Goal: Find specific page/section: Find specific page/section

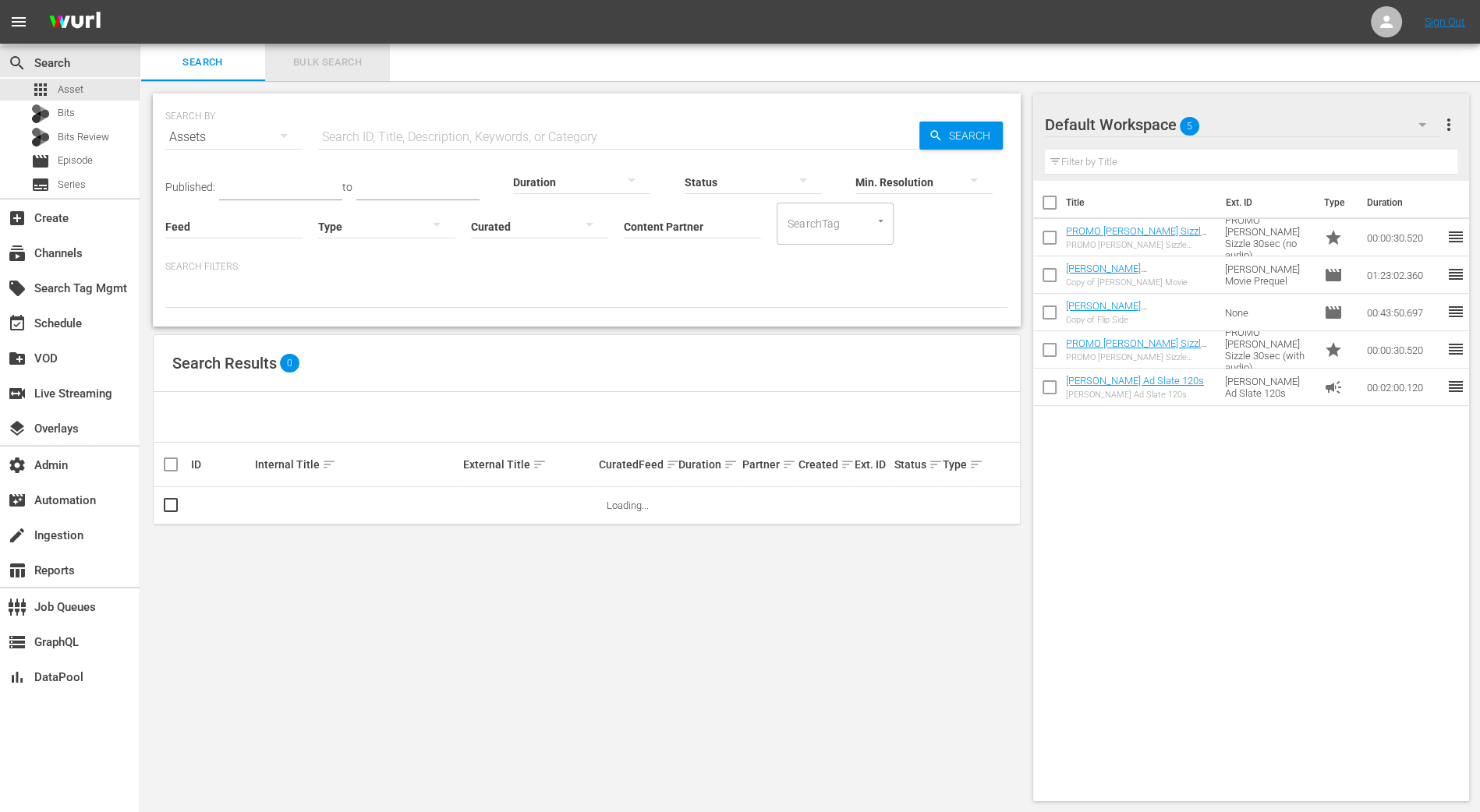
click at [345, 55] on span "Bulk Search" at bounding box center [328, 62] width 106 height 18
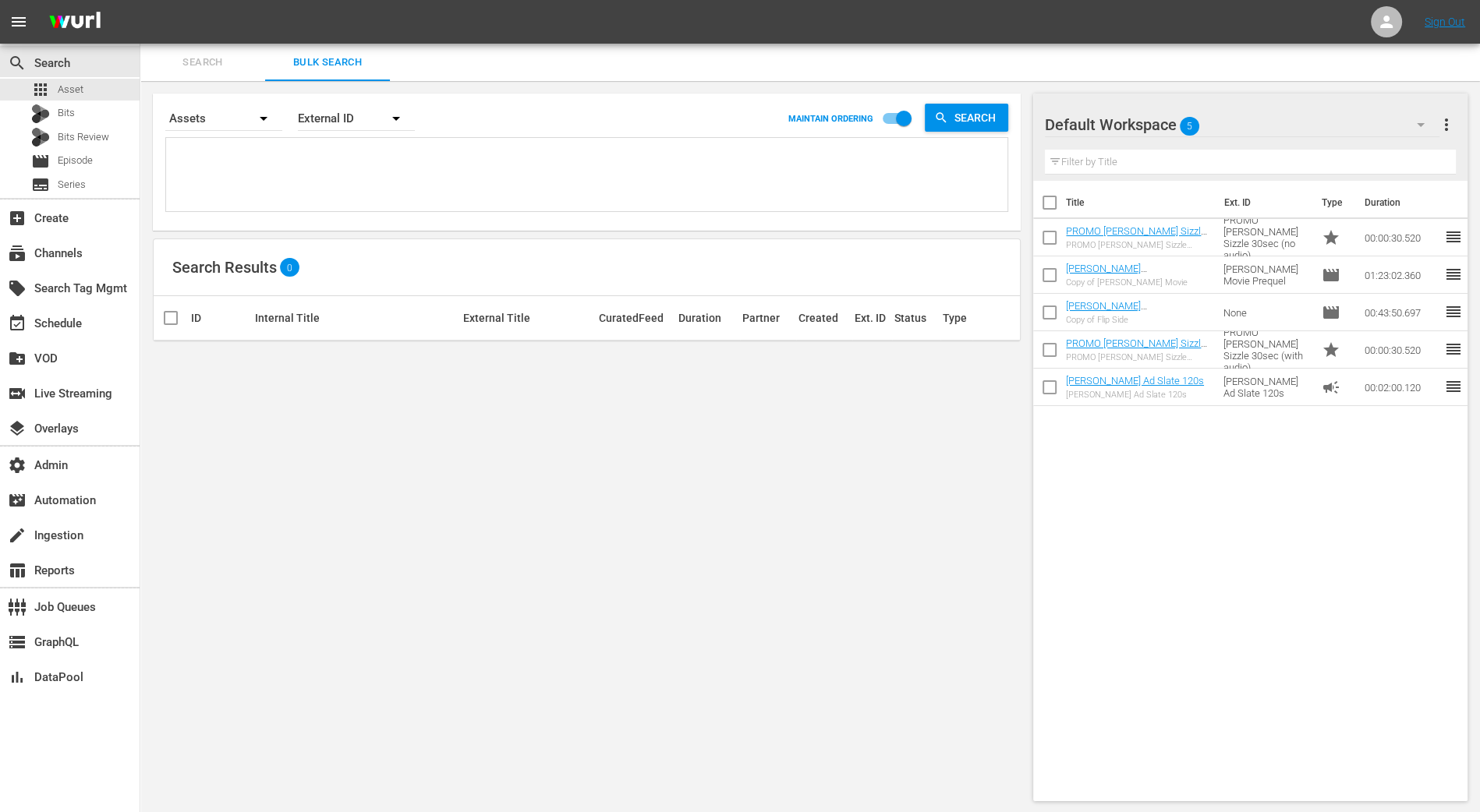
click at [324, 185] on textarea at bounding box center [588, 177] width 837 height 71
paste textarea "87957320"
type textarea "87957320"
click at [117, 120] on div "Bits" at bounding box center [70, 114] width 139 height 22
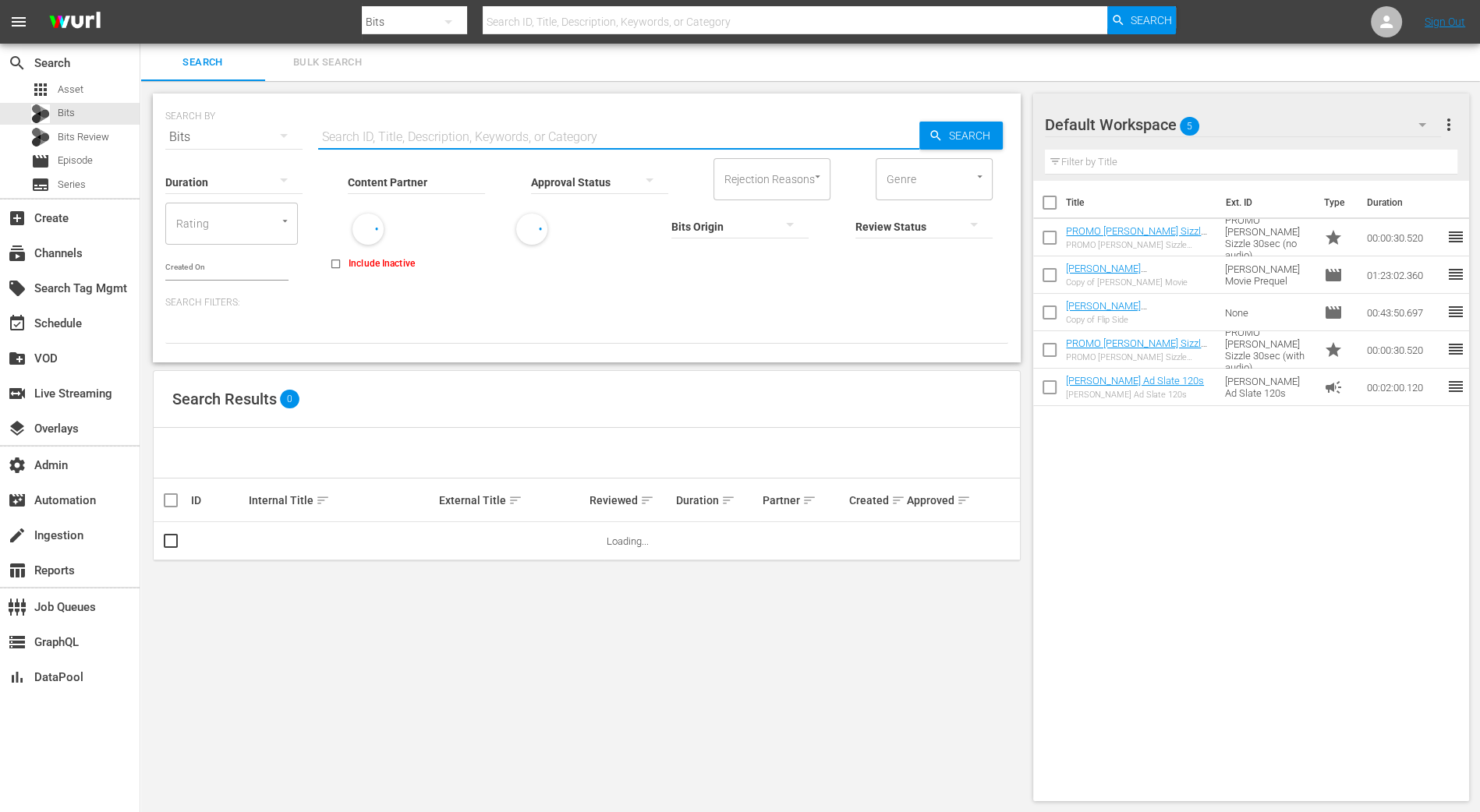
click at [359, 143] on input "text" at bounding box center [619, 137] width 601 height 38
paste input "87957320"
type input "87957320"
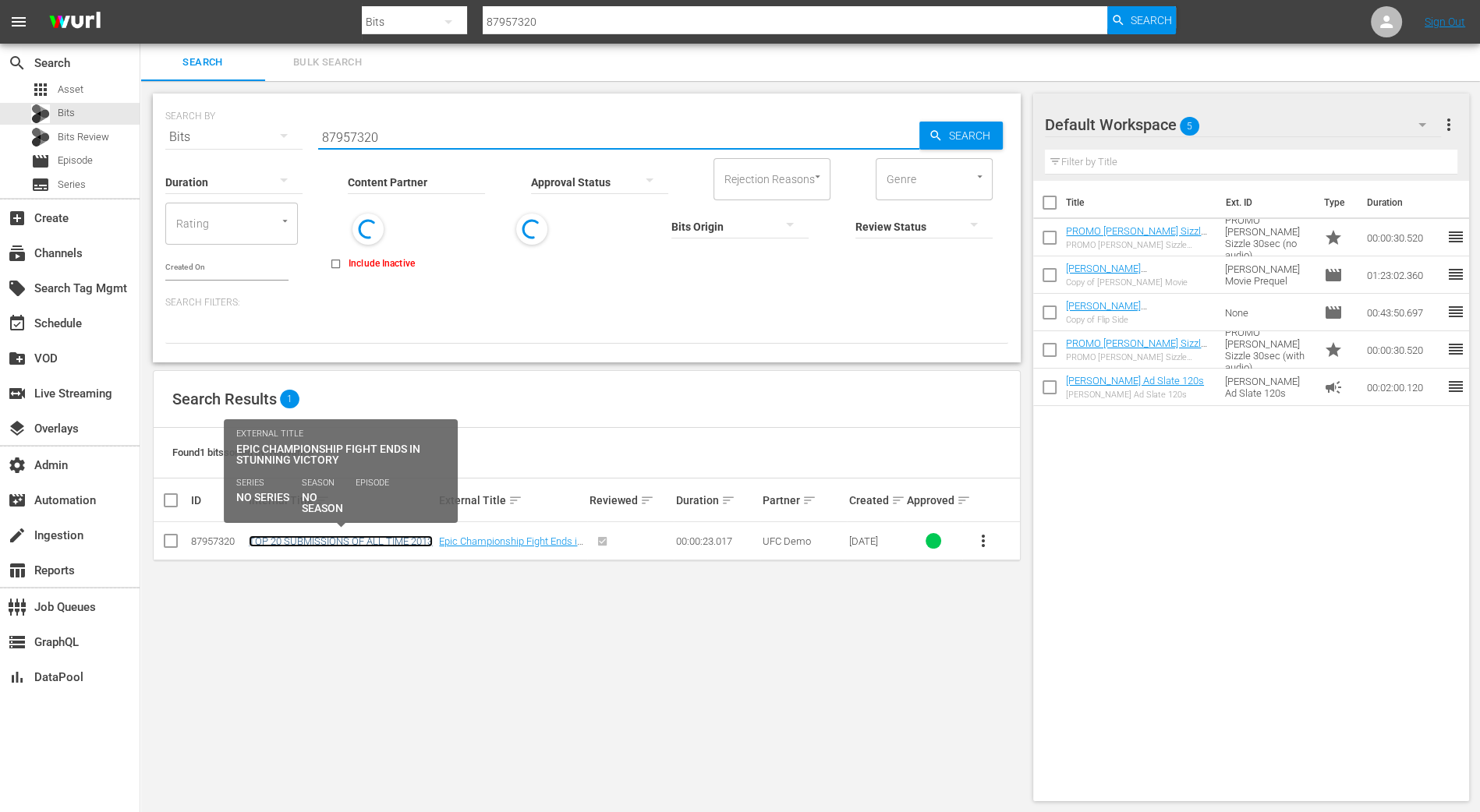
click at [360, 540] on link "TOP 20 SUBMISSIONS OF ALL TIME 2013" at bounding box center [340, 542] width 184 height 12
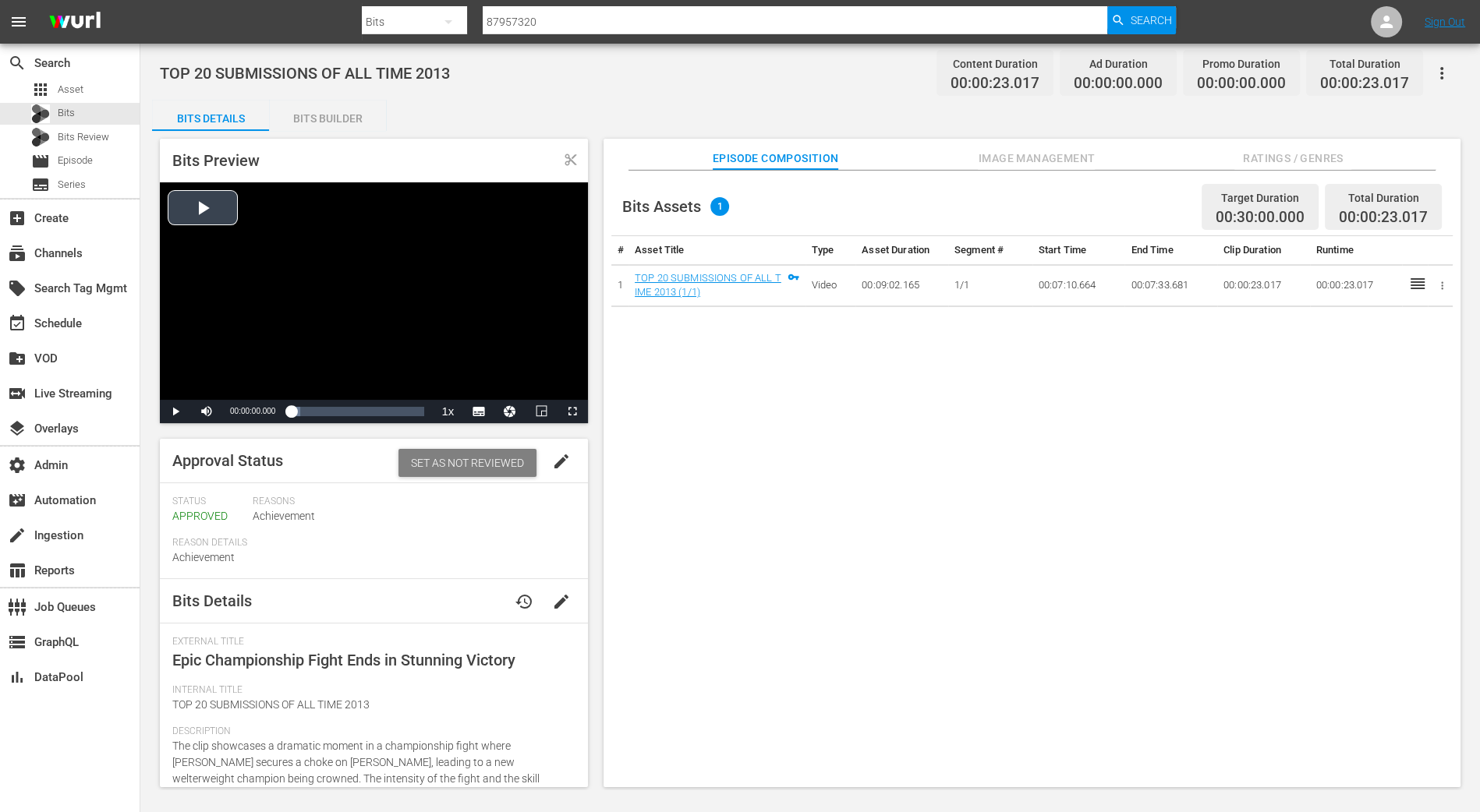
click at [197, 205] on div "Video Player" at bounding box center [374, 291] width 428 height 217
click at [176, 411] on span "Video Player" at bounding box center [176, 411] width 0 height 0
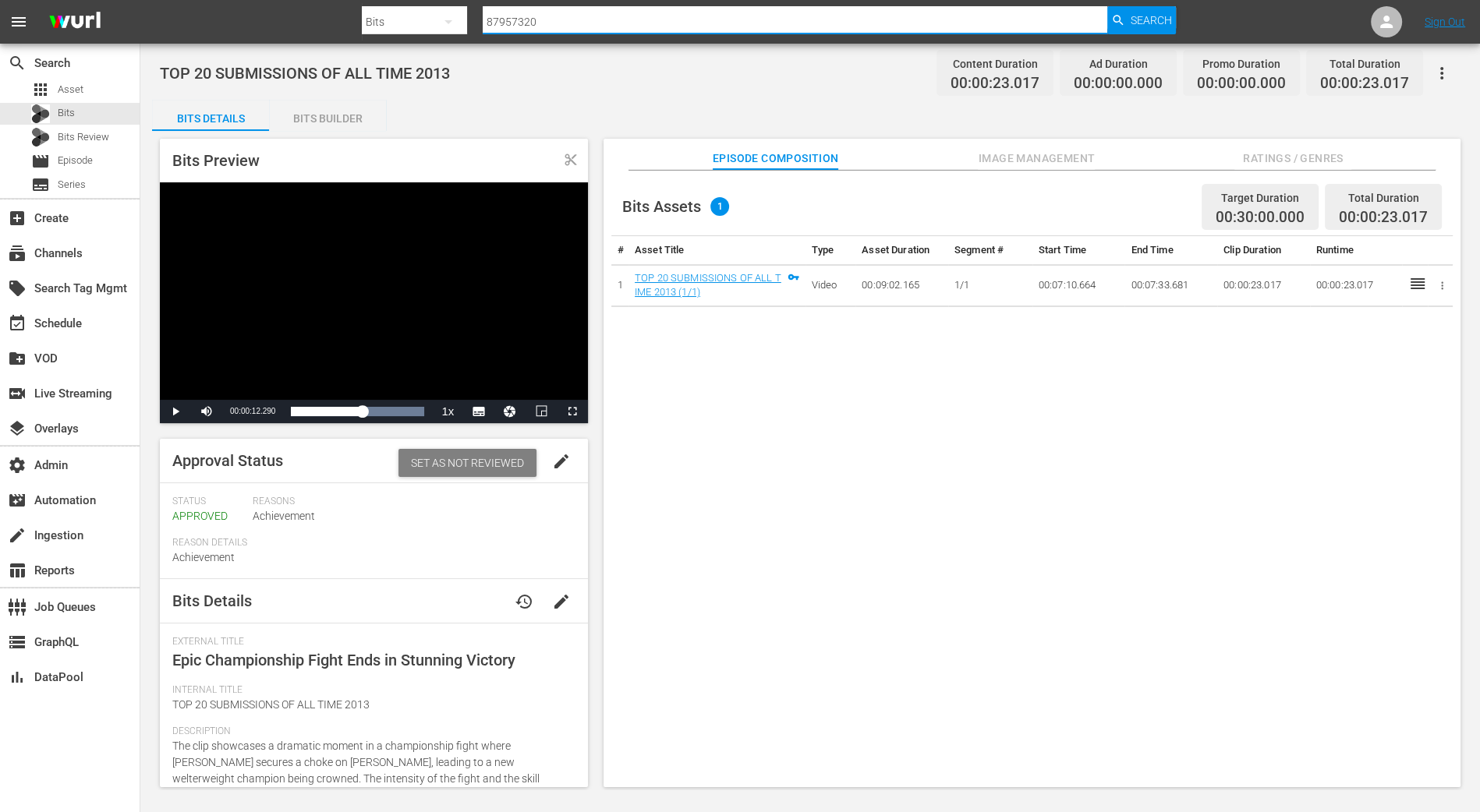
click at [525, 22] on input "87957320" at bounding box center [795, 22] width 625 height 38
paste input "06"
type input "87957306"
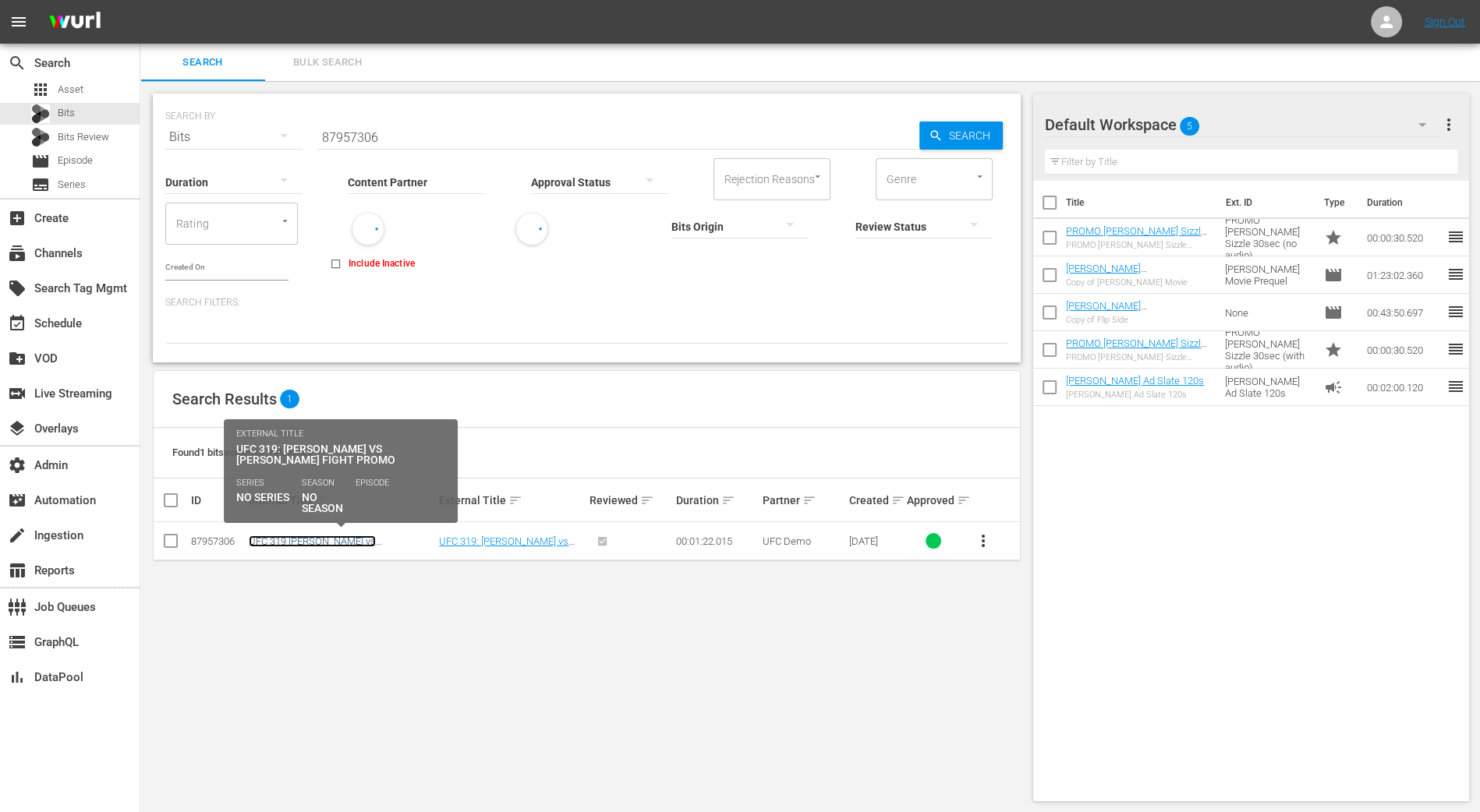
click at [334, 538] on link "UFC 319 Du Plessis vs Chimaev - August 16th Fight Promo" at bounding box center [333, 547] width 168 height 24
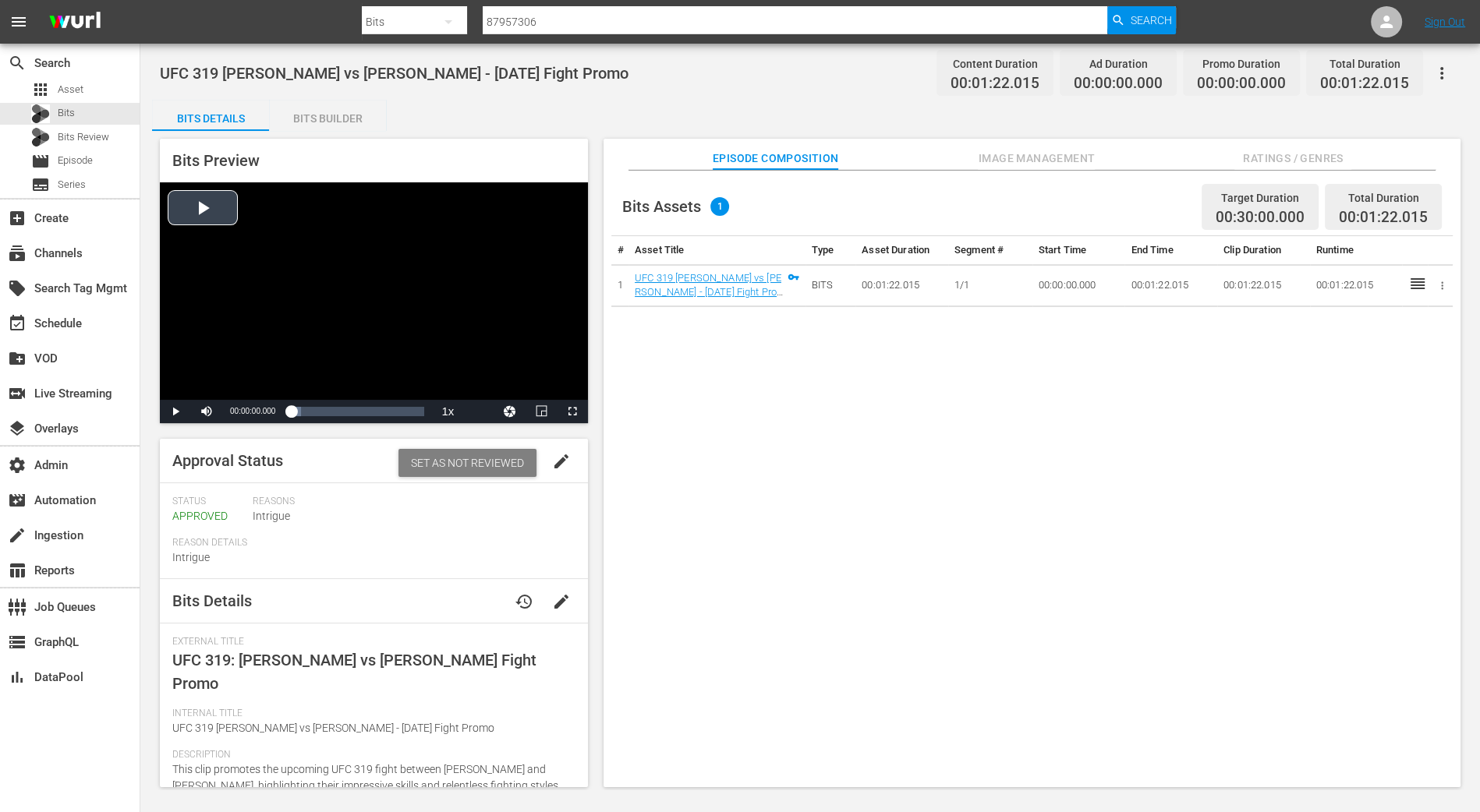
click at [224, 206] on div "Video Player" at bounding box center [374, 291] width 428 height 217
click at [176, 411] on span "Video Player" at bounding box center [176, 411] width 0 height 0
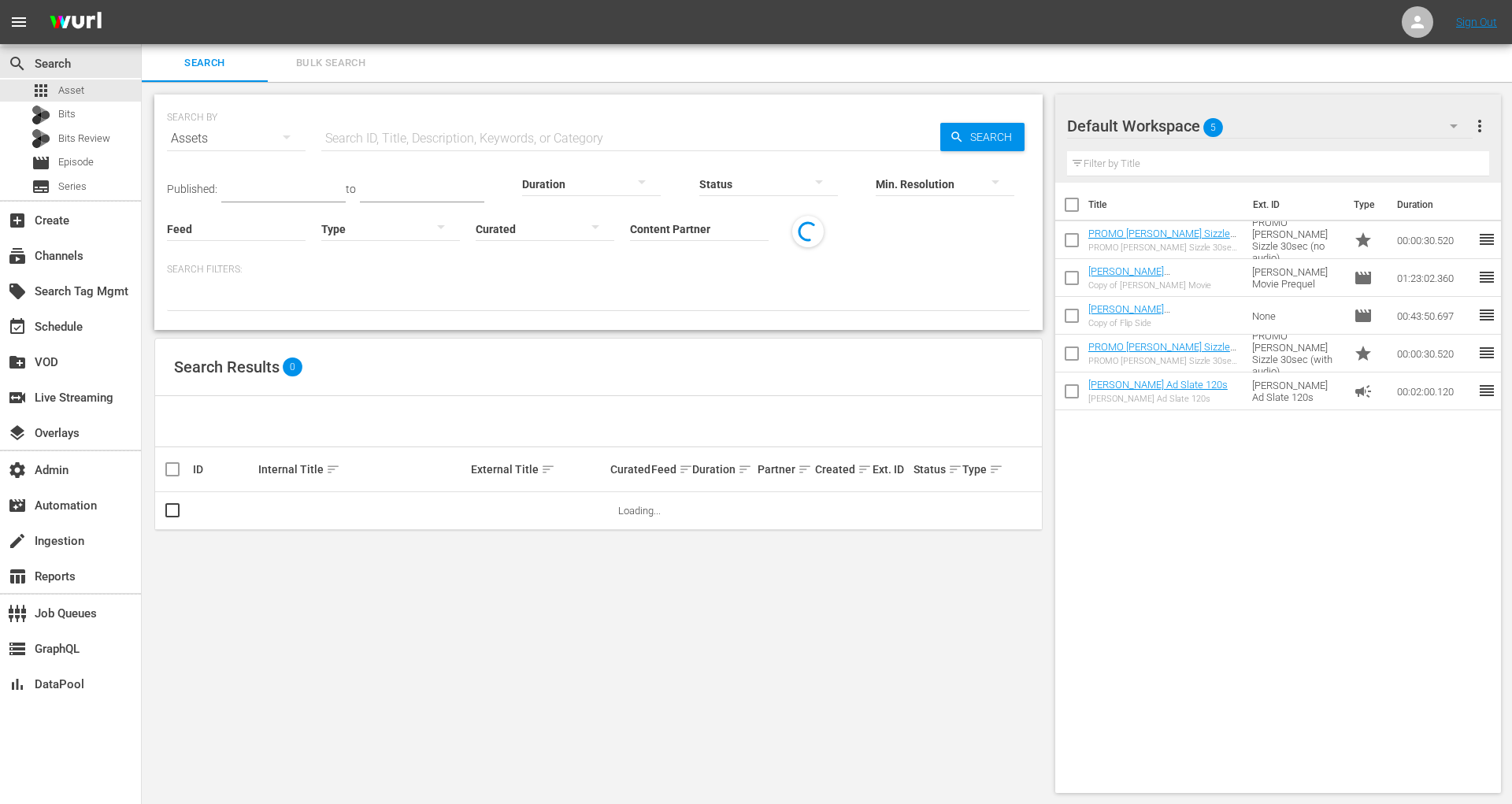
click at [348, 74] on button "Bulk Search" at bounding box center [331, 63] width 126 height 38
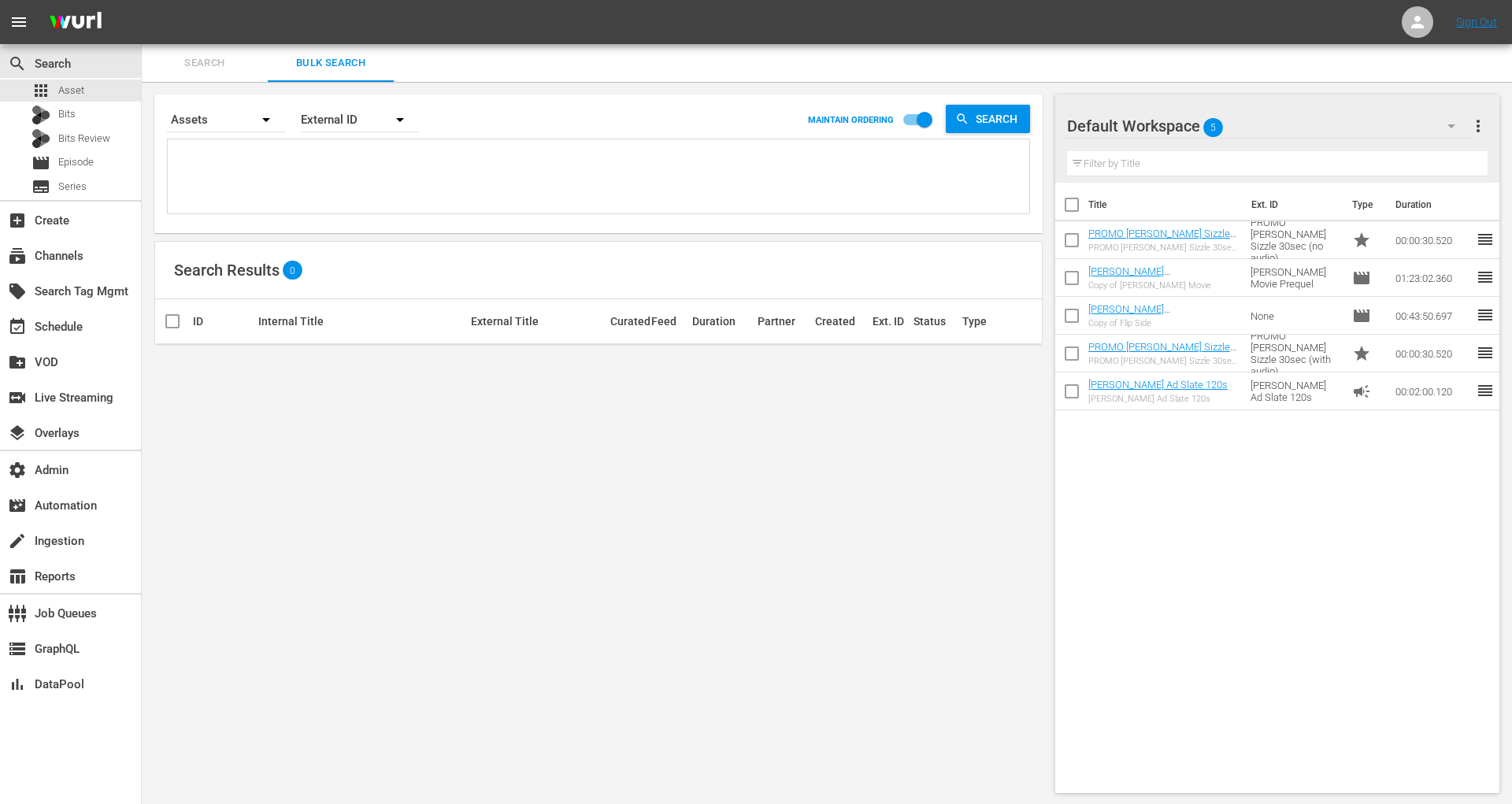
click at [346, 195] on textarea at bounding box center [600, 179] width 858 height 71
paste textarea "187329899 187329852"
type textarea "187329899 187329852"
click at [342, 122] on div "External ID" at bounding box center [360, 120] width 118 height 44
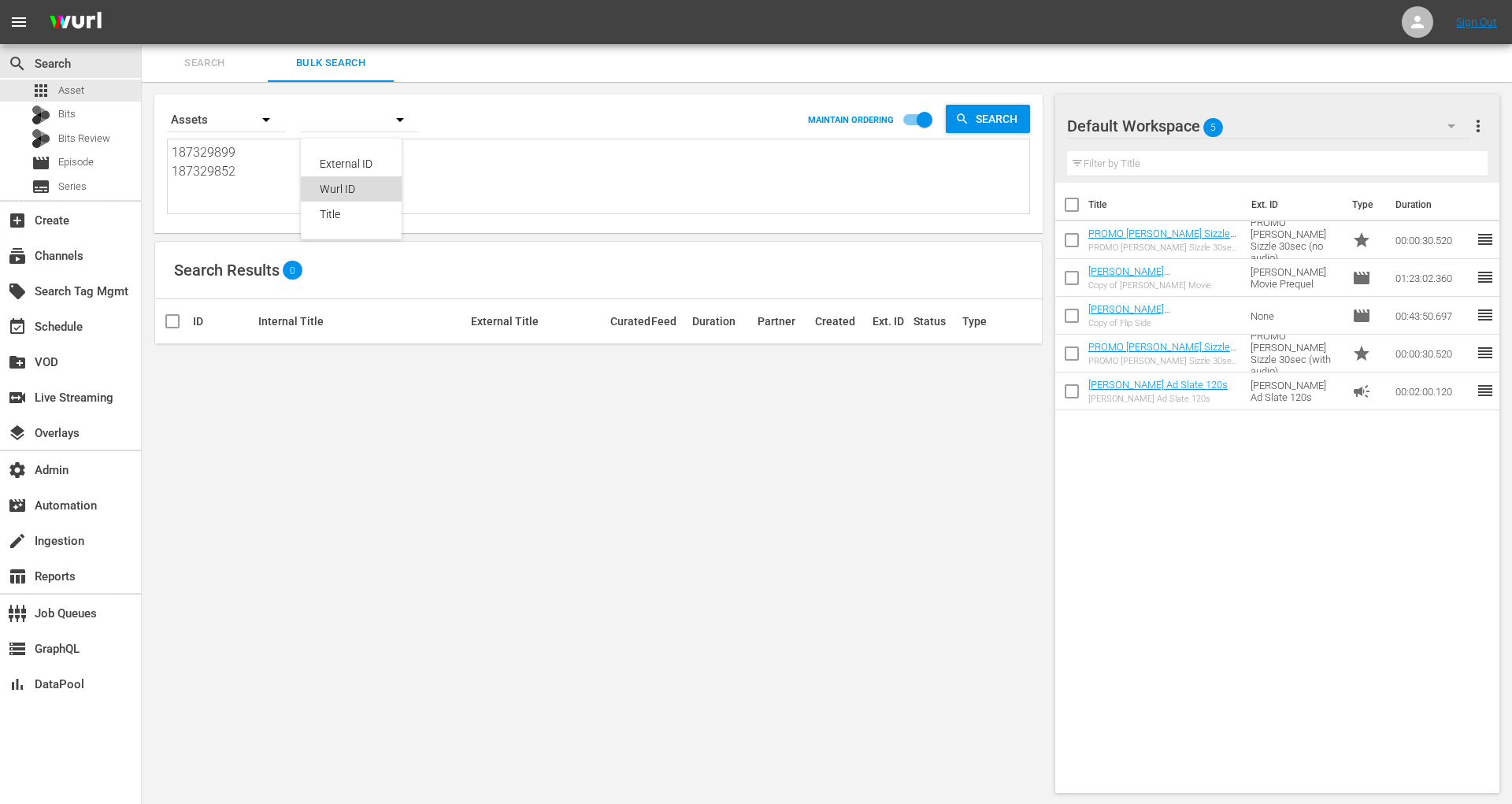
click at [344, 187] on div "Wurl ID" at bounding box center [351, 189] width 63 height 25
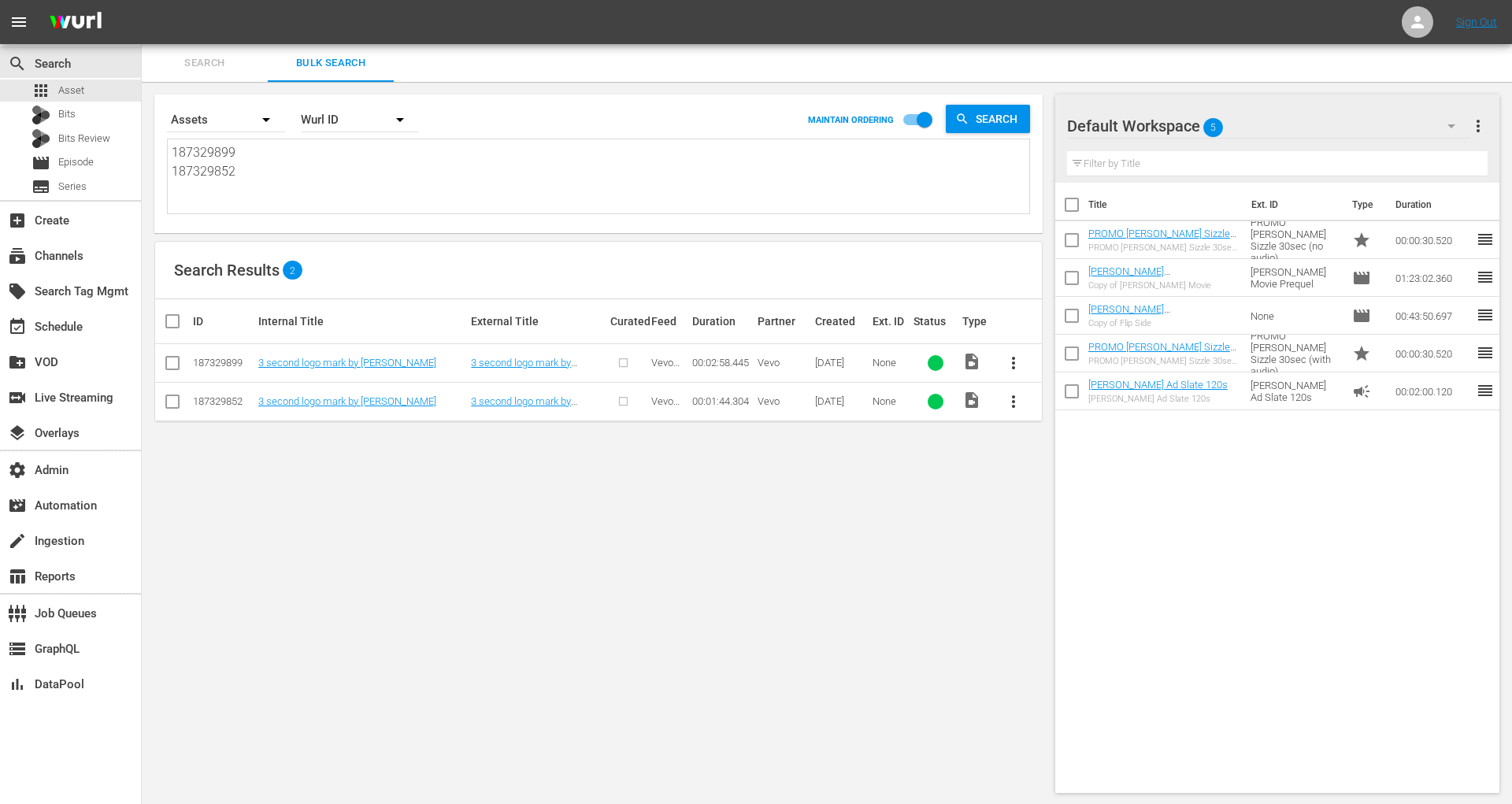
click at [248, 195] on textarea "187329899 187329852" at bounding box center [600, 179] width 858 height 71
paste textarea "31 187329825 187329839 187329829 187329807 187329895 187329804 187329826 187329…"
type textarea "187329831 187329825 187329839 187329829 187329807 187329895 187329804 187329826…"
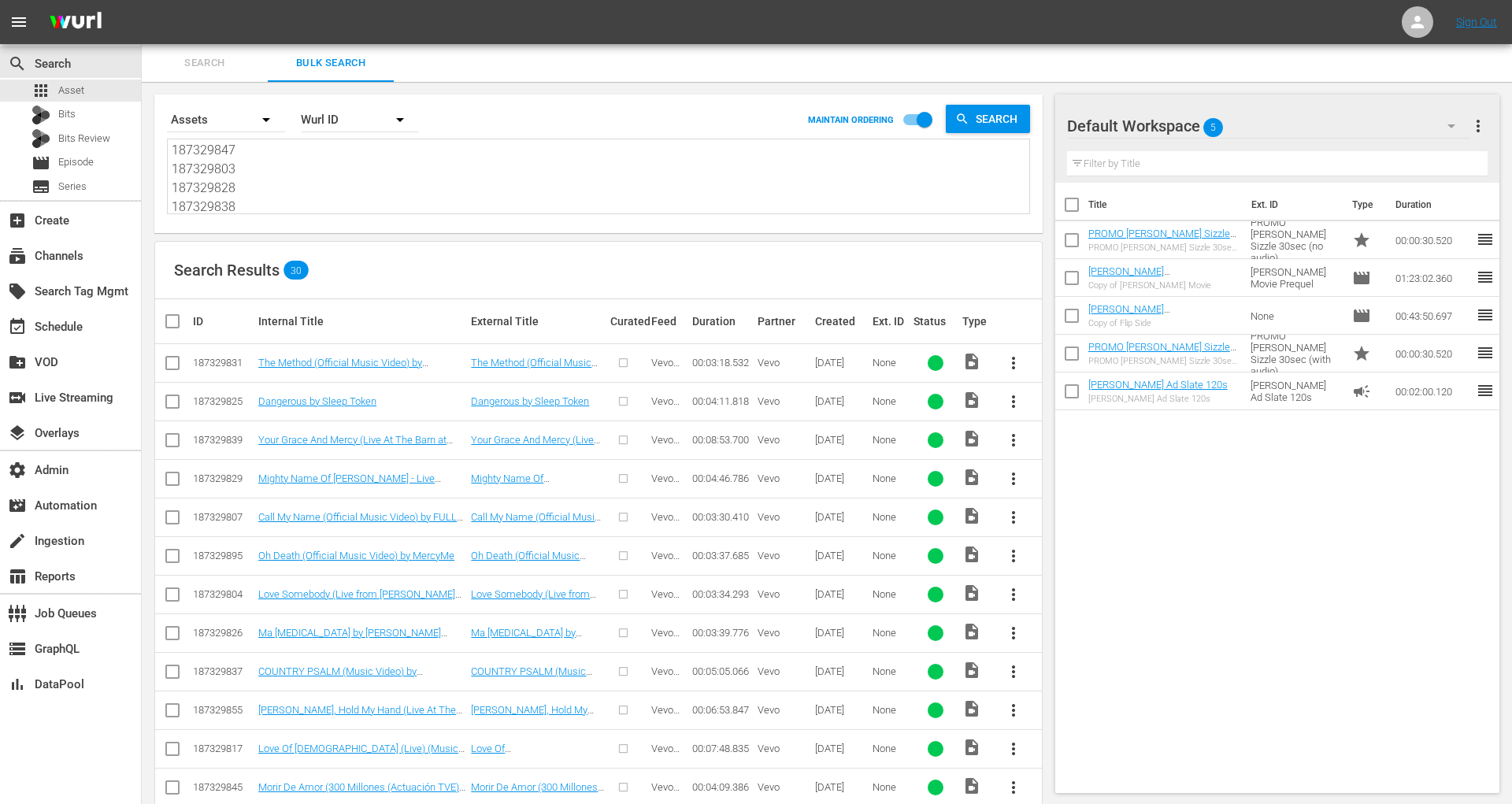
type textarea "187329831 187329825 187329839 187329829 187329807 187329895 187329804 187329826…"
click at [381, 351] on td "The Method (Official Music Video) by Lecrae, Miles Minnick and E-40" at bounding box center [362, 363] width 213 height 38
click at [375, 362] on link "The Method (Official Music Video) by Lecrae, Miles Minnick and E-40" at bounding box center [356, 368] width 197 height 24
click at [356, 401] on link "Dangerous by Sleep Token" at bounding box center [316, 401] width 118 height 12
click at [356, 433] on link "Your Grace And Mercy (Live At The Barn at Sycamore Farms, Nashville, TN, 2024) …" at bounding box center [356, 463] width 198 height 59
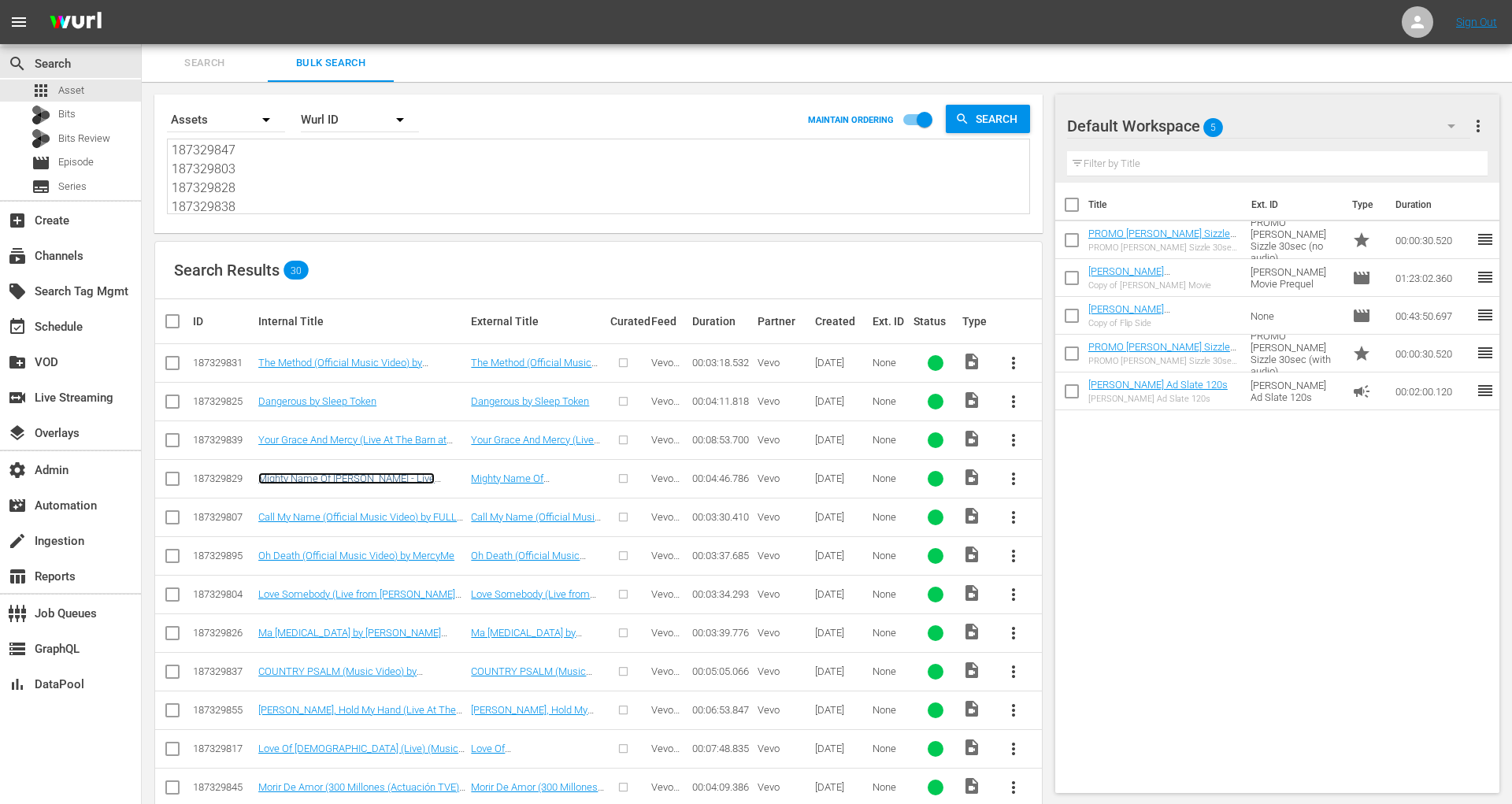
click at [356, 480] on link "Mighty Name Of Jesus - Live (Official Video) by Hope Darst" at bounding box center [346, 484] width 176 height 24
click at [356, 513] on link "Call My Name (Official Music Video) by FULL CIRCLE BOYS" at bounding box center [357, 522] width 199 height 24
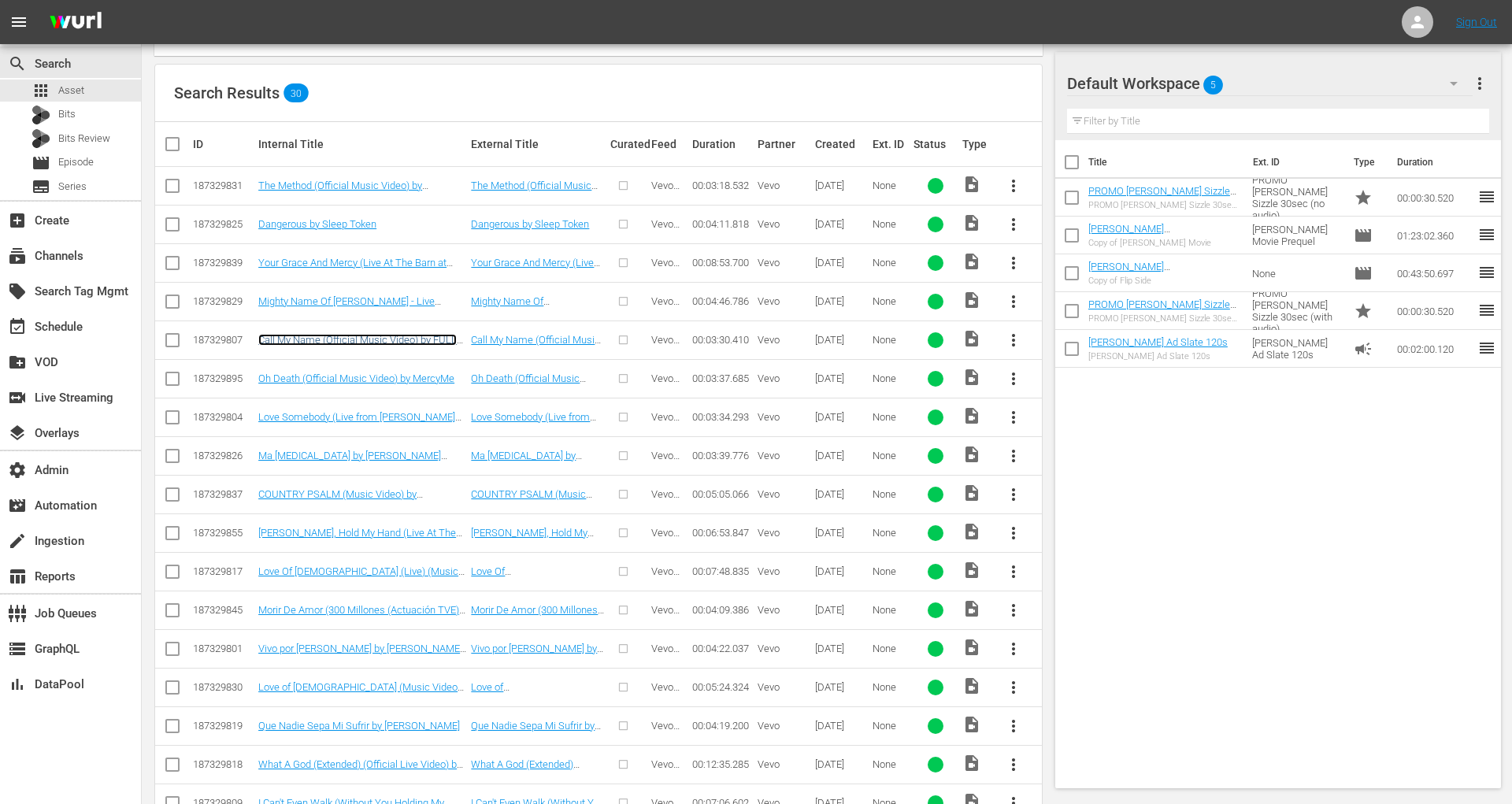
scroll to position [204, 0]
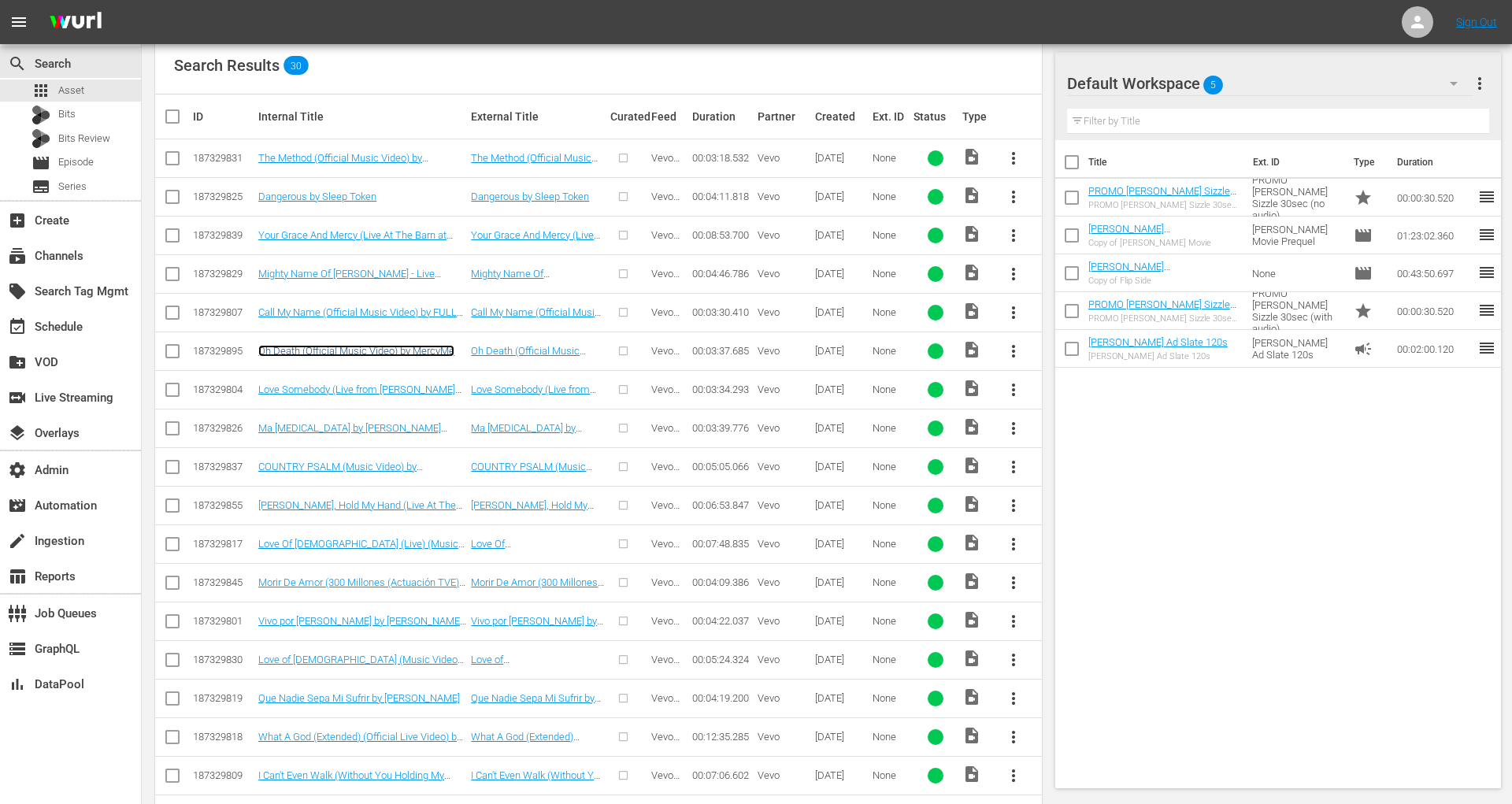
click at [334, 345] on link "Oh Death (Official Music Video) by MercyMe" at bounding box center [356, 351] width 196 height 12
click at [334, 384] on link "Love Somebody (Live from Neyland Stadium) by Morgan Wallen" at bounding box center [356, 395] width 197 height 24
click at [331, 427] on link "Ma Muse by Domec Brusly" at bounding box center [349, 434] width 182 height 24
click at [331, 461] on link "COUNTRY PSALM (Music Video) by Brandon Lake" at bounding box center [337, 472] width 159 height 24
click at [333, 499] on link "Jesus, Hold My Hand (Live At The Barn at Sycamore Farms, Nashville, TN, 2024) b…" at bounding box center [360, 528] width 204 height 59
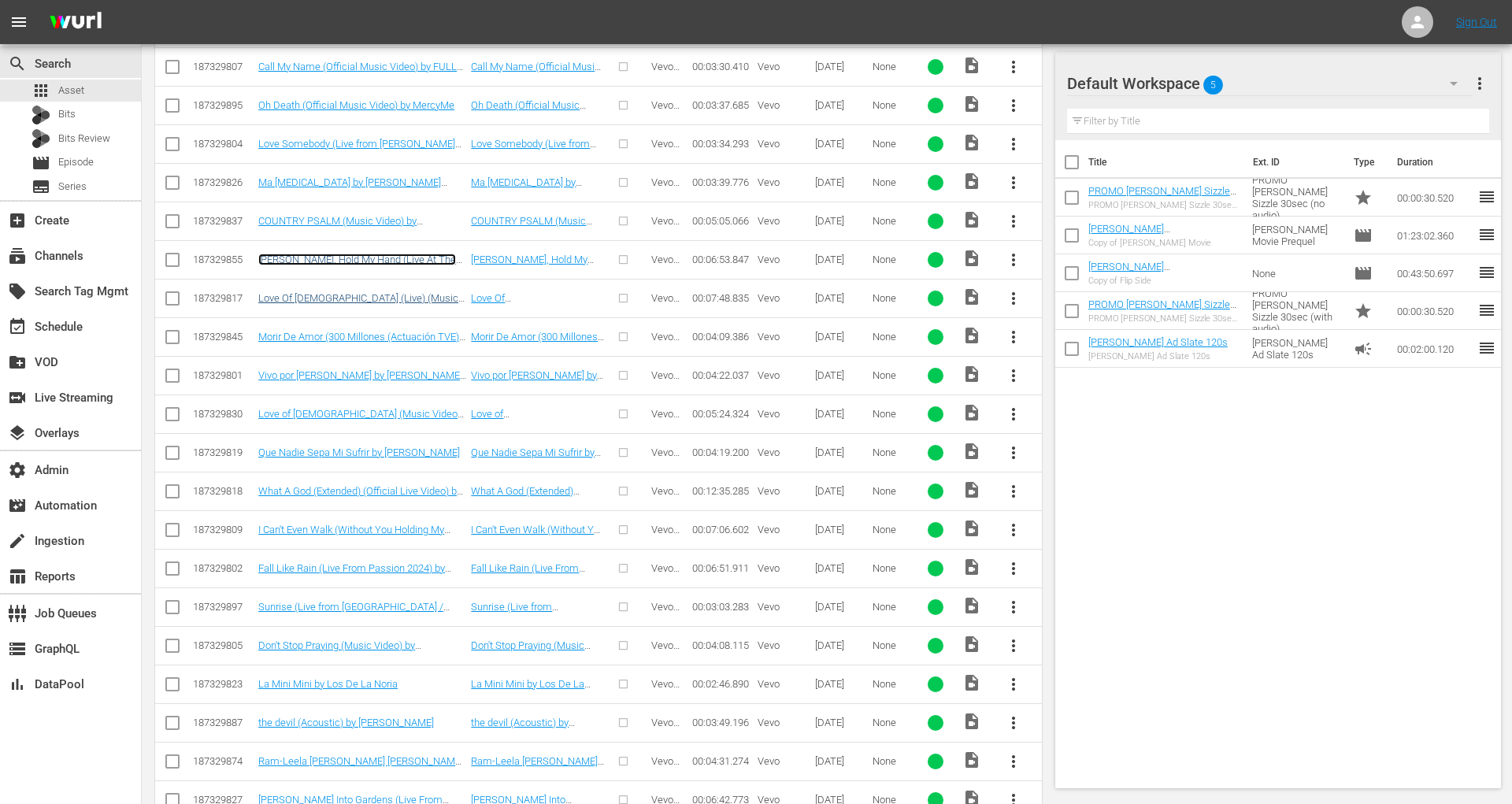
scroll to position [491, 0]
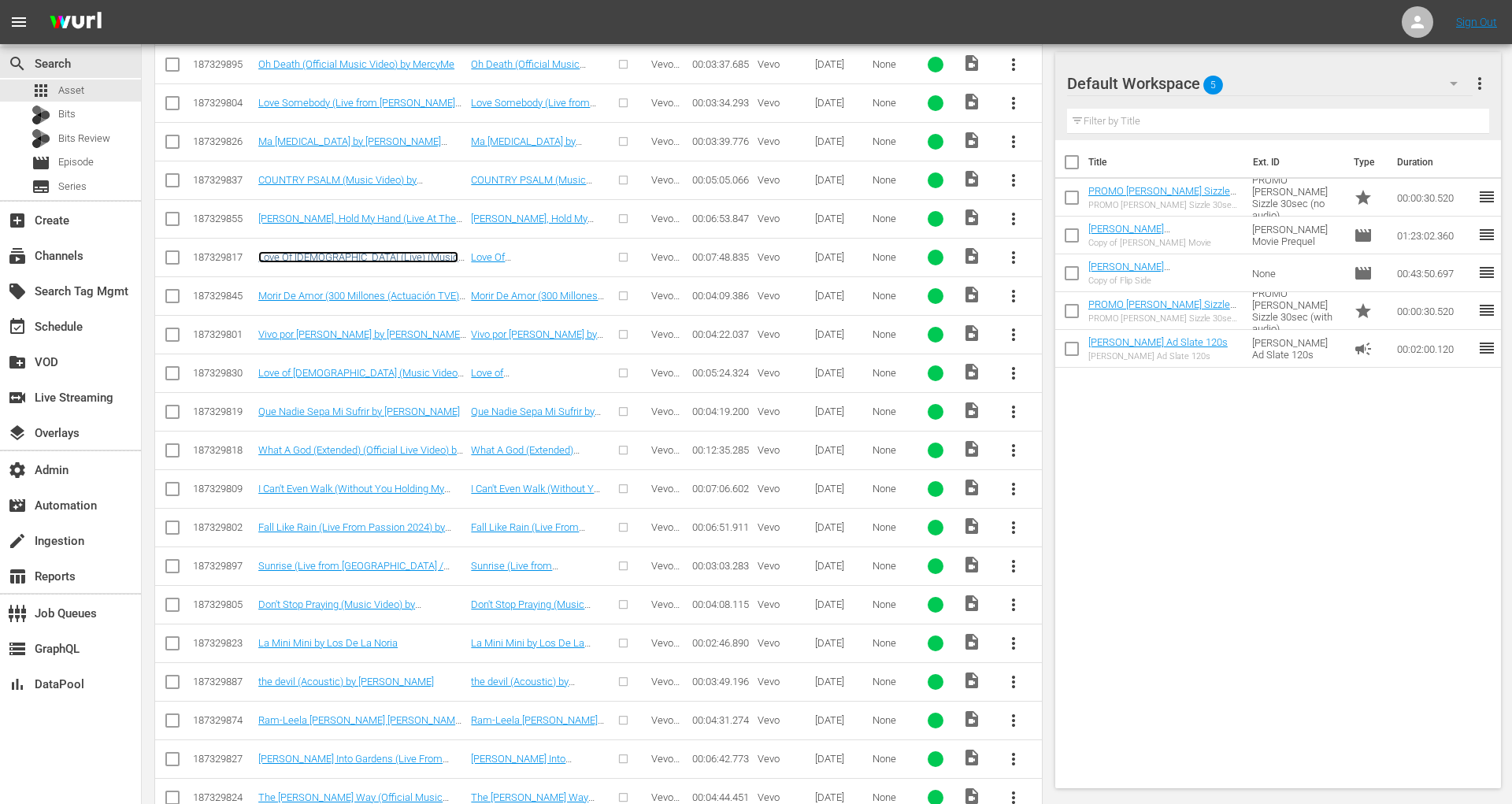
click at [391, 253] on link "Love Of God (Live) (Music Video) by Brandon Lake and Phil Wickham" at bounding box center [358, 269] width 200 height 36
click at [390, 291] on link "Morir De Amor (300 Millones (Actuación TVE)) by Miguel Bosé" at bounding box center [360, 302] width 204 height 24
click at [389, 333] on link "Vivo por Ella by Andrea Bocelli ft. KAROL G" at bounding box center [360, 340] width 204 height 24
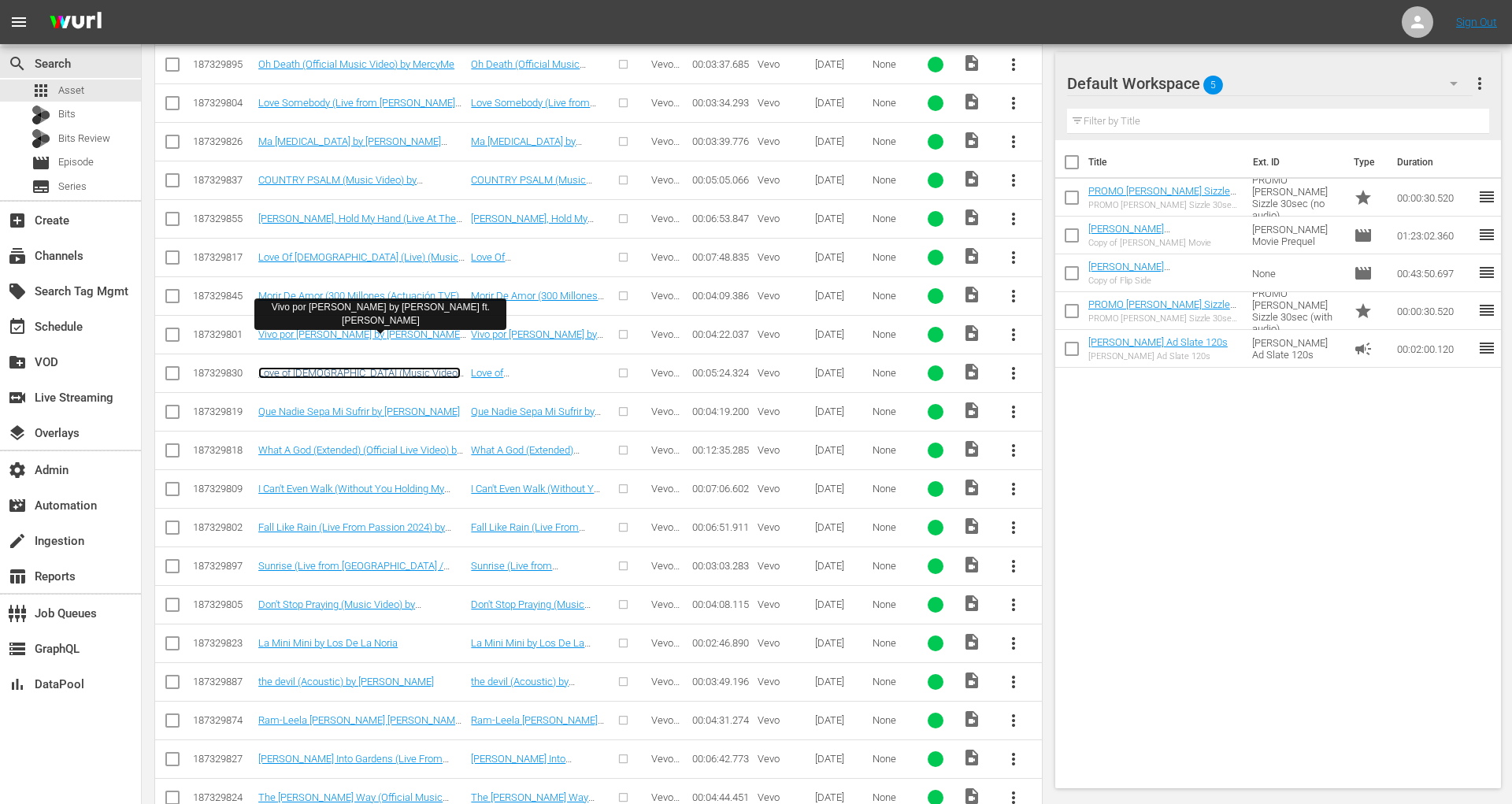
click at [389, 367] on link "Love of God (Music Video) by Brandon Lake and Phil Wickham" at bounding box center [359, 379] width 203 height 24
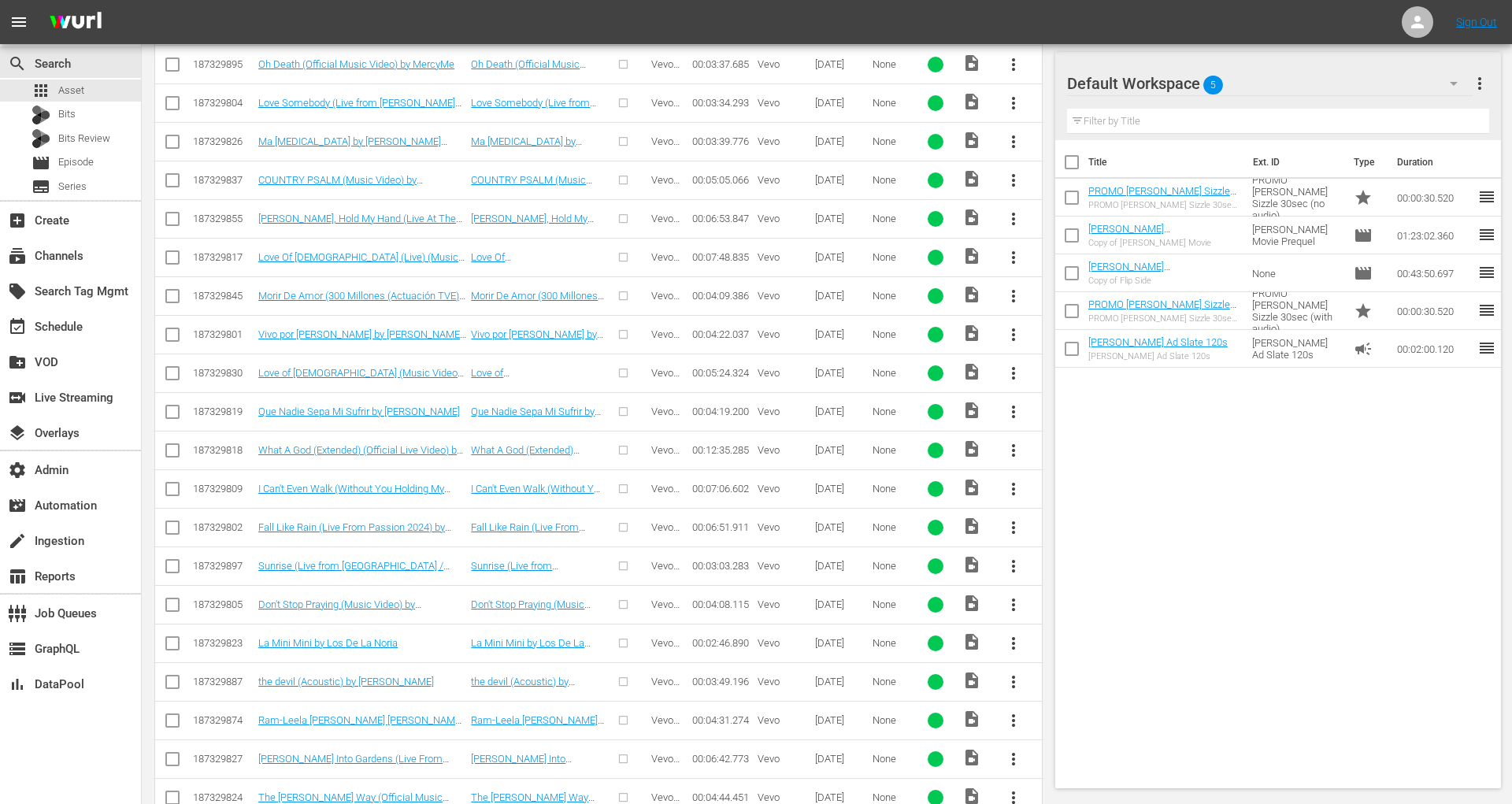
click at [391, 412] on td "Que Nadie Sepa Mi Sufrir by Kika Edgar" at bounding box center [362, 410] width 213 height 38
click at [391, 405] on link "Que Nadie Sepa Mi Sufrir by Kika Edgar" at bounding box center [359, 411] width 202 height 12
click at [391, 444] on link "What A God (Extended) (Official Live Video) by SEU Worship, ONE HOUSE, Kenzie W…" at bounding box center [359, 462] width 203 height 36
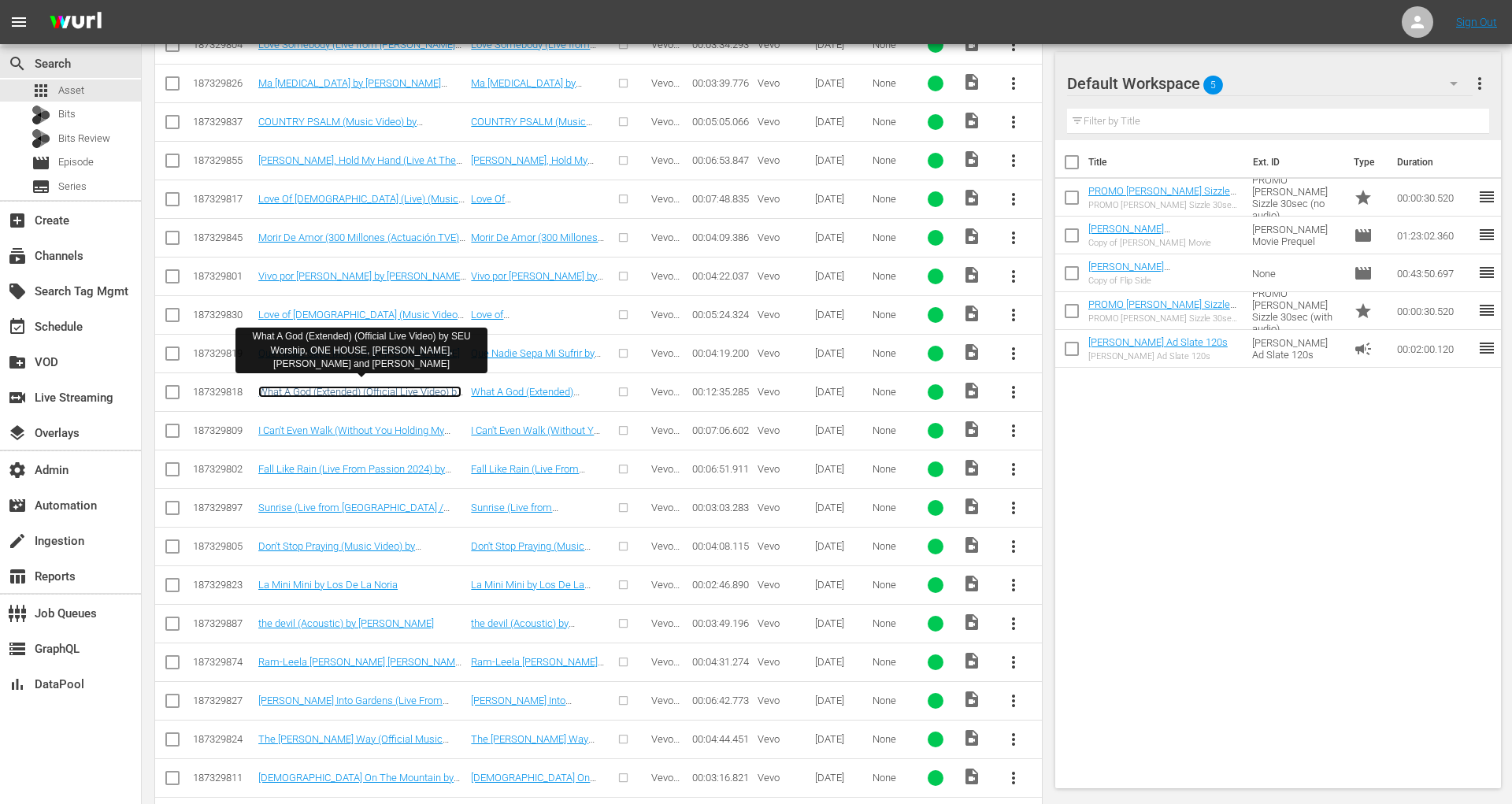
scroll to position [714, 0]
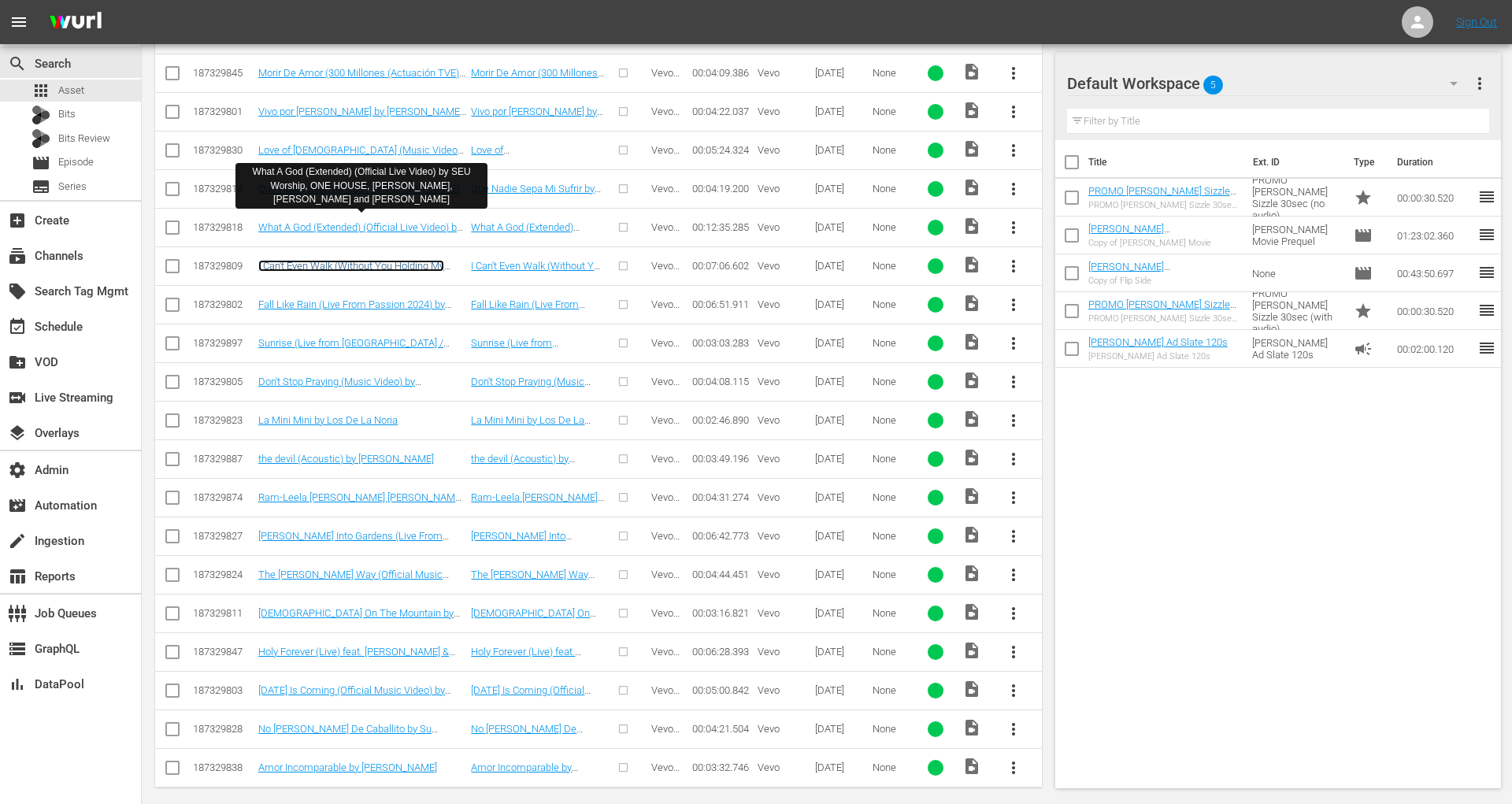
click at [379, 260] on link "I Can't Even Walk (Without You Holding My Hand) (Live At Gaither Studios, Alexa…" at bounding box center [356, 295] width 198 height 71
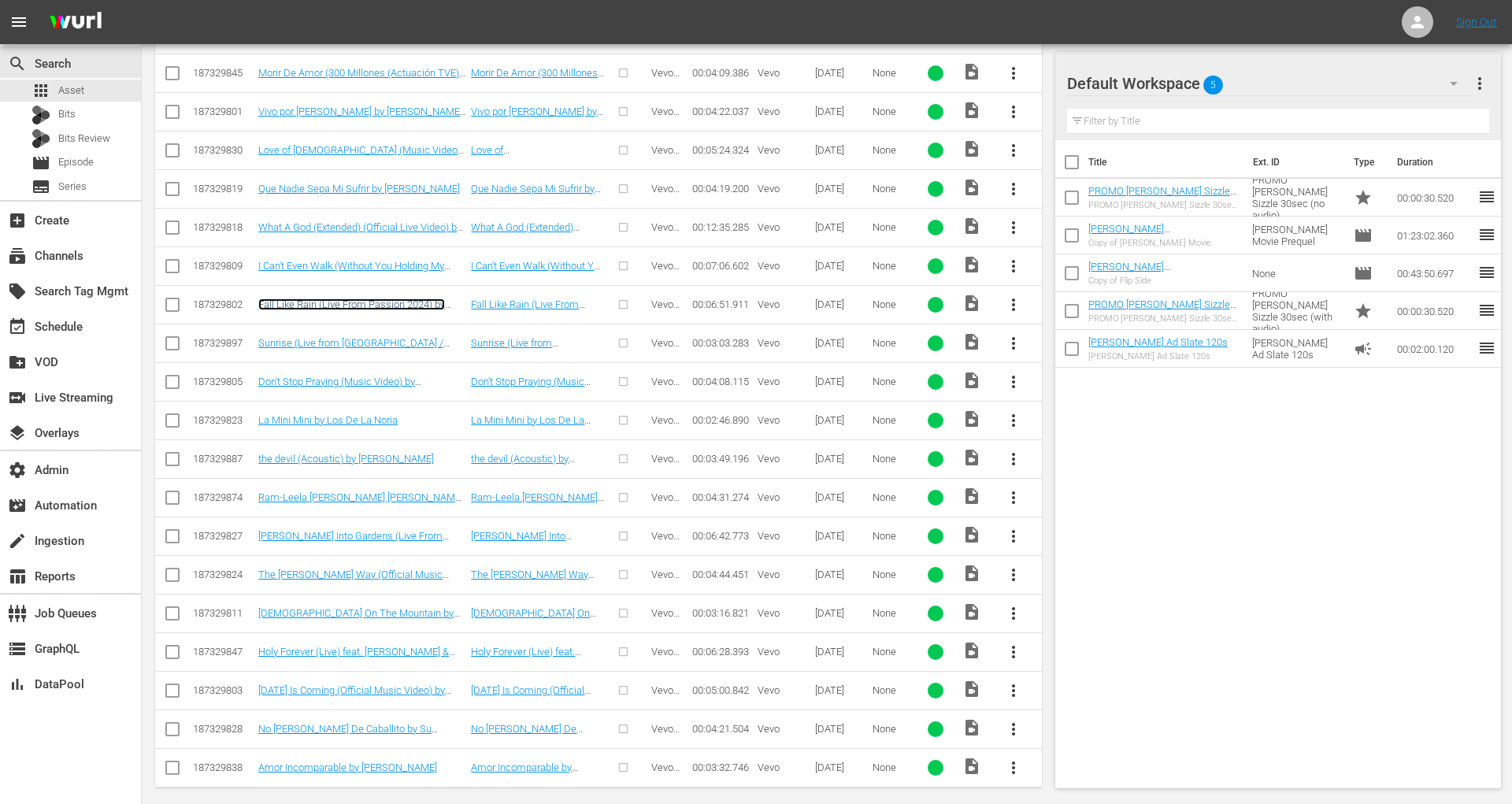
click at [378, 299] on link "Fall Like Rain (Live From Passion 2024) by Passion, Kari Jobe, Rachel Halbach" at bounding box center [356, 310] width 197 height 24
click at [378, 338] on link "Sunrise (Live from Abbey Road Studios / 2024) by Morgan Wallen" at bounding box center [350, 349] width 185 height 24
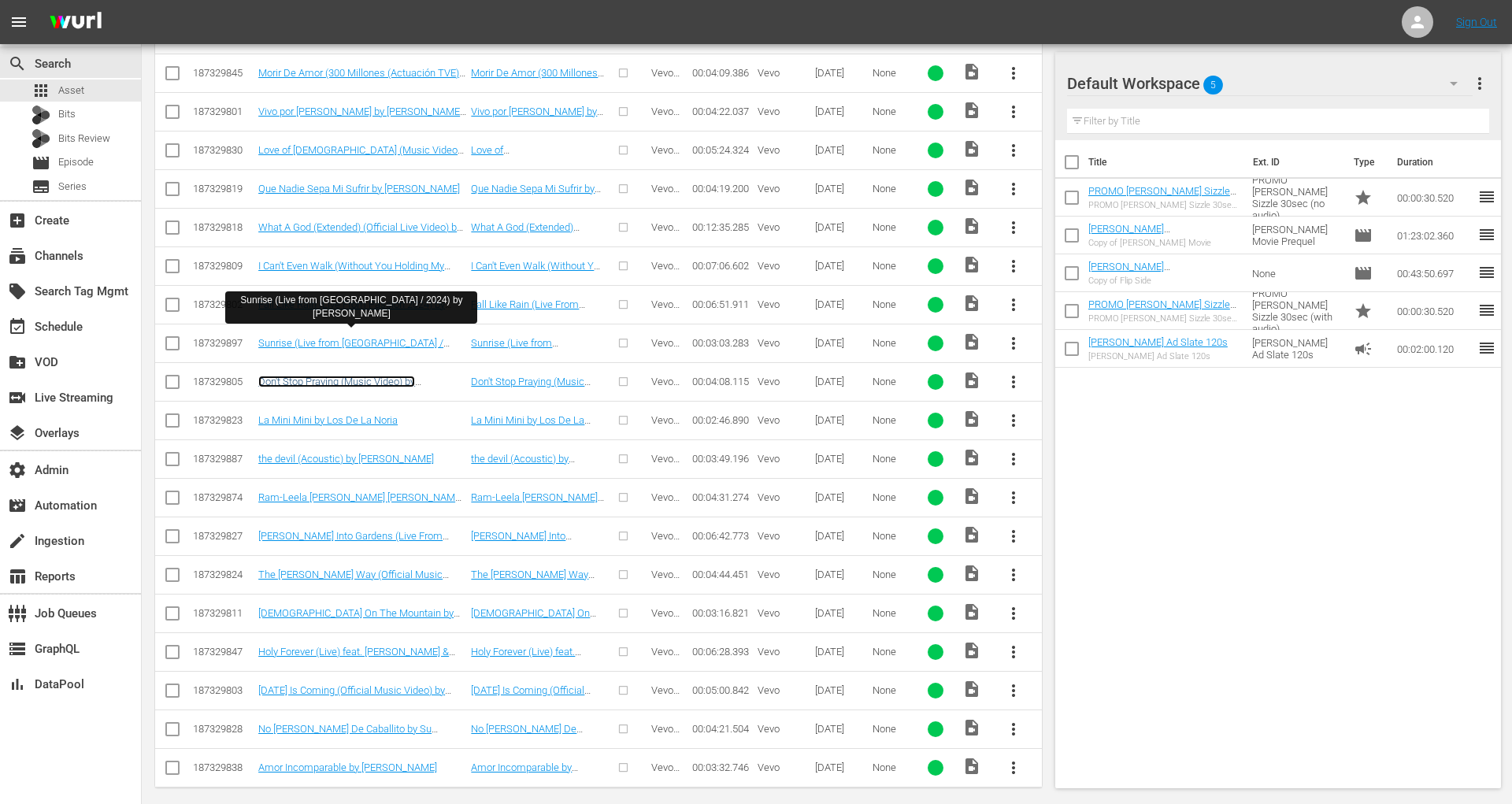
click at [375, 376] on link "Don't Stop Praying (Music Video) by Matthew West" at bounding box center [336, 388] width 157 height 24
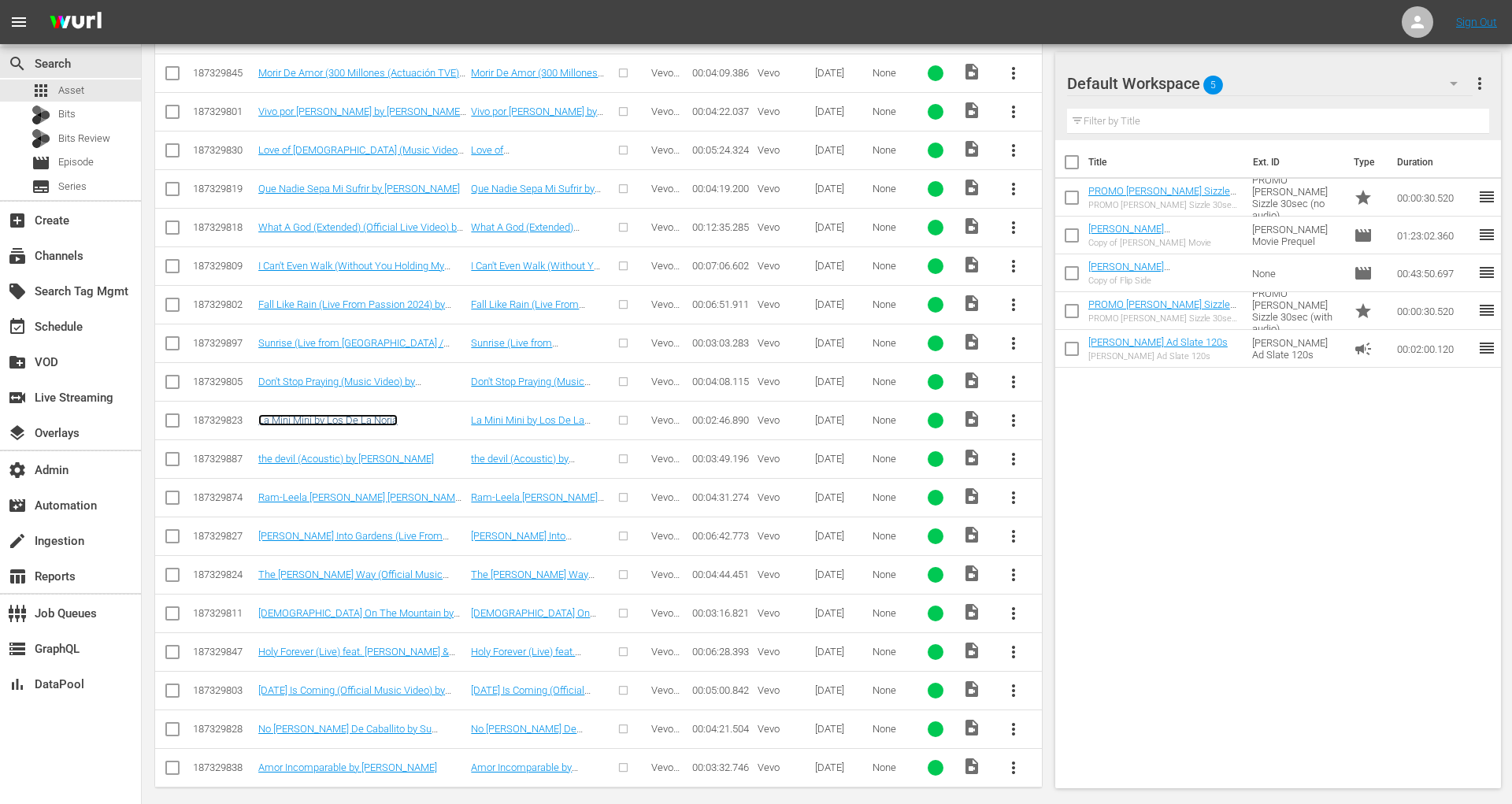
click at [363, 414] on link "La Mini Mini by Los De La Noria" at bounding box center [328, 420] width 139 height 12
click at [363, 453] on link "the devil (Acoustic) by Stephen Wilson Jr." at bounding box center [345, 459] width 176 height 12
click at [363, 493] on link "Ram-Leela Shreya Ghoshal Ranveer & Deepika Osman Mir by Nagada Sang Dhol Full V…" at bounding box center [360, 509] width 204 height 36
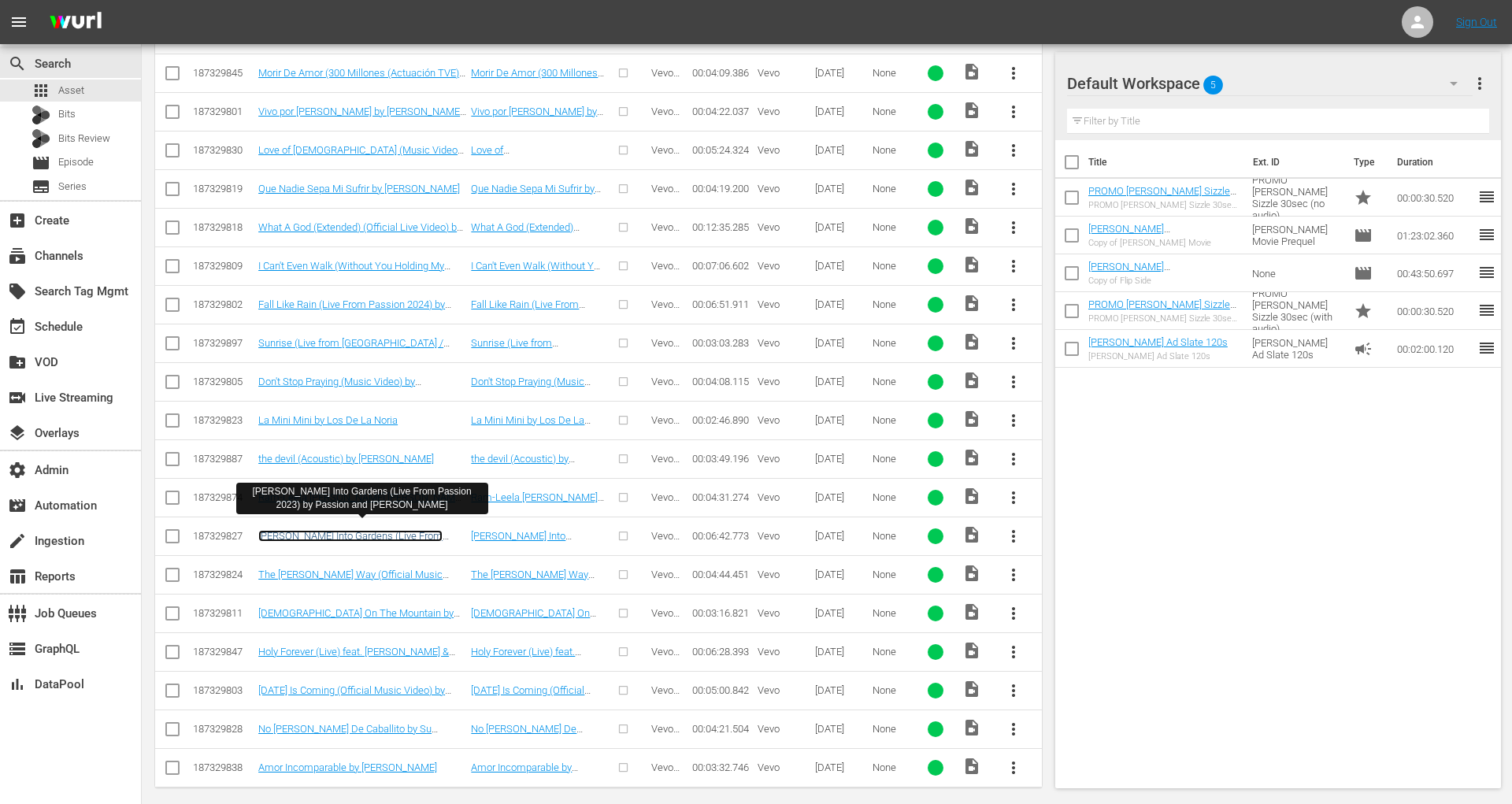
click at [363, 530] on link "Graves Into Gardens (Live From Passion 2023) by Passion and Brandon Lake" at bounding box center [350, 548] width 184 height 36
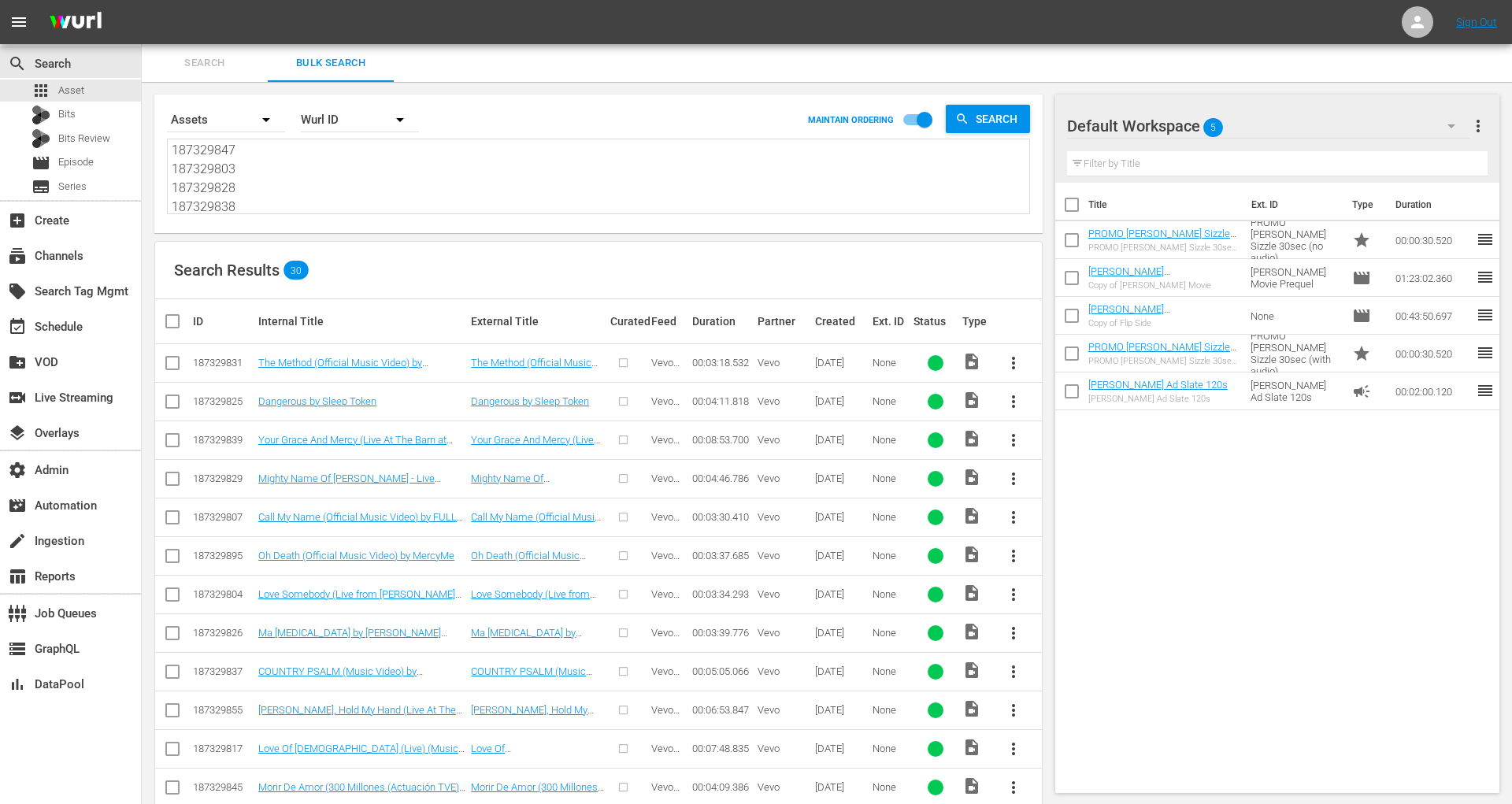
click at [370, 179] on textarea "187329831 187329825 187329839 187329829 187329807 187329895 187329804 187329826…" at bounding box center [600, 178] width 858 height 71
paste textarea "37 187329855 187329817 187329830 187329818 187329809 187329802 187329897 187329…"
type textarea "187329831 187329825 187329839 187329829 187329807 187329895 187329804 187329837…"
click at [173, 323] on input "checkbox" at bounding box center [178, 321] width 31 height 19
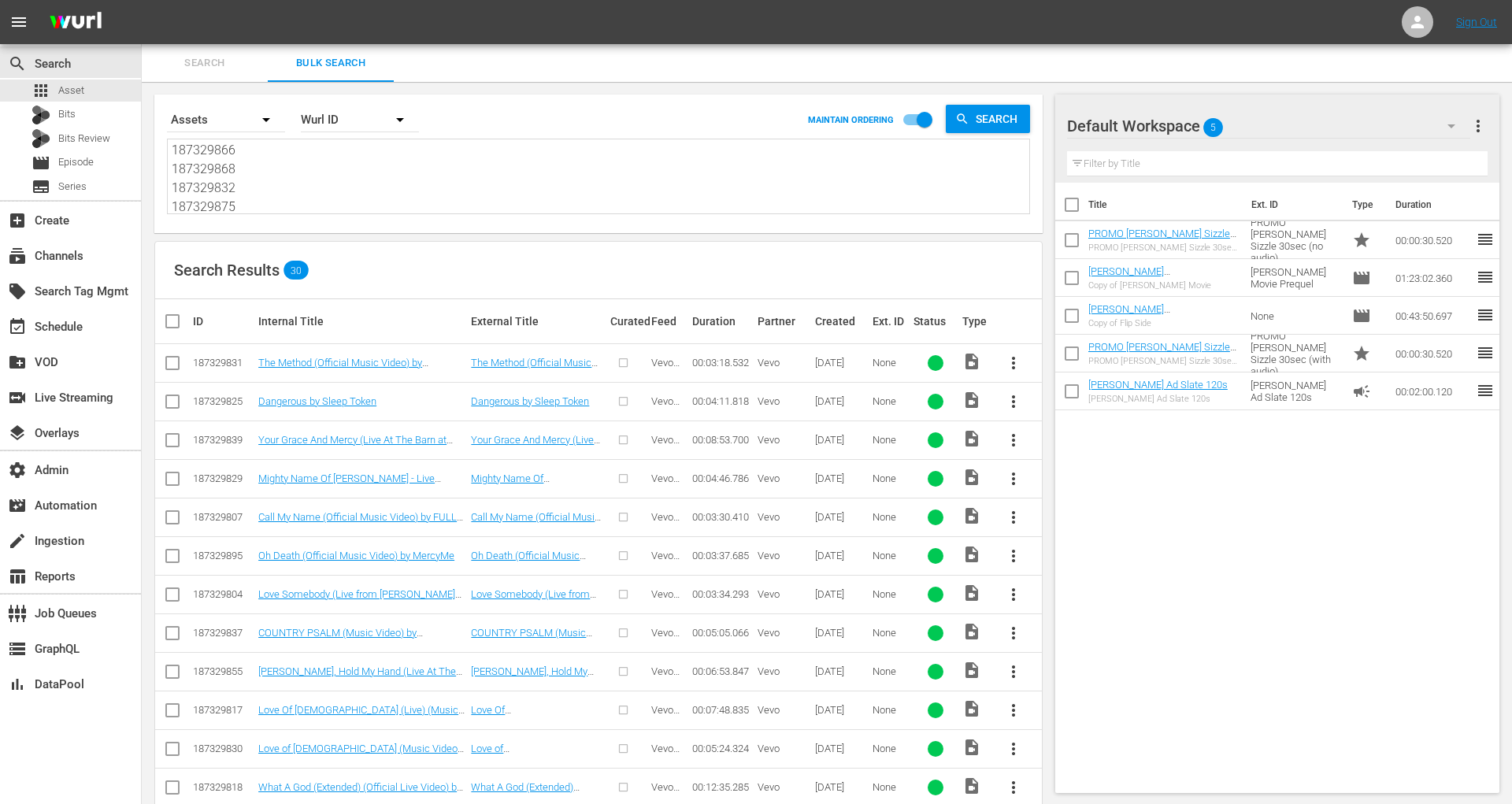
checkbox input "true"
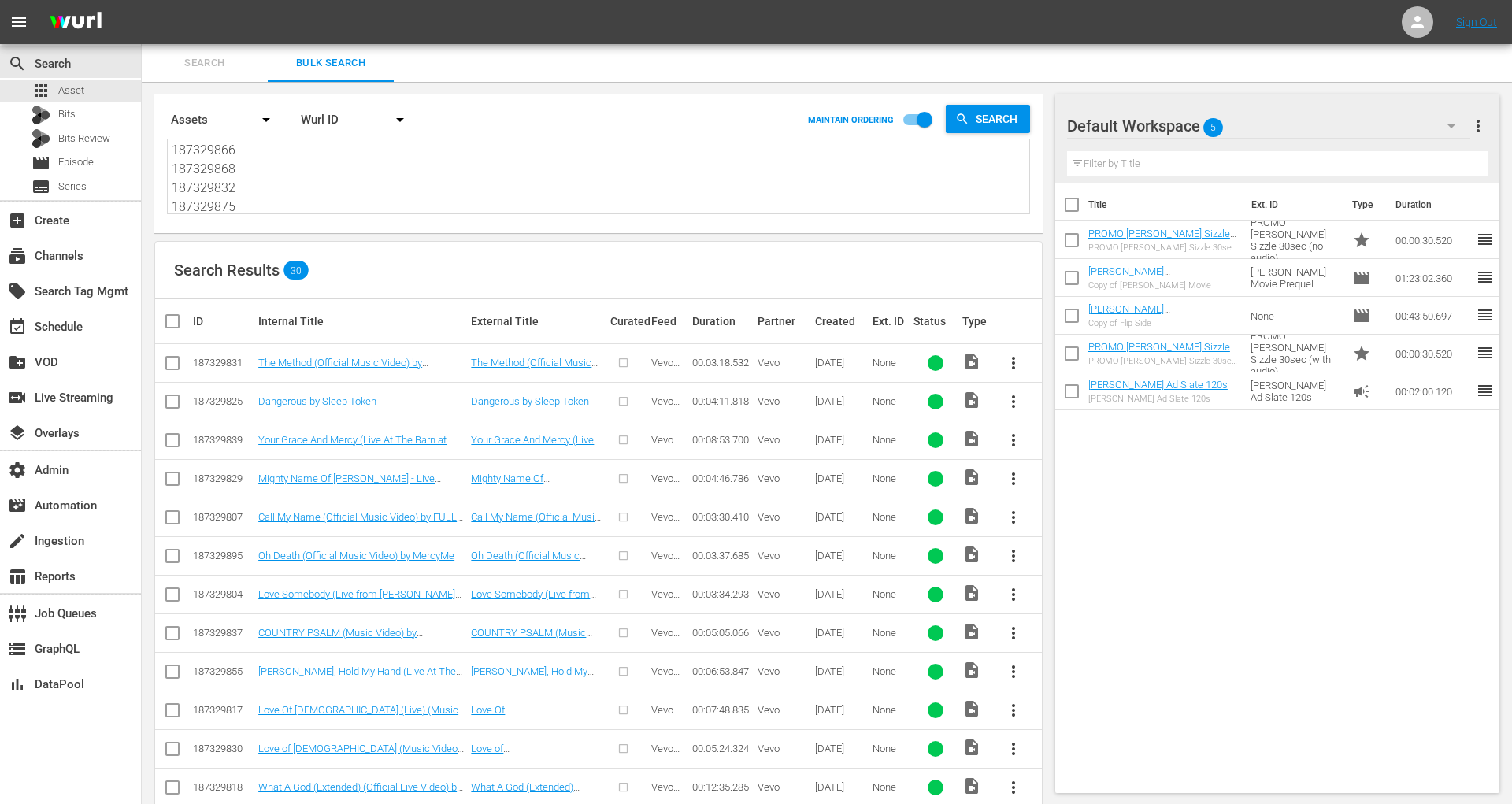
checkbox input "true"
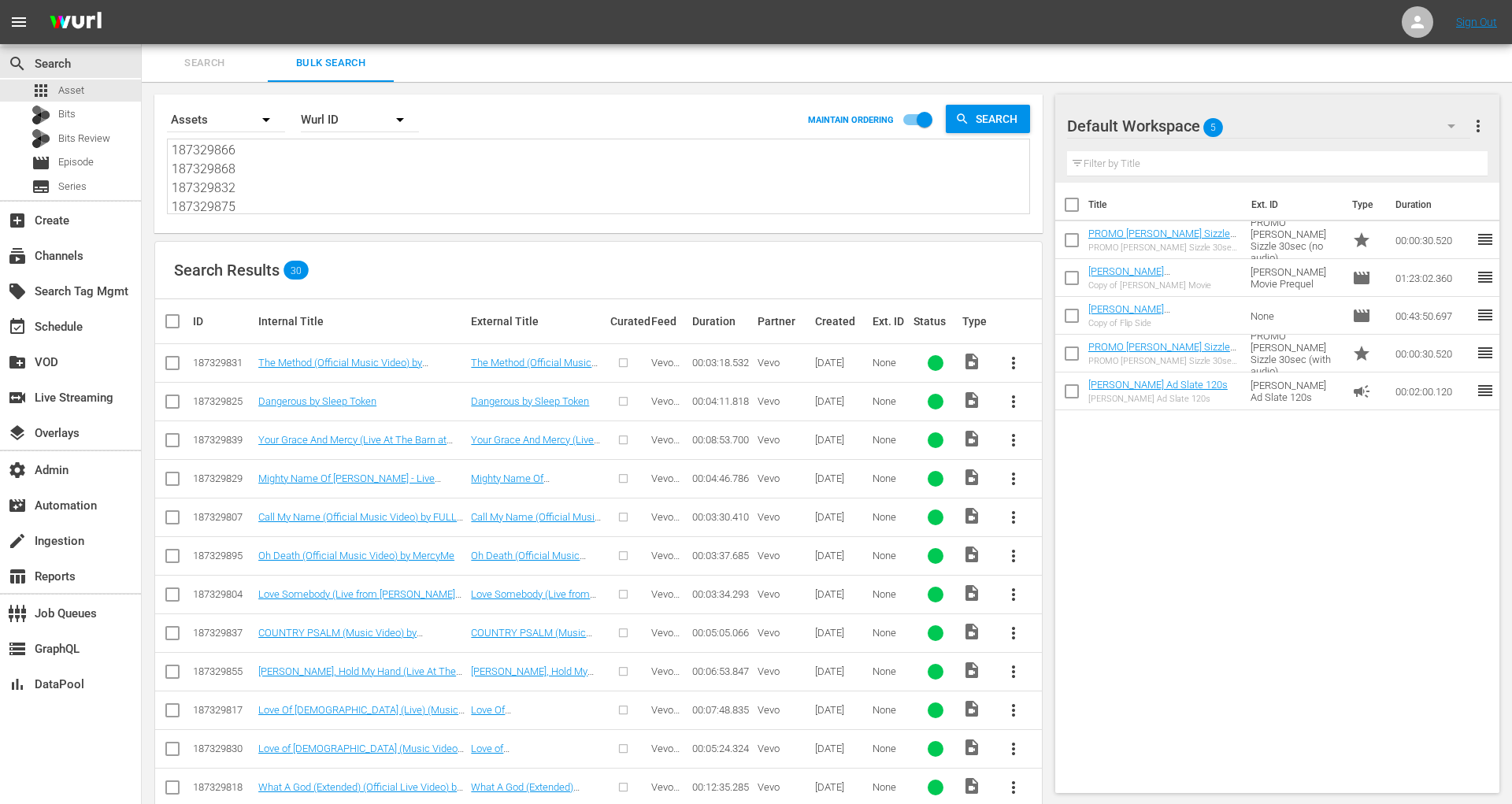
checkbox input "true"
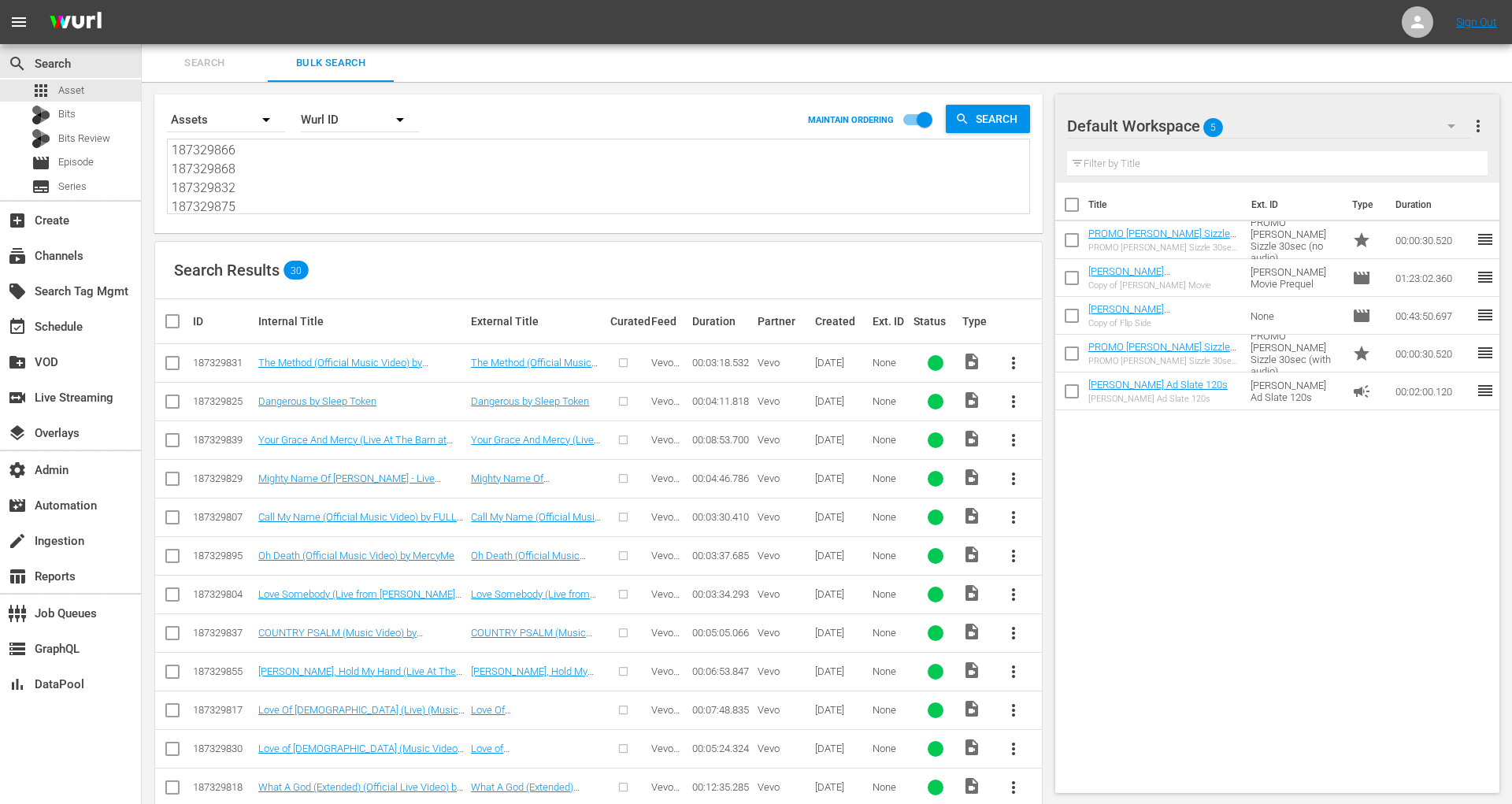
checkbox input "true"
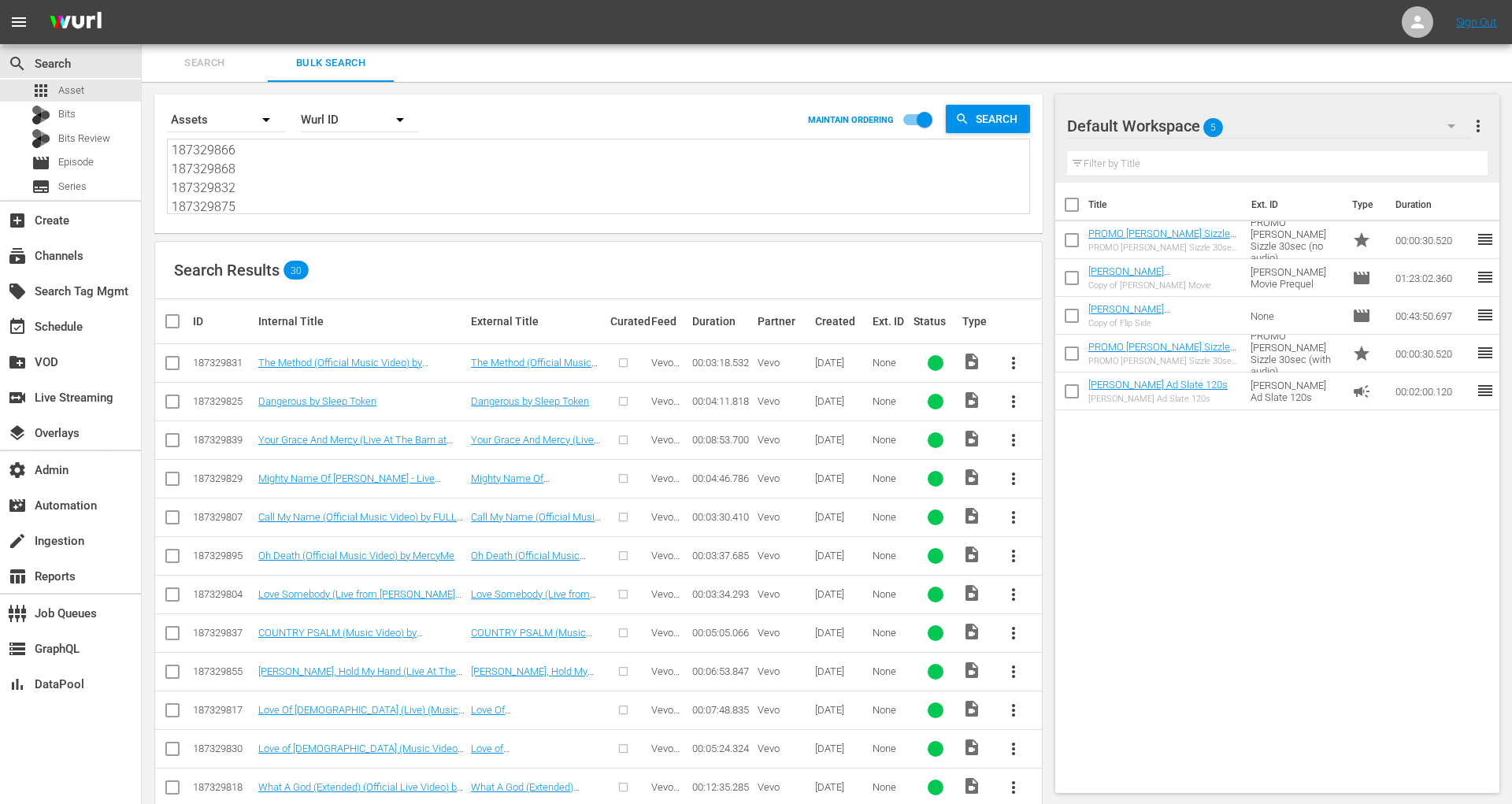
checkbox input "true"
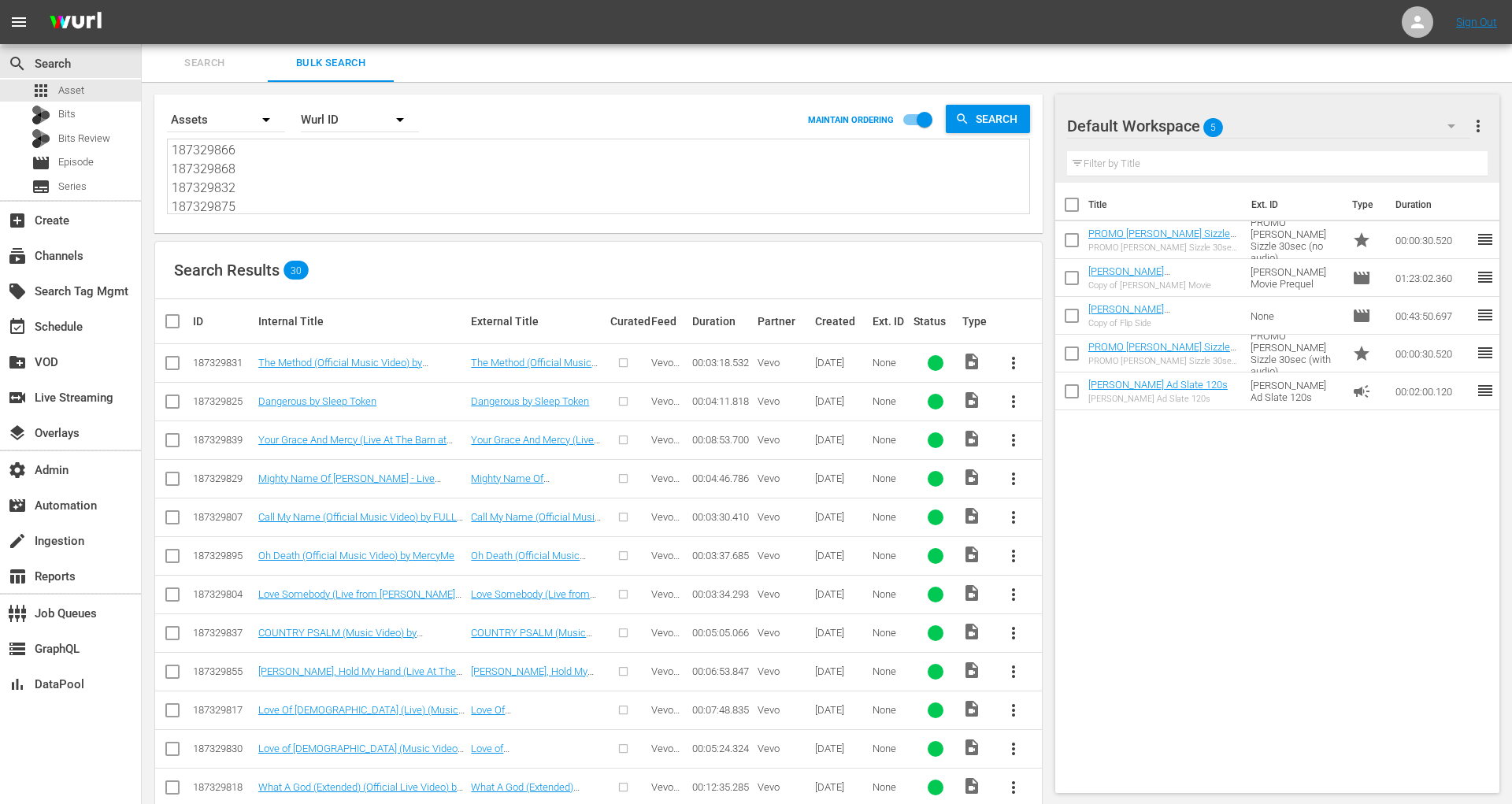
checkbox input "true"
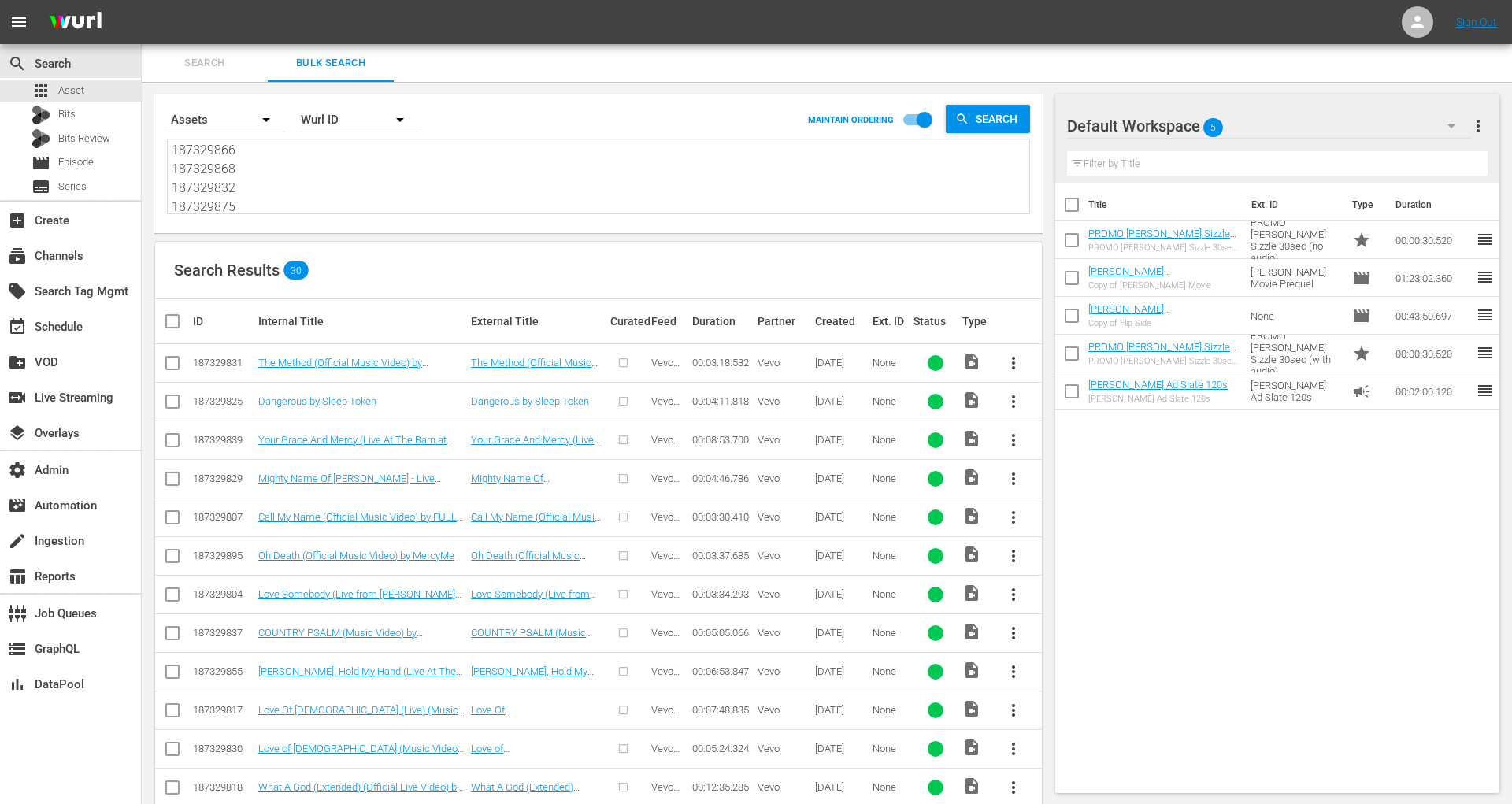
checkbox input "true"
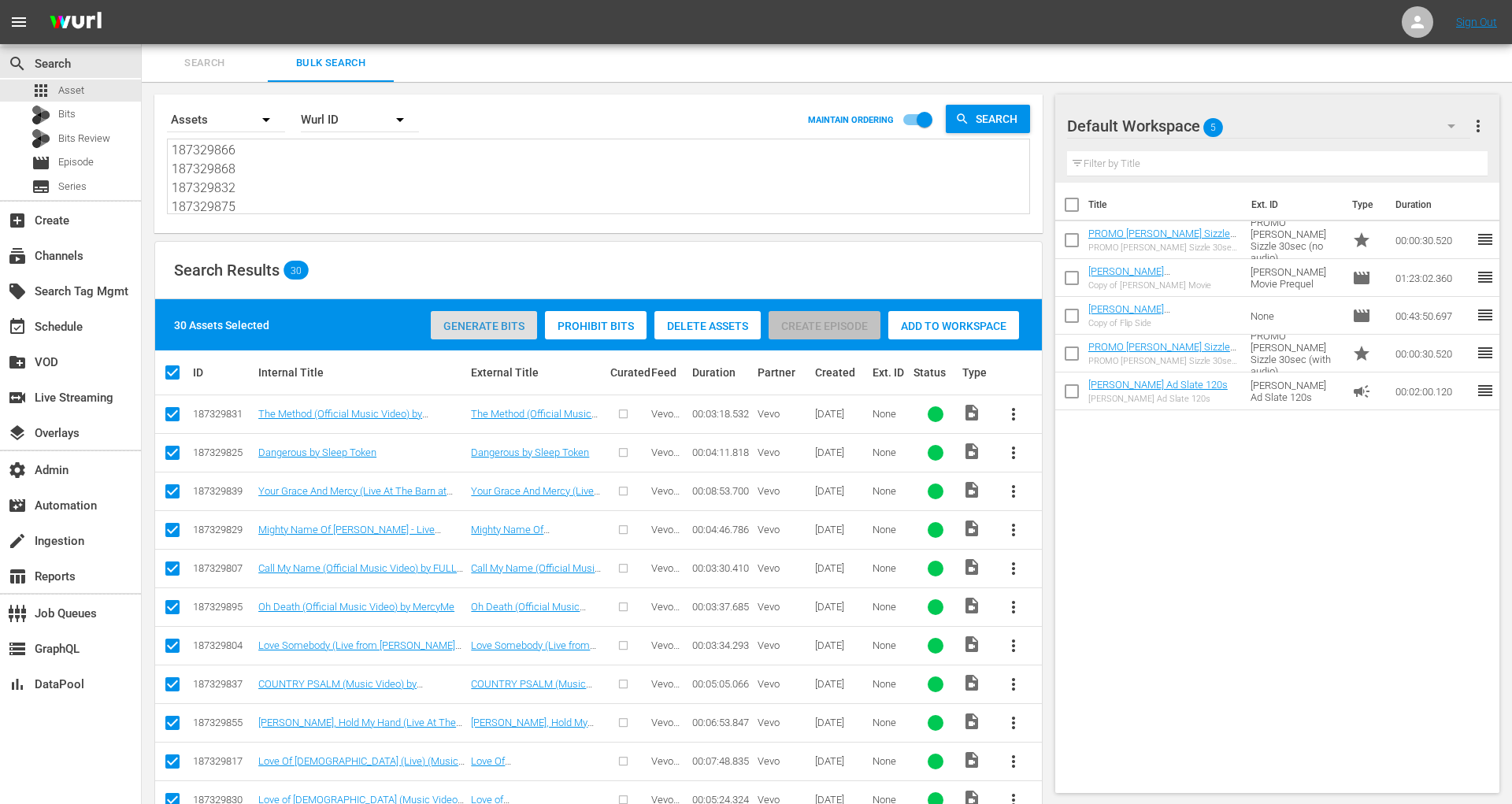
click at [488, 323] on span "Generate Bits" at bounding box center [484, 326] width 106 height 13
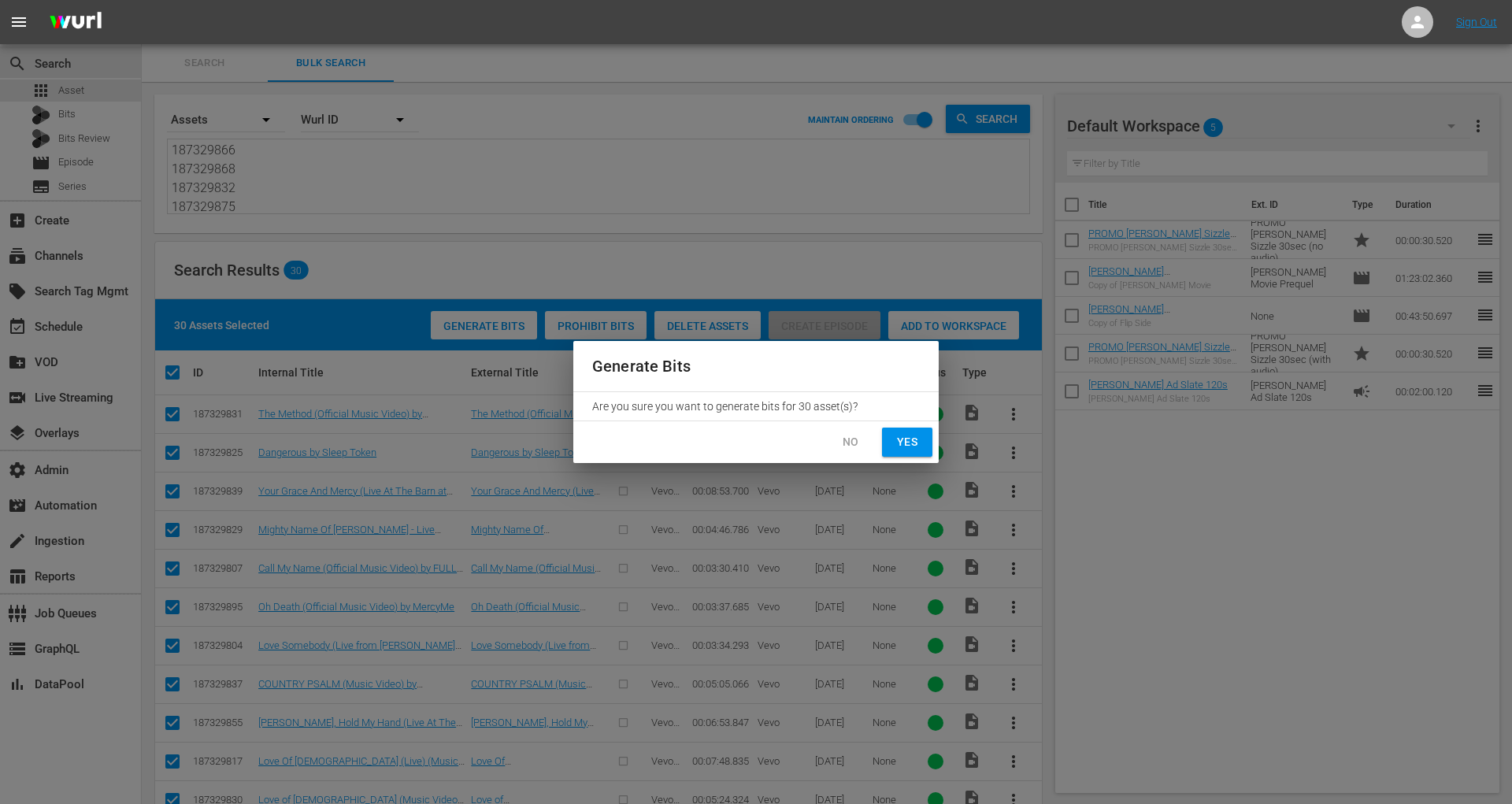
click at [902, 449] on span "Yes" at bounding box center [907, 442] width 25 height 20
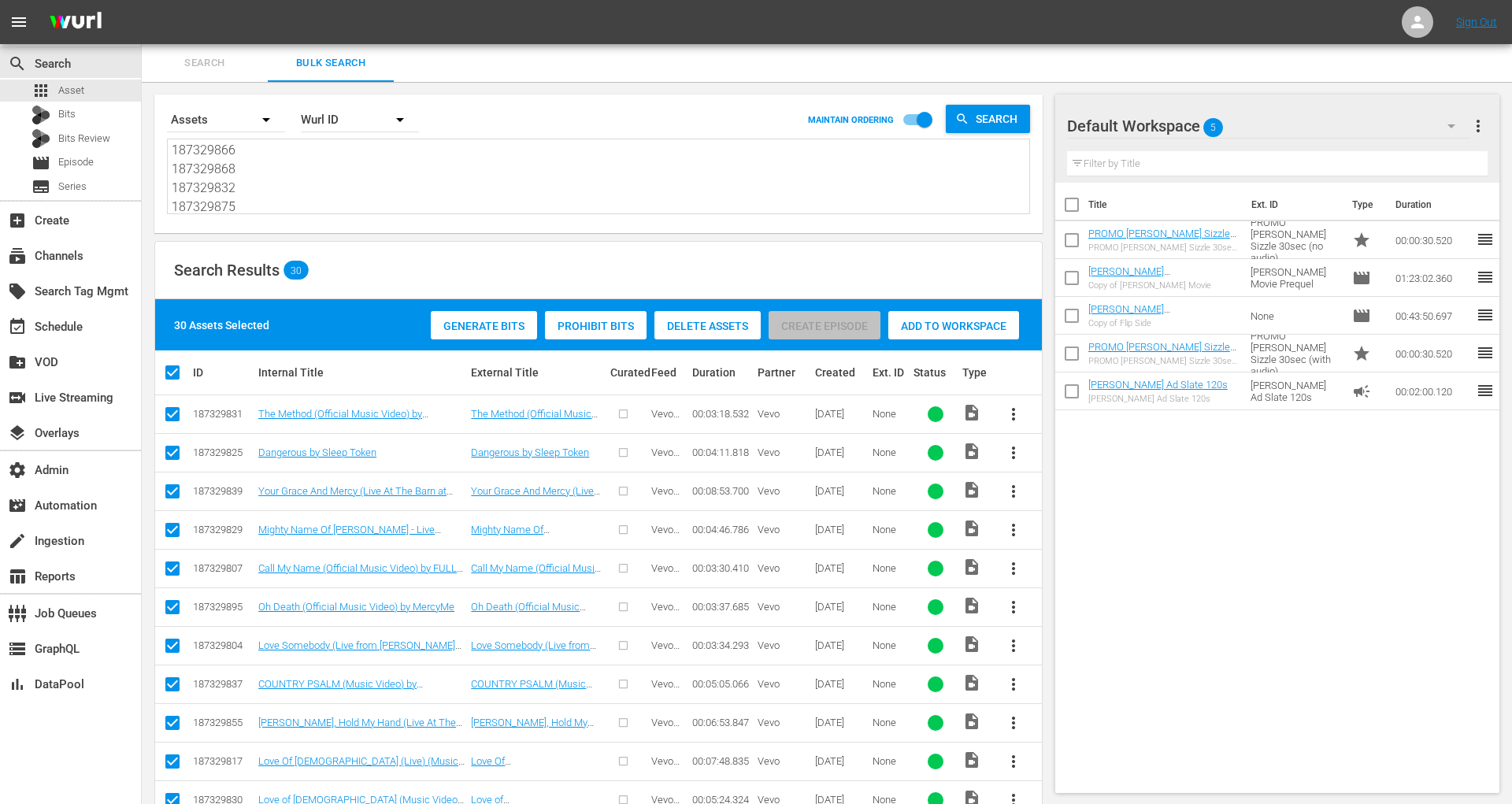
click at [228, 203] on textarea "187329831 187329825 187329839 187329829 187329807 187329895 187329804 187329837…" at bounding box center [600, 178] width 858 height 71
paste textarea "99, 187329852"
type textarea "187329899, 187329852"
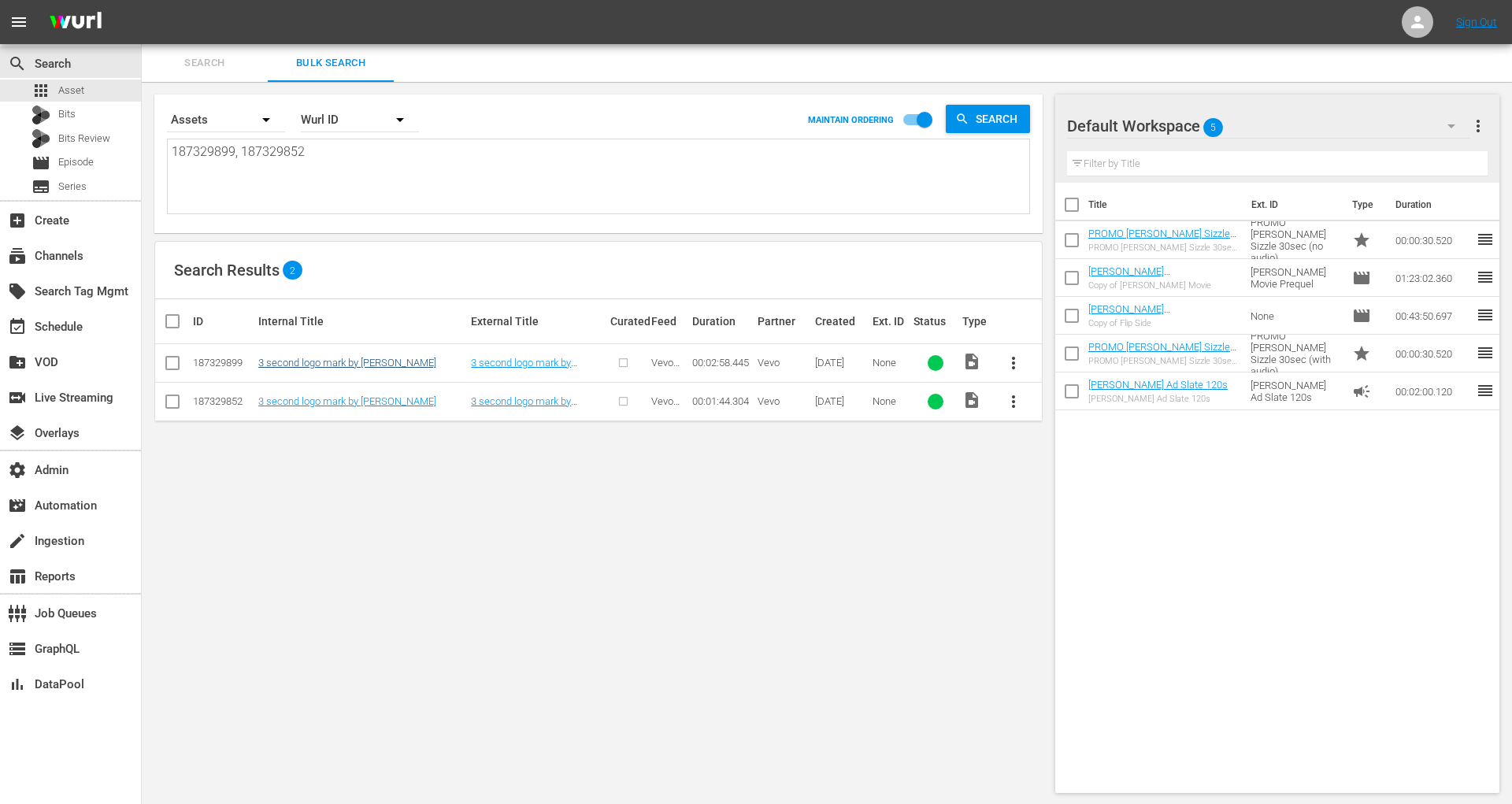
type textarea "187329899, 187329852"
click at [306, 364] on link "3 second logo mark by Vevo" at bounding box center [347, 362] width 178 height 12
click at [316, 406] on td "3 second logo mark by Vevo" at bounding box center [362, 400] width 213 height 38
click at [316, 405] on link "3 second logo mark by Vevo" at bounding box center [347, 401] width 178 height 12
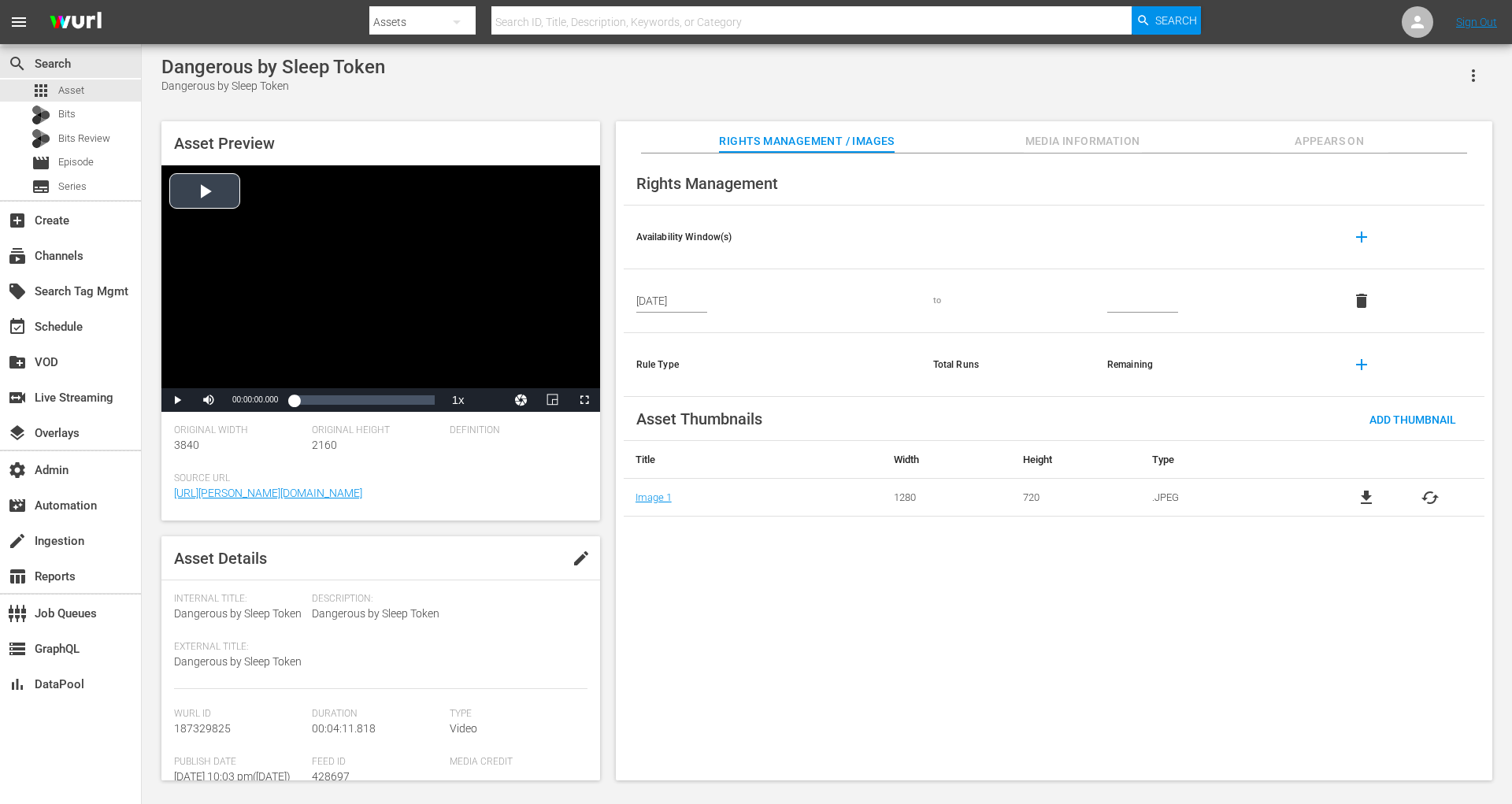
click at [214, 195] on div "Video Player" at bounding box center [380, 276] width 439 height 223
click at [333, 398] on div "00:01:09.320" at bounding box center [333, 399] width 1 height 16
click at [342, 399] on div "00:01:26.297" at bounding box center [342, 399] width 1 height 16
click at [367, 399] on div "Loaded : 50.03% 00:01:58.835 00:01:27.304" at bounding box center [363, 399] width 140 height 16
click at [398, 400] on div "Loaded : 54.79% 00:03:06.741 00:02:10.669" at bounding box center [363, 399] width 140 height 16
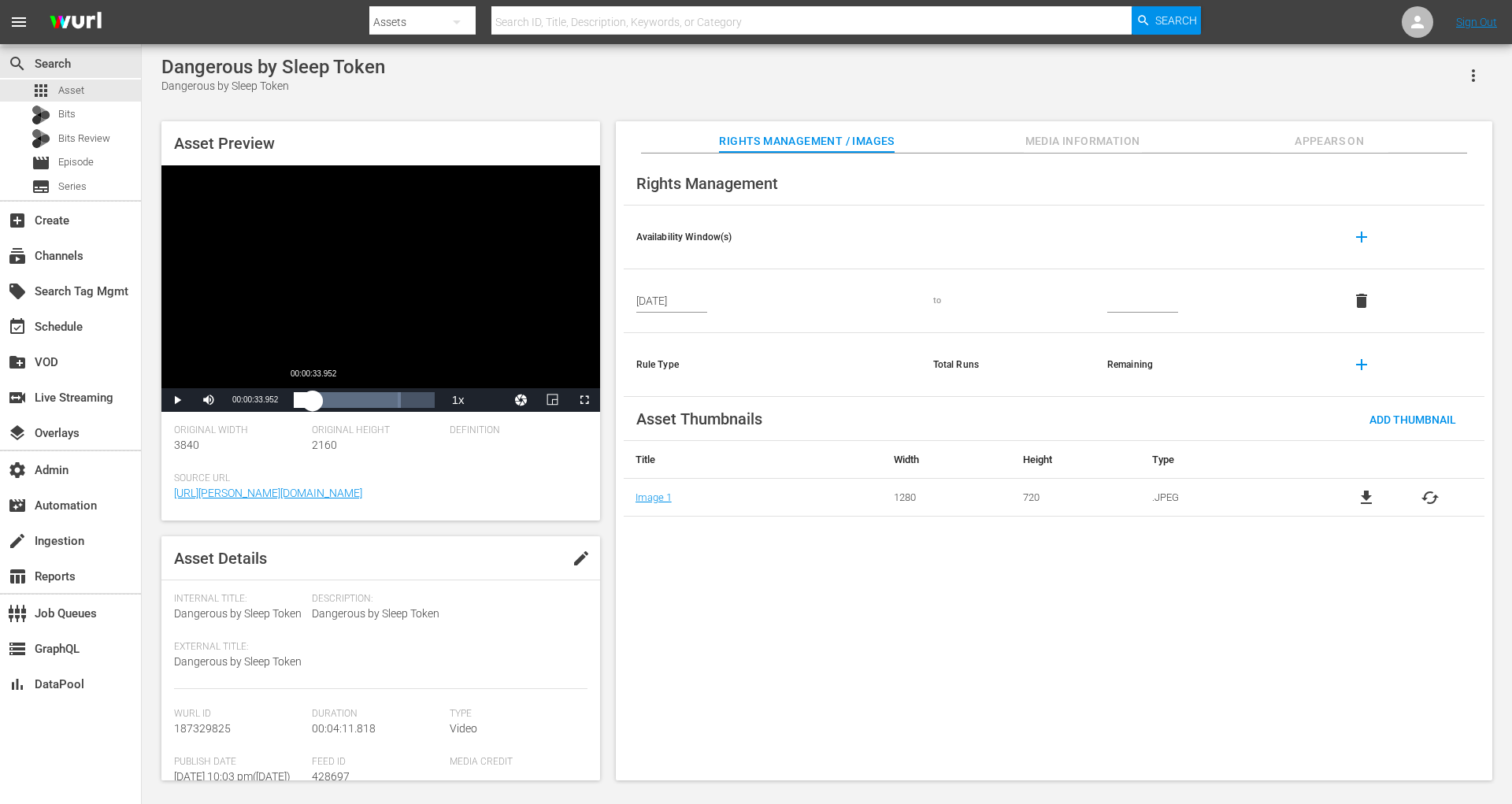
click at [313, 400] on div "Loaded : 76.33% 00:00:33.952 00:03:07.079" at bounding box center [363, 399] width 140 height 16
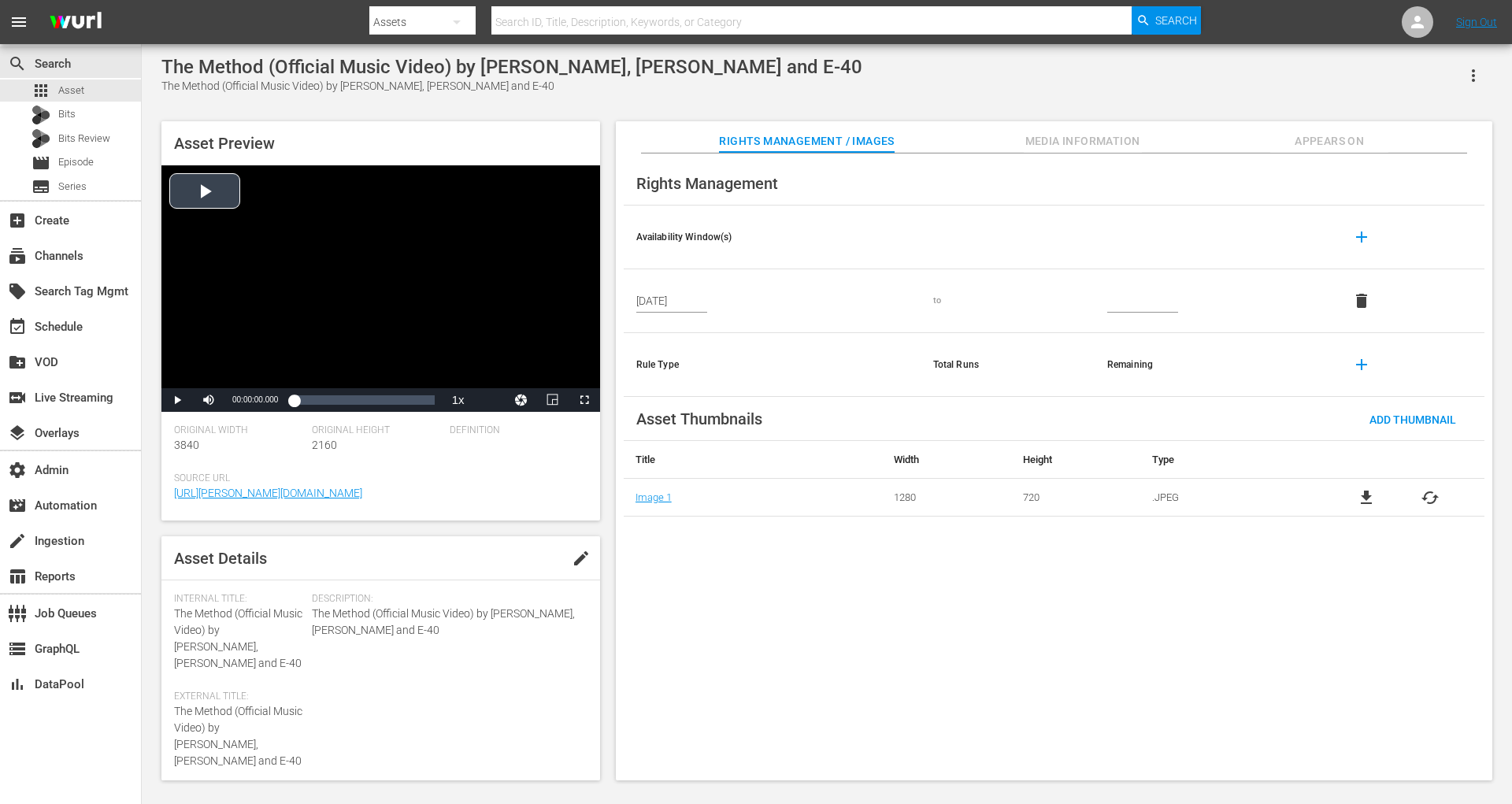
click at [227, 200] on div "Video Player" at bounding box center [380, 276] width 439 height 223
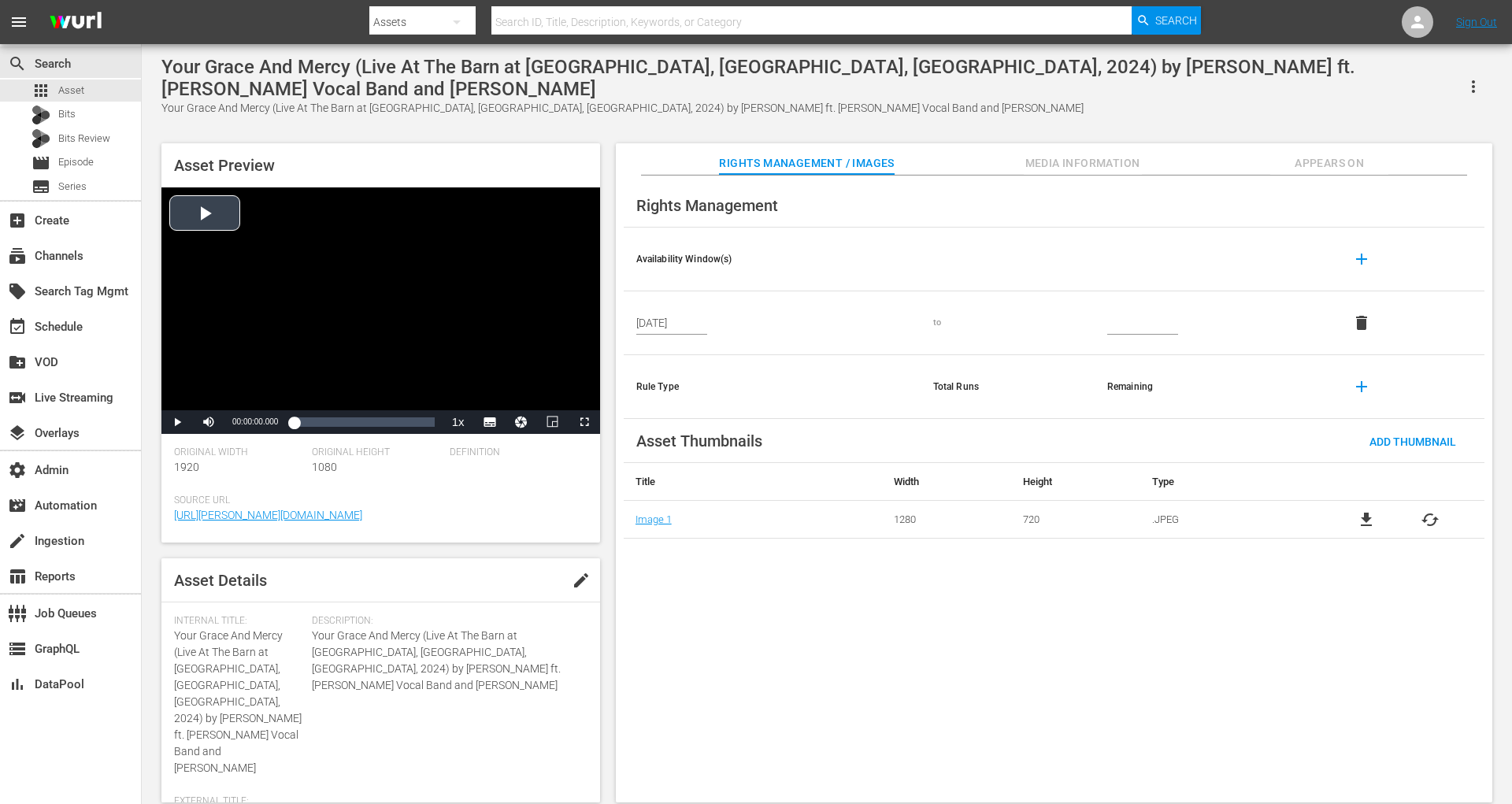
click at [235, 209] on div "Video Player" at bounding box center [380, 299] width 439 height 223
click at [319, 414] on div "Loaded : 3.37% 00:01:35.946 00:00:01.425" at bounding box center [363, 422] width 140 height 16
click at [360, 414] on div "00:04:11.858" at bounding box center [360, 422] width 1 height 16
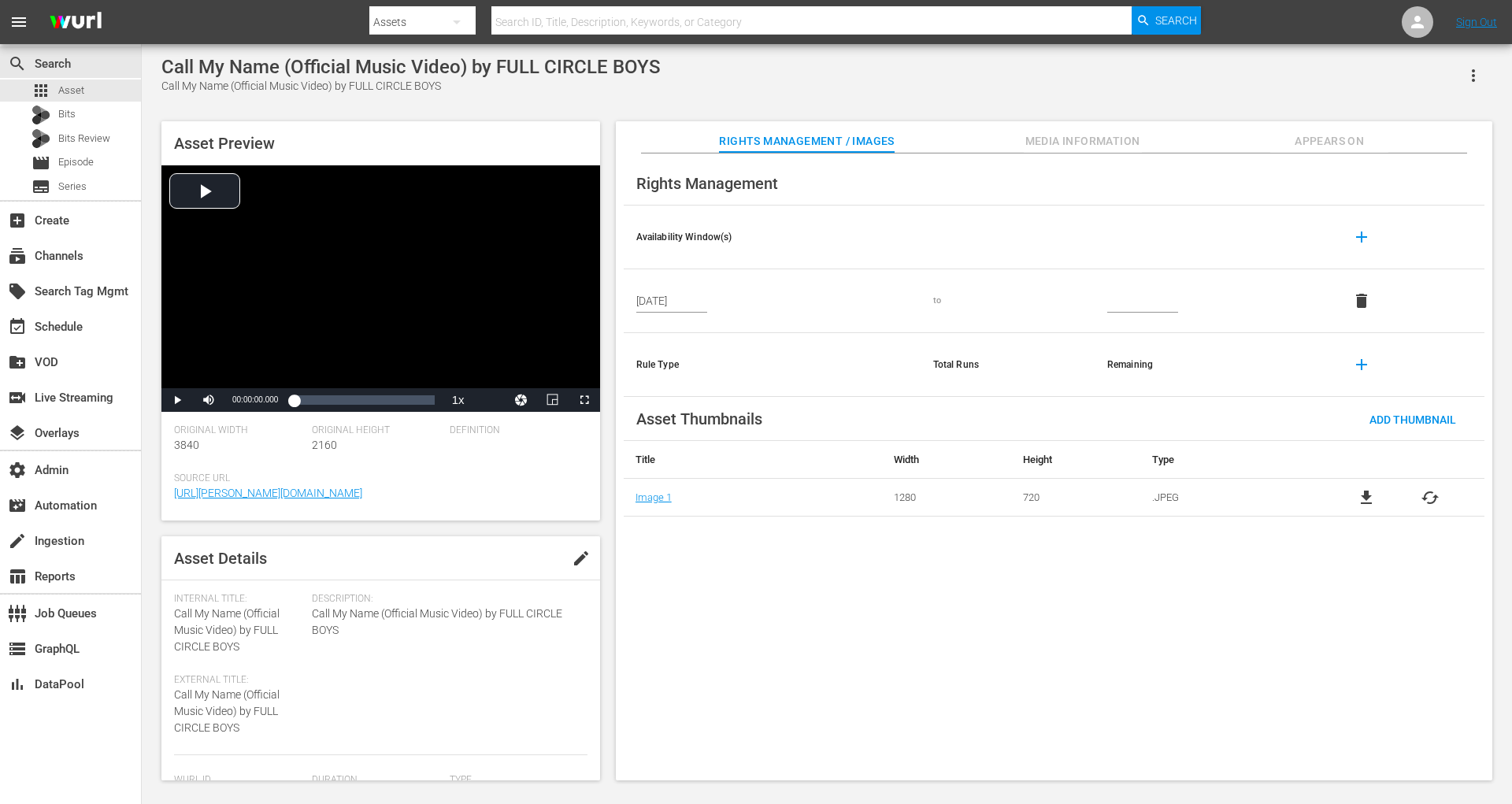
click at [159, 203] on div "Asset Preview Video Player is loading. Play Video Play Mute Current Time 00:00:…" at bounding box center [826, 443] width 1347 height 659
click at [185, 203] on div "Video Player" at bounding box center [380, 276] width 439 height 223
click at [324, 399] on div "00:00:46.101" at bounding box center [324, 399] width 1 height 16
click at [361, 399] on div "00:01:41.658" at bounding box center [361, 399] width 1 height 16
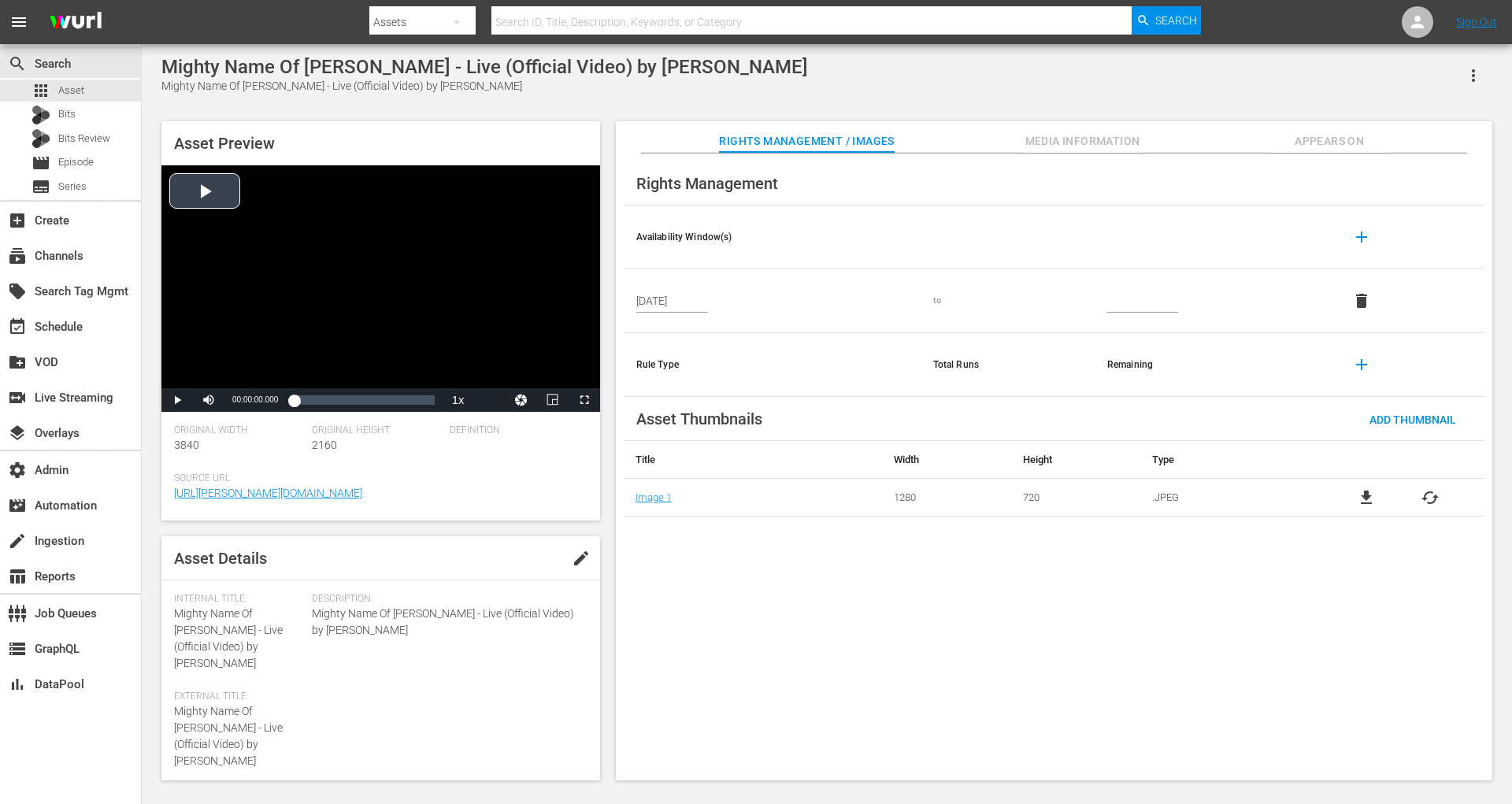
click at [209, 202] on div "Video Player" at bounding box center [380, 276] width 439 height 223
click at [332, 401] on div "00:01:17.335" at bounding box center [332, 399] width 1 height 16
click at [356, 401] on div "00:02:04.059" at bounding box center [355, 399] width 1 height 16
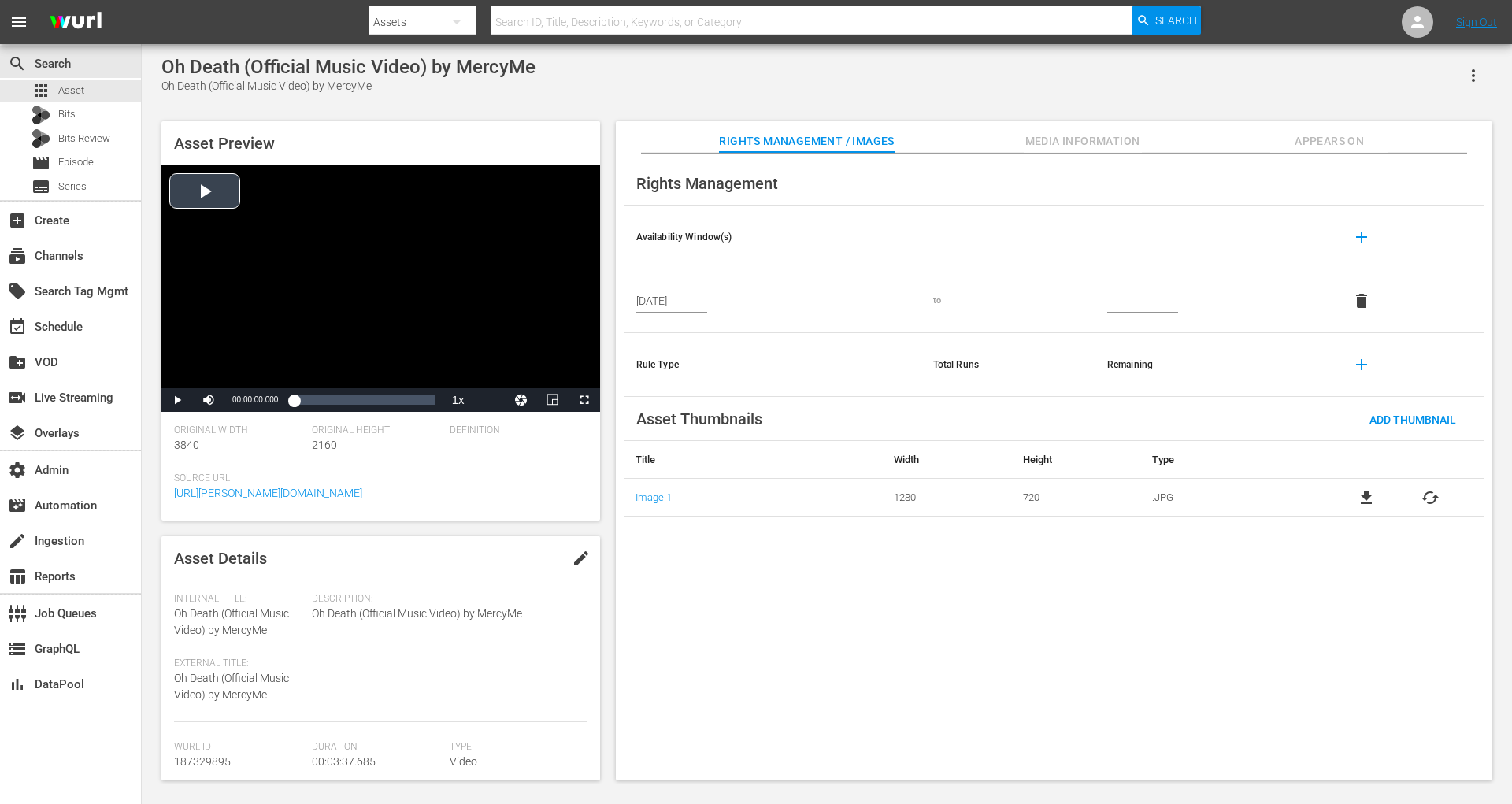
click at [203, 201] on div "Video Player" at bounding box center [380, 276] width 439 height 223
click at [328, 404] on div "00:00:53.809" at bounding box center [328, 399] width 1 height 16
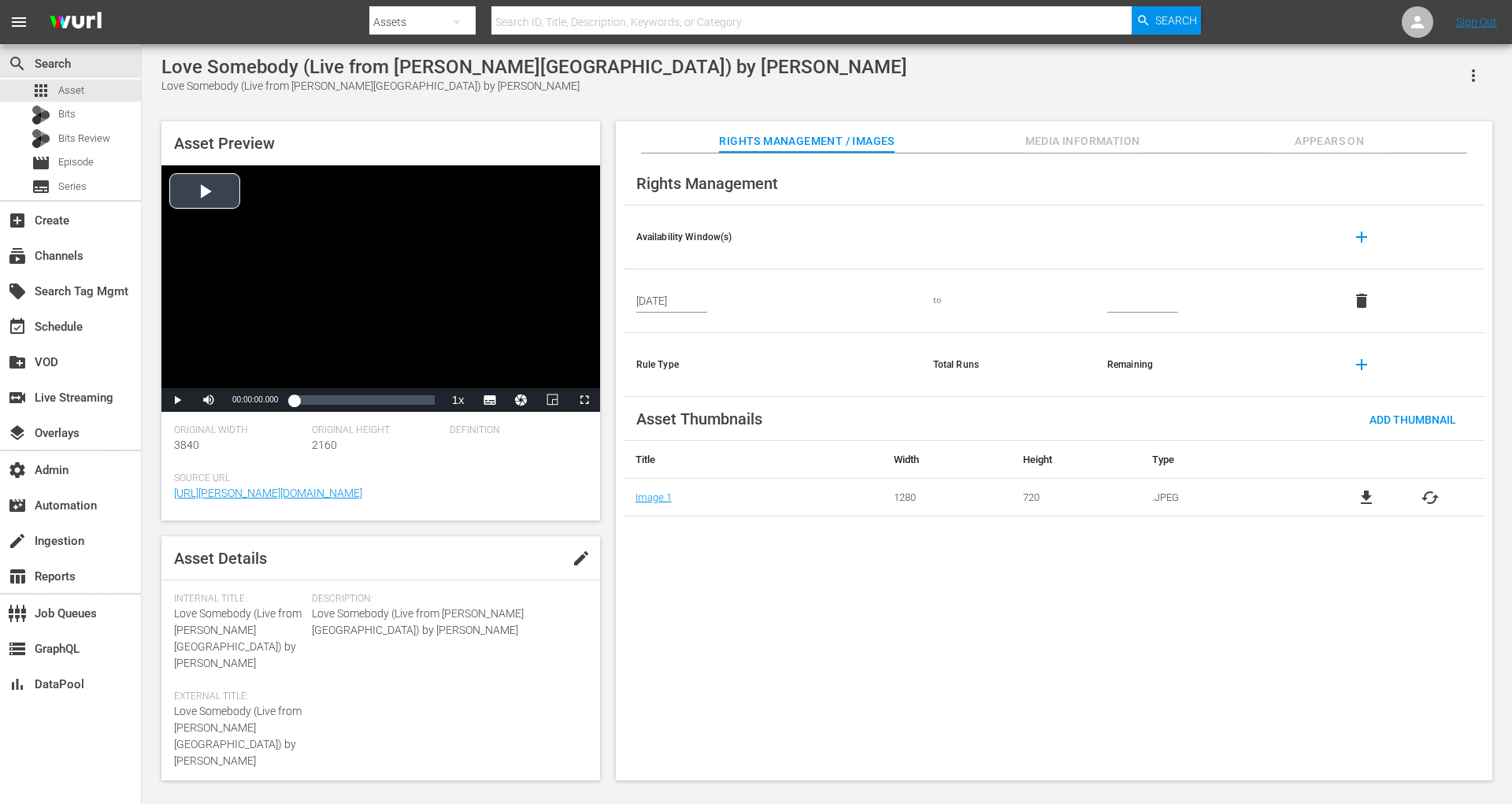
click at [231, 203] on div "Video Player" at bounding box center [380, 276] width 439 height 223
click at [317, 403] on div "Loaded : 11.14% 00:00:36.116 00:00:01.847" at bounding box center [363, 399] width 140 height 16
click at [357, 399] on div "00:01:37.515" at bounding box center [357, 399] width 1 height 16
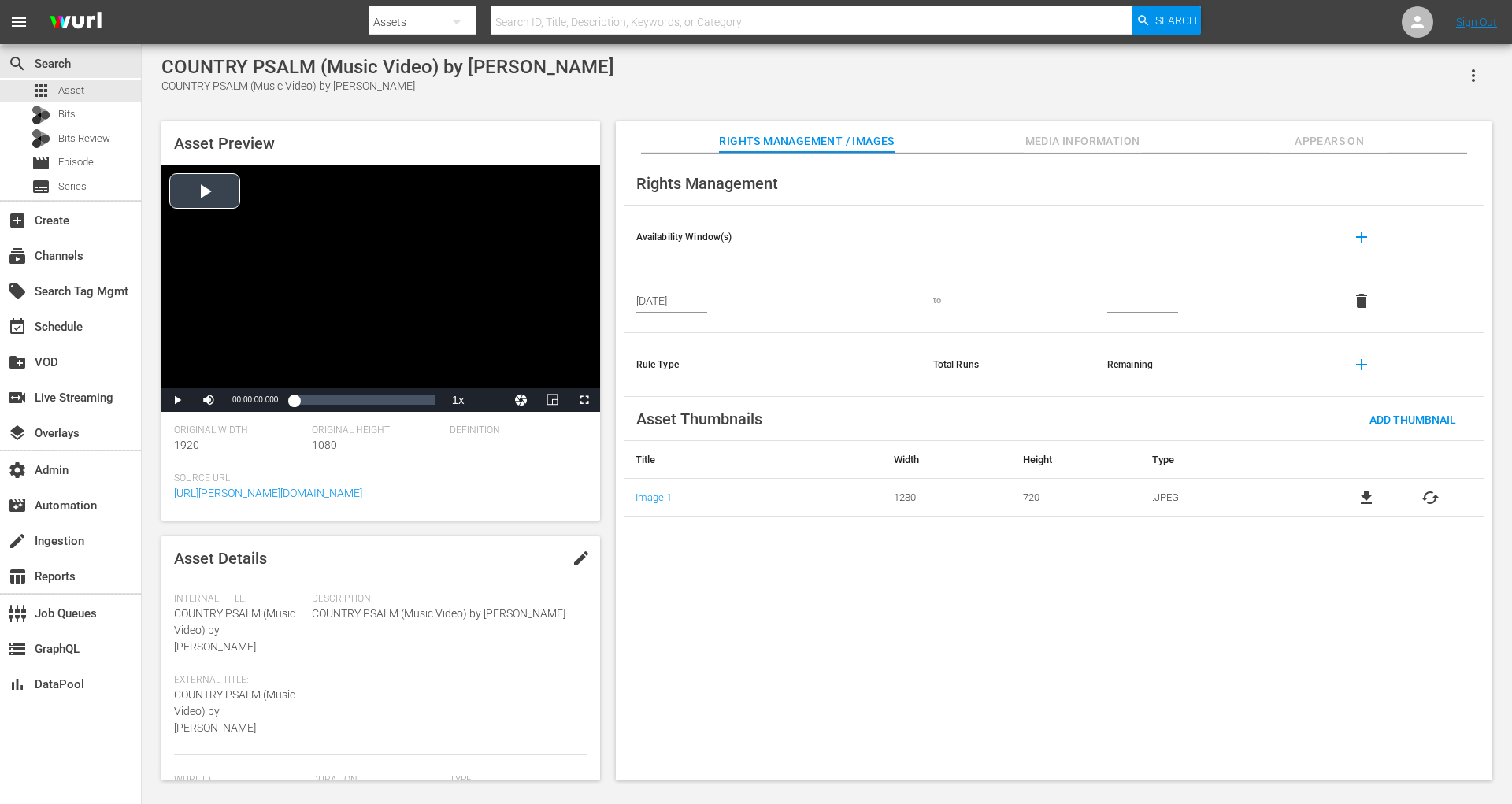
click at [216, 204] on div "Video Player" at bounding box center [380, 276] width 439 height 223
click at [314, 398] on div "Loaded : 7.84% 00:00:42.846 00:00:02.513" at bounding box center [363, 399] width 140 height 16
click at [344, 400] on div "00:01:49.686" at bounding box center [344, 399] width 1 height 16
click at [236, 187] on div "Video Player" at bounding box center [380, 276] width 439 height 223
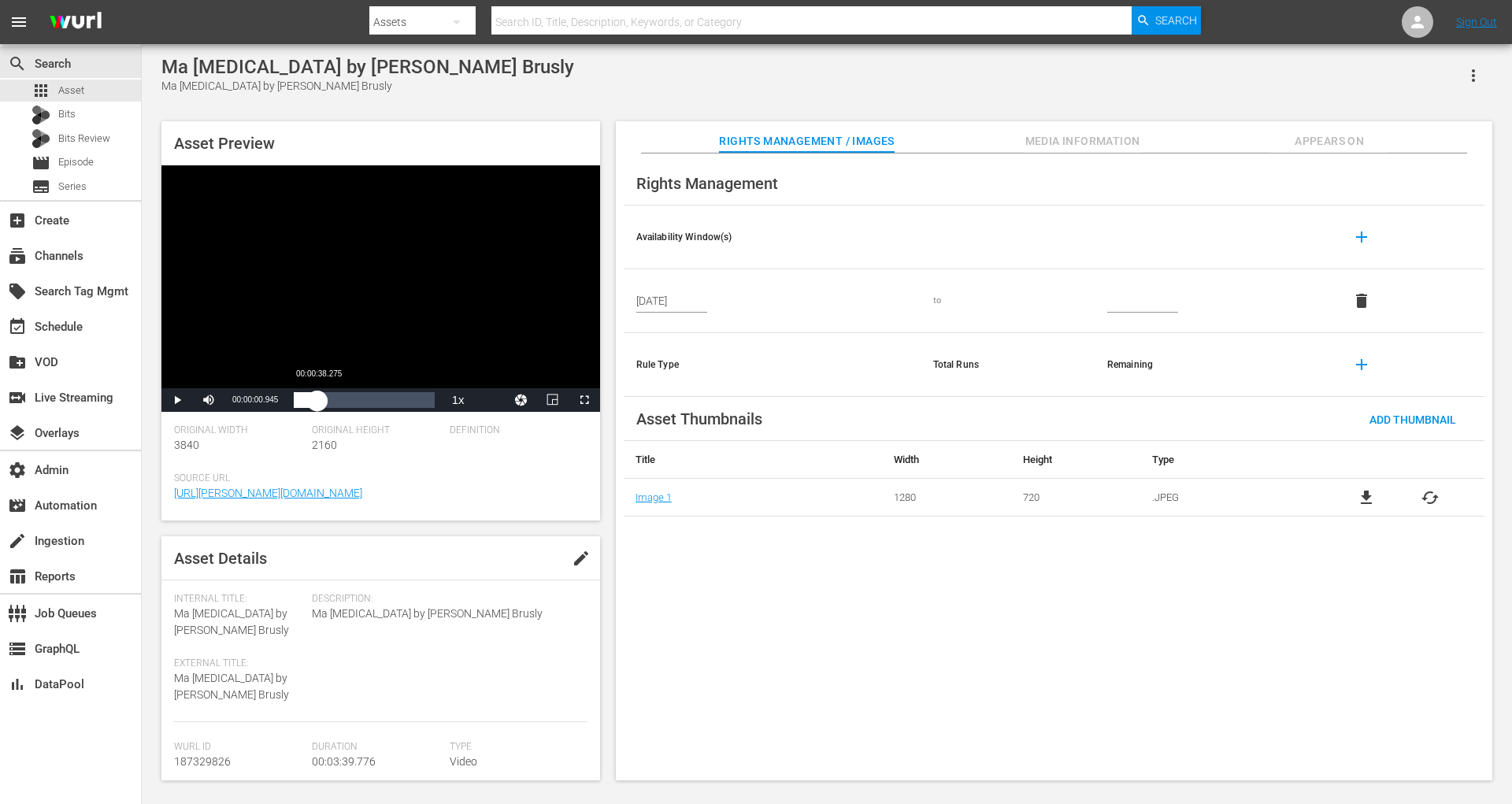
click at [317, 400] on div "Loaded : 10.90% 00:00:38.275 00:00:01.057" at bounding box center [363, 399] width 140 height 16
click at [356, 401] on div "00:01:38.775" at bounding box center [356, 399] width 1 height 16
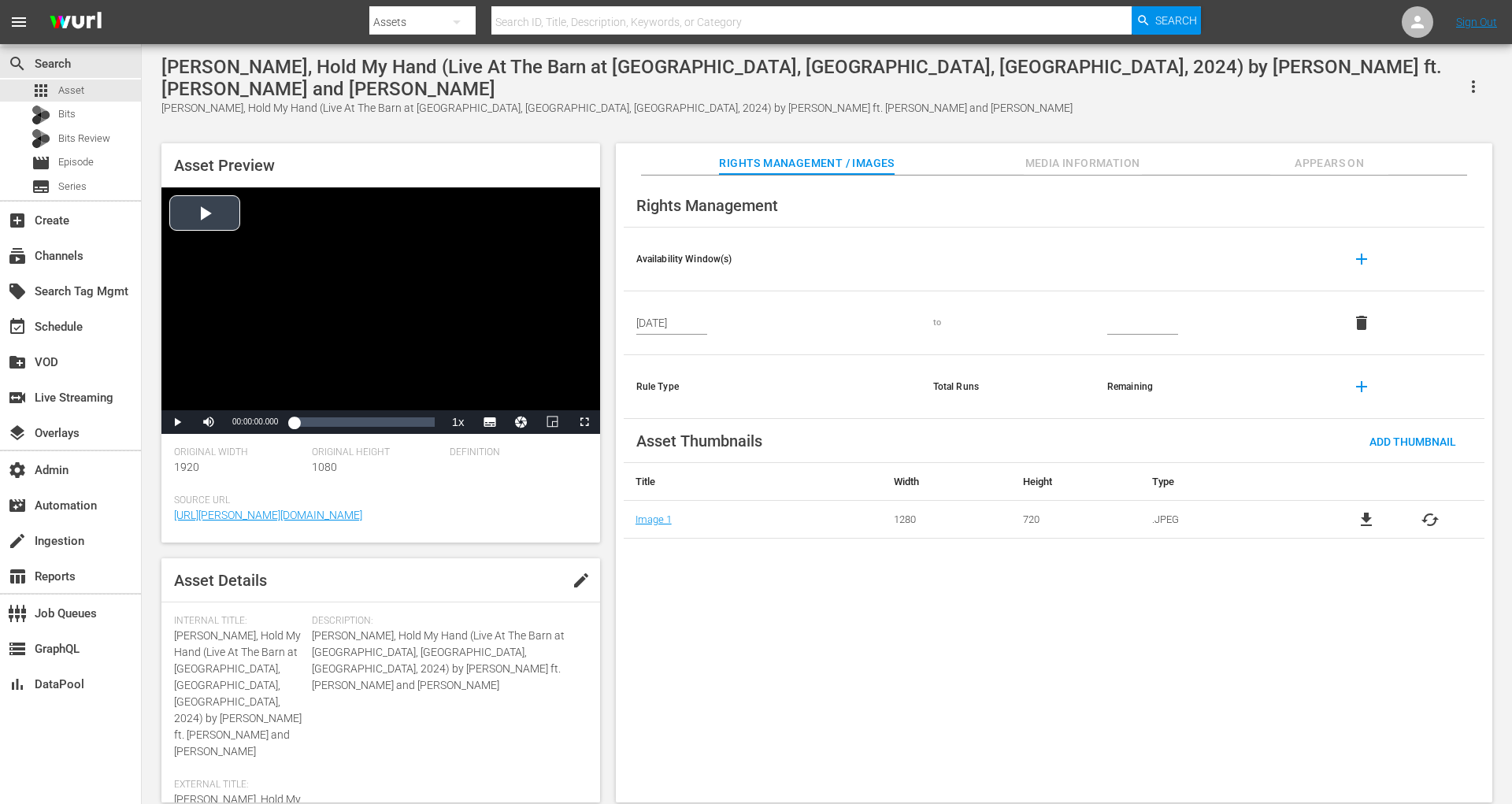
click at [224, 187] on div "Video Player" at bounding box center [380, 299] width 439 height 223
click at [314, 414] on div "00:01:00.449" at bounding box center [314, 422] width 1 height 16
click at [177, 422] on span "Video Player" at bounding box center [177, 422] width 0 height 0
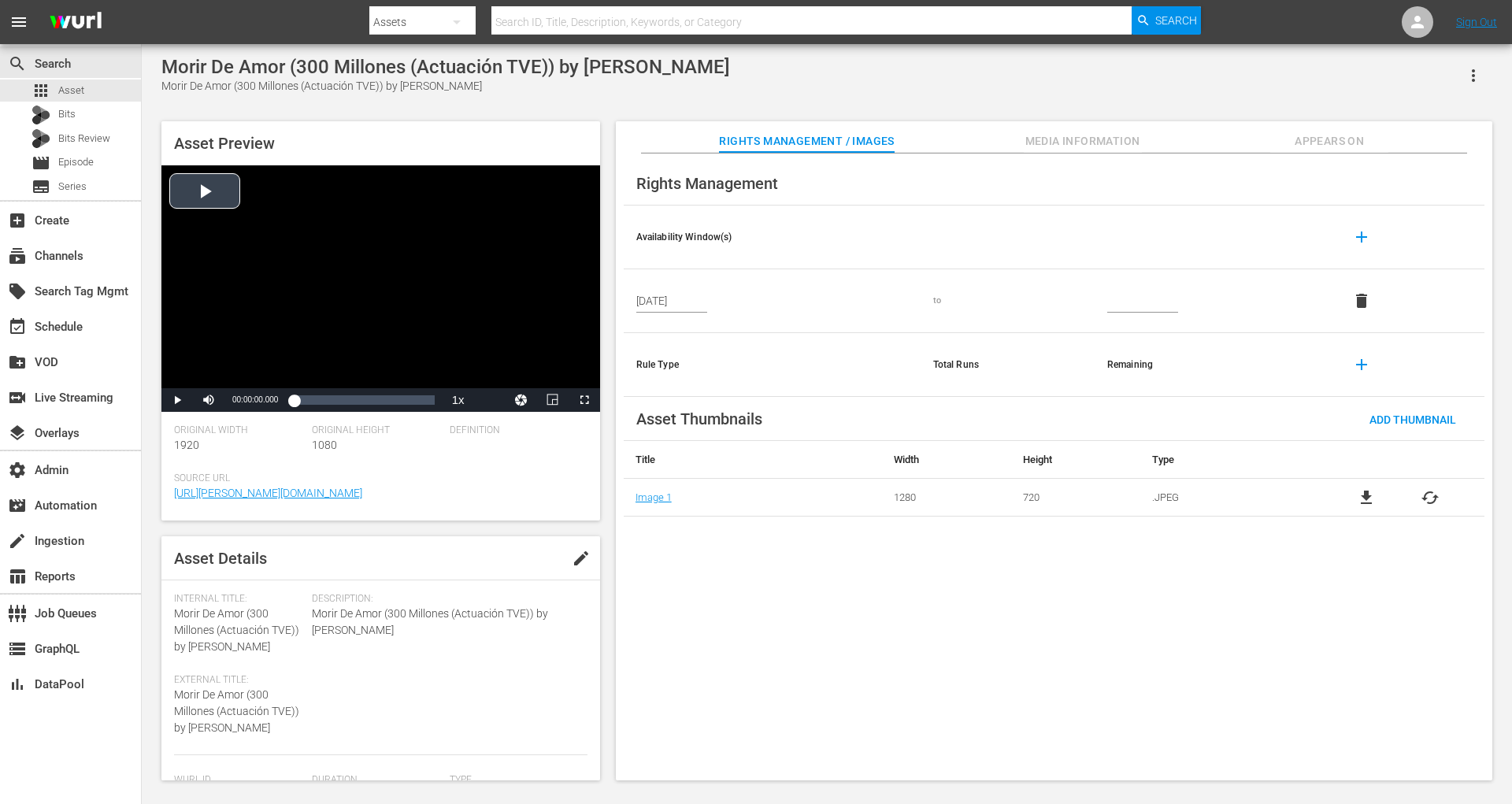
click at [235, 193] on div "Video Player" at bounding box center [380, 276] width 439 height 223
click at [321, 400] on div "Loaded : 7.14% 00:00:47.635 00:00:01.695" at bounding box center [363, 399] width 140 height 16
click at [177, 400] on span "Video Player" at bounding box center [177, 400] width 0 height 0
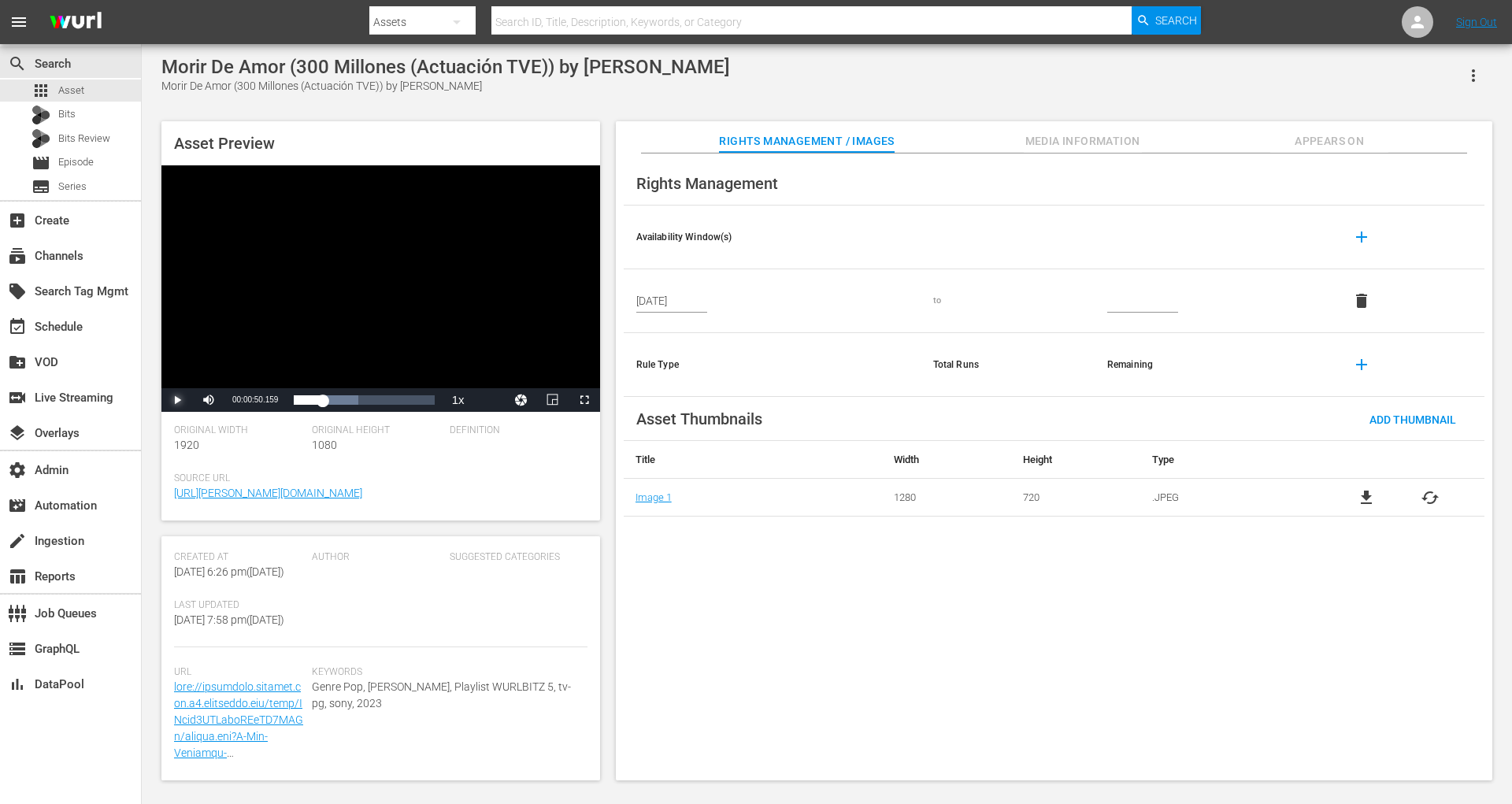
scroll to position [367, 0]
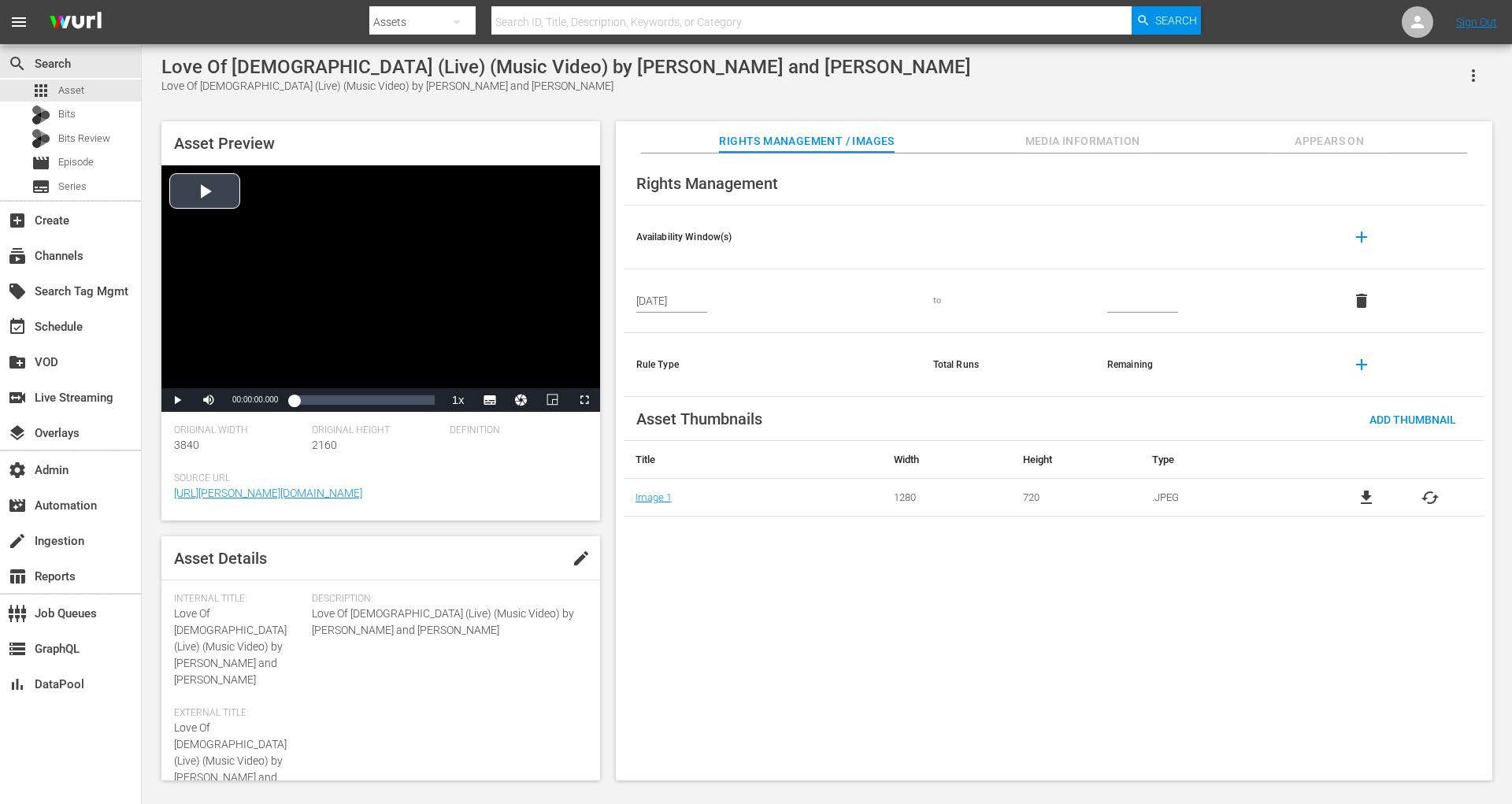
click at [226, 194] on div "Video Player" at bounding box center [380, 276] width 439 height 223
click at [324, 407] on div "Loaded : 7.69% 00:01:42.722 00:00:02.914" at bounding box center [363, 399] width 140 height 16
click at [356, 403] on div "Loaded : 28.16% 00:03:29.535 00:01:44.680" at bounding box center [363, 399] width 140 height 16
click at [177, 400] on span "Video Player" at bounding box center [177, 400] width 0 height 0
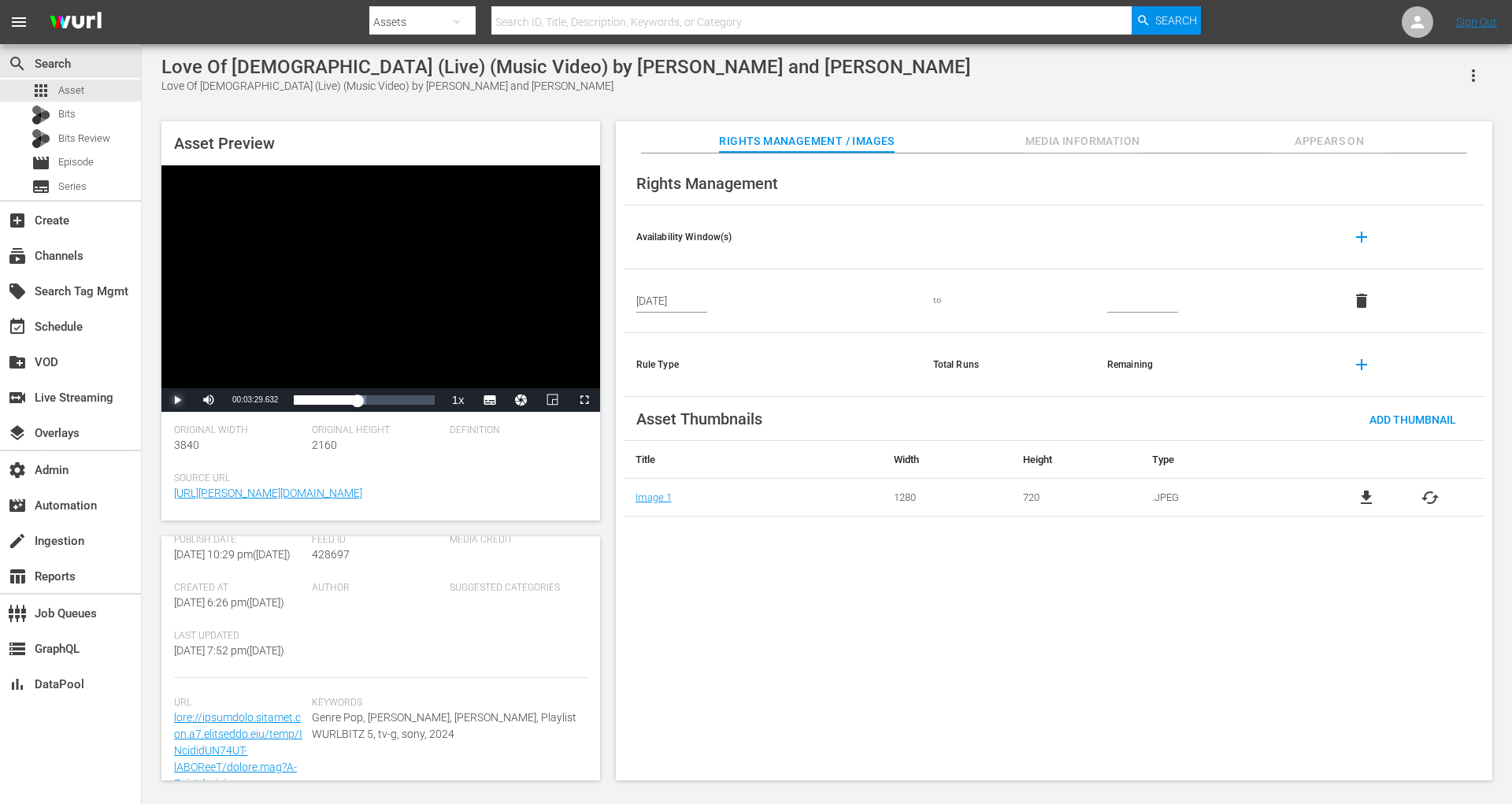
scroll to position [367, 0]
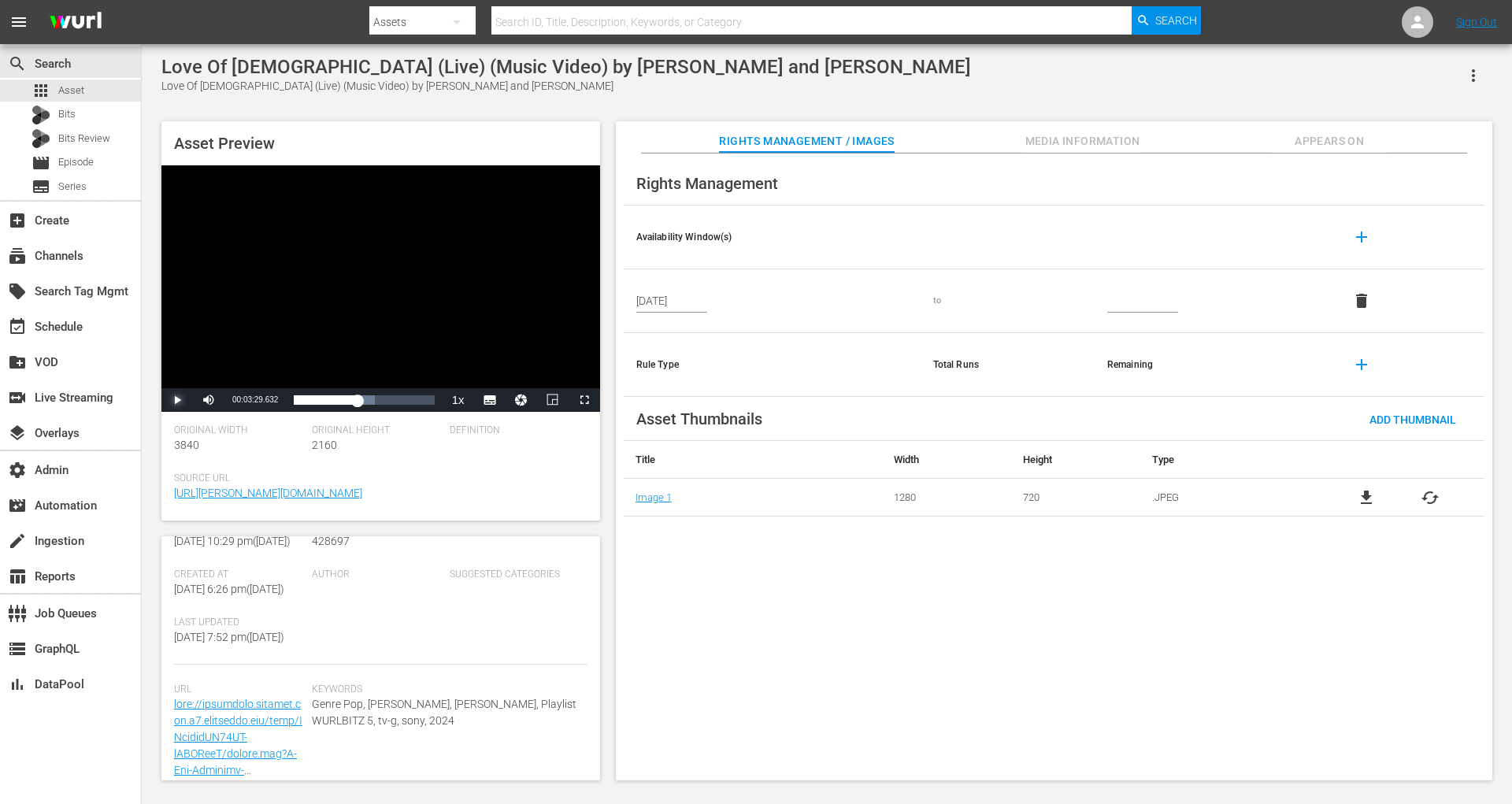
click at [177, 400] on span "Video Player" at bounding box center [177, 400] width 0 height 0
click at [384, 404] on div "Loaded : 57.62% 00:05:02.899 00:03:30.811" at bounding box center [363, 399] width 140 height 16
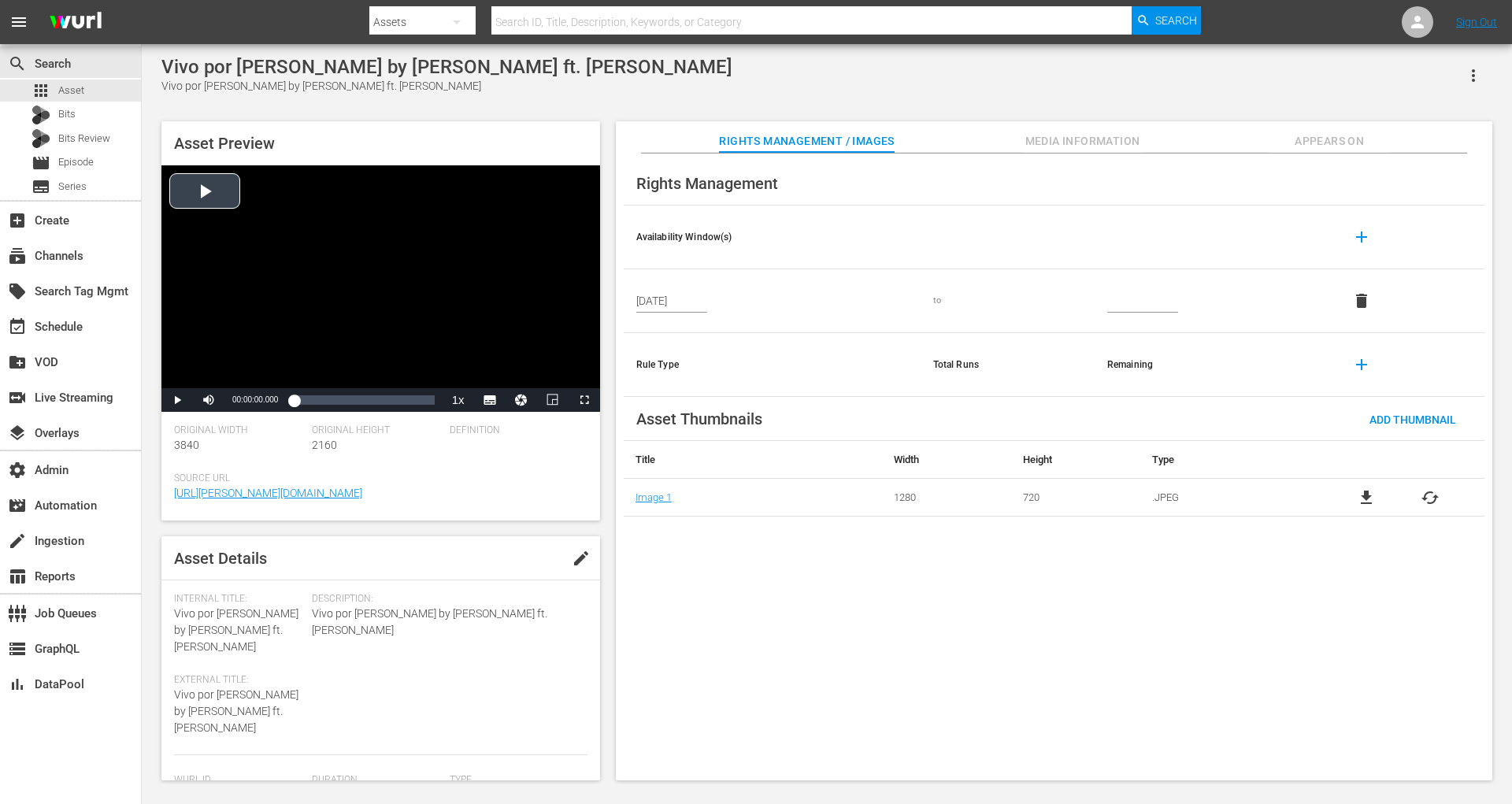
click at [242, 194] on div "Video Player" at bounding box center [380, 276] width 439 height 223
click at [334, 387] on div "Video Player" at bounding box center [380, 276] width 439 height 223
click at [315, 397] on div "Loaded : 13.74% 00:00:39.747 00:00:01.897" at bounding box center [363, 399] width 140 height 16
click at [177, 400] on span "Video Player" at bounding box center [177, 400] width 0 height 0
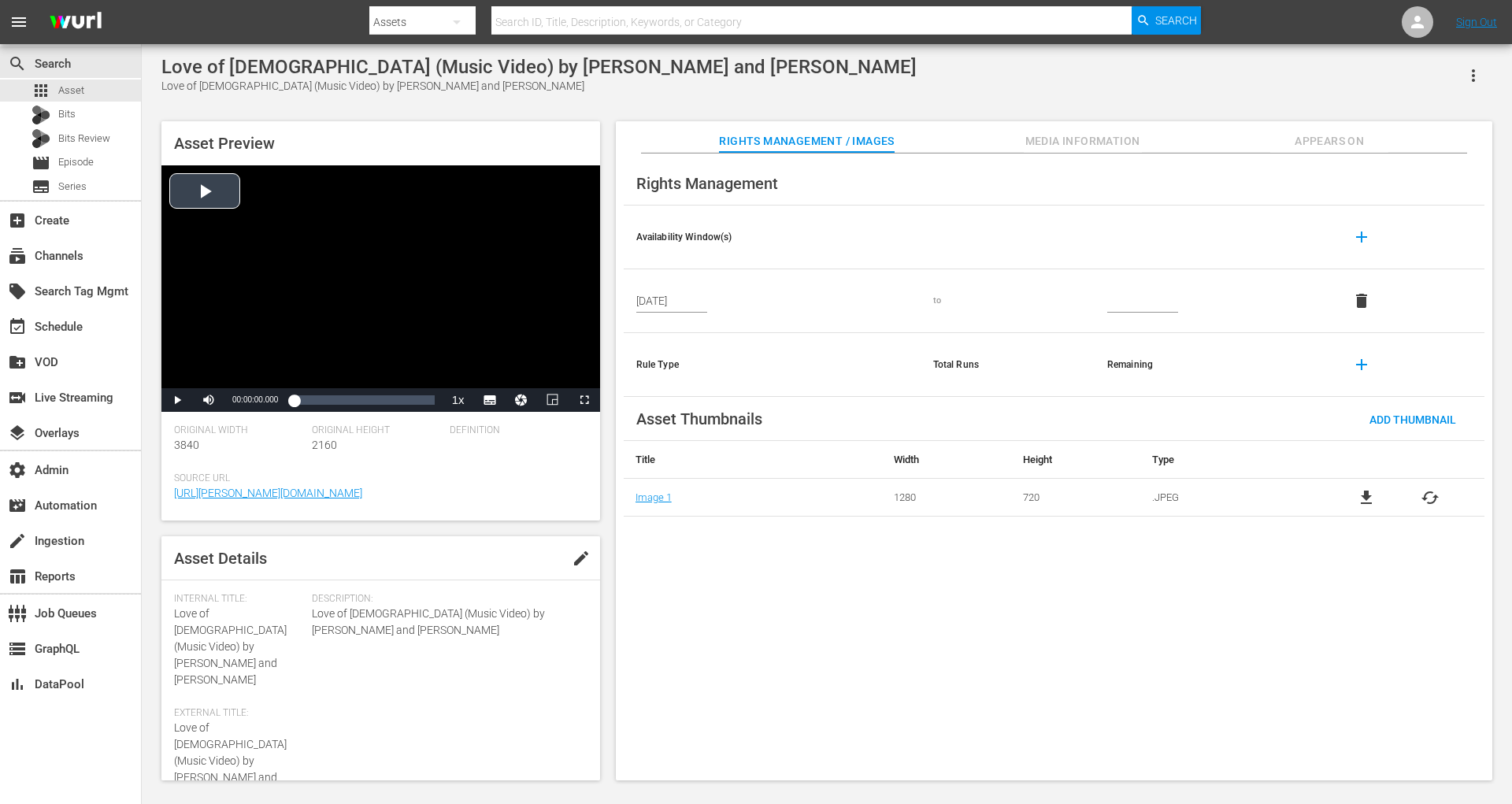
click at [209, 201] on div "Video Player" at bounding box center [380, 276] width 439 height 223
click at [328, 398] on div "Loaded : 11.05% 00:01:18.347 00:00:02.074" at bounding box center [363, 399] width 140 height 16
click at [177, 400] on span "Video Player" at bounding box center [177, 400] width 0 height 0
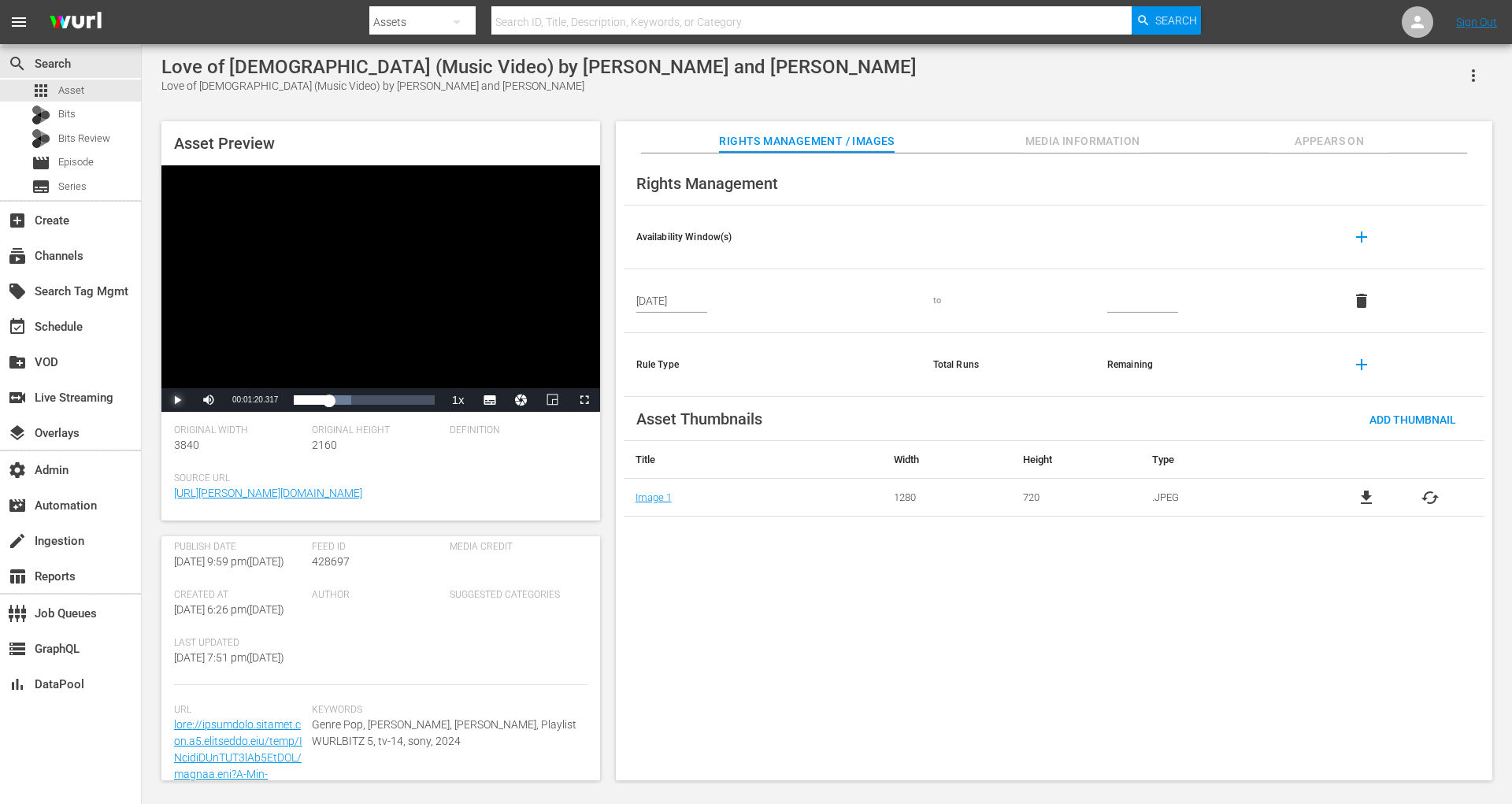
scroll to position [367, 0]
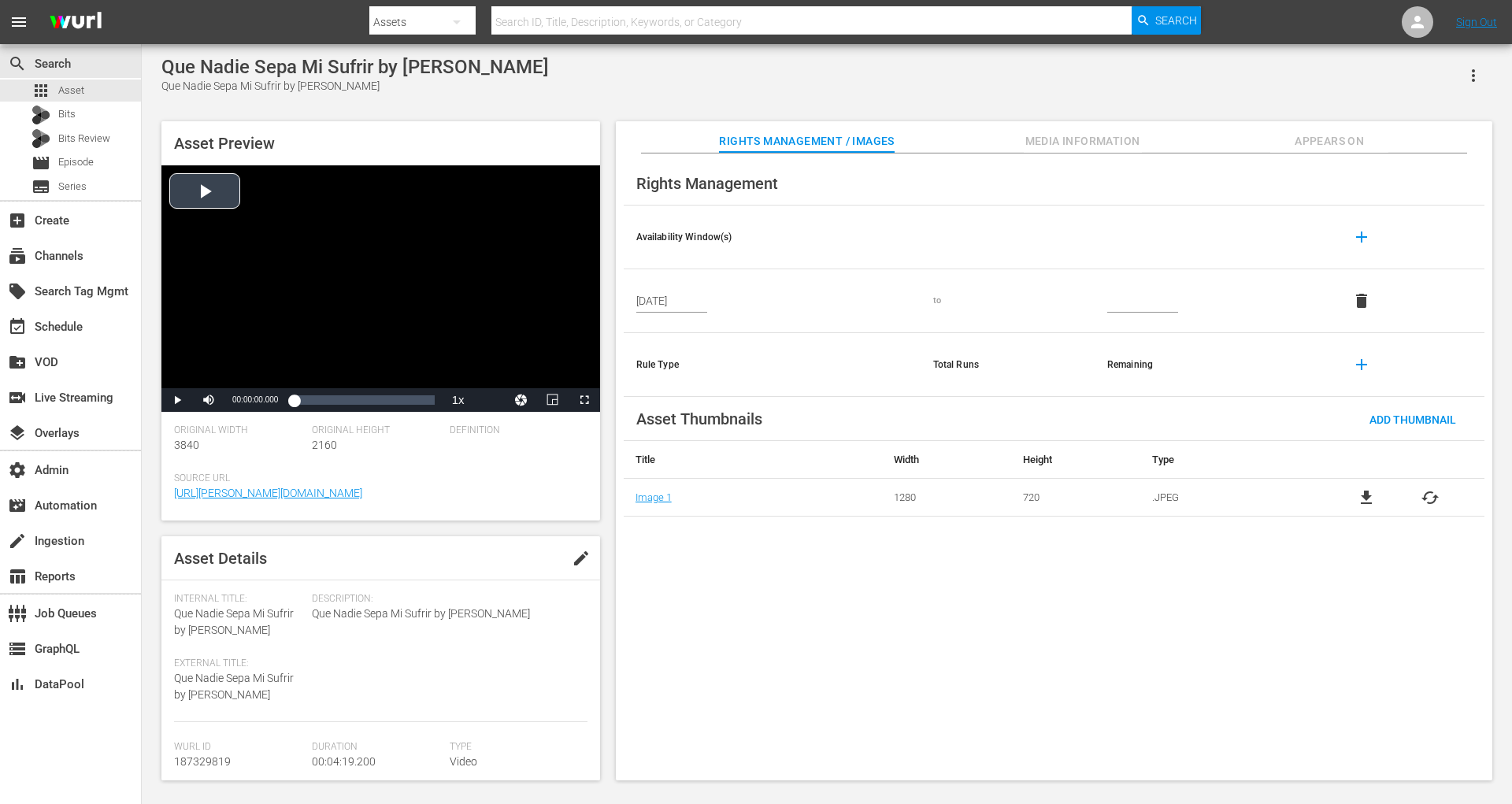
click at [221, 183] on div "Video Player" at bounding box center [380, 276] width 439 height 223
click at [309, 399] on div "00:00:26.211" at bounding box center [308, 399] width 1 height 16
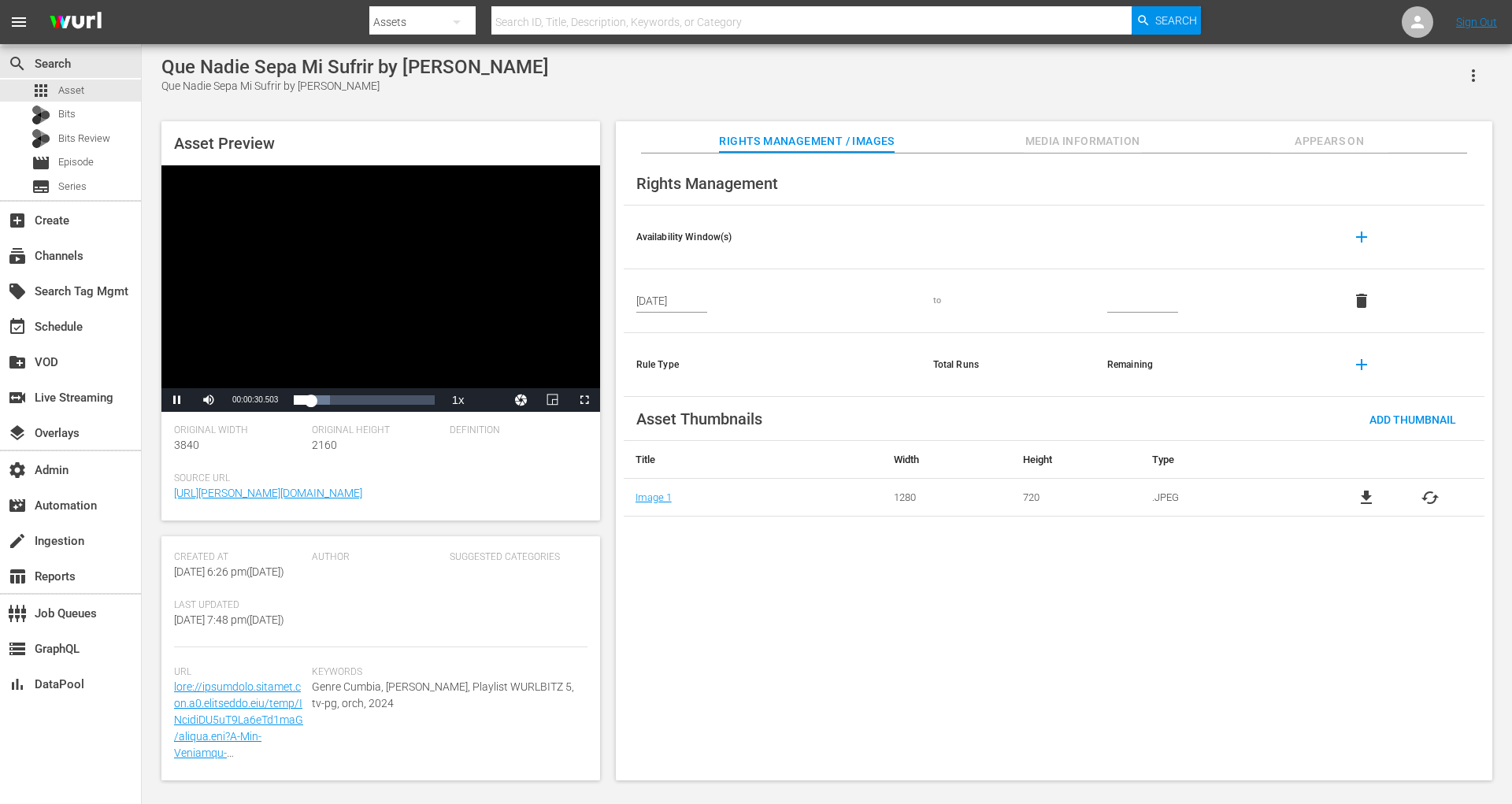
scroll to position [334, 0]
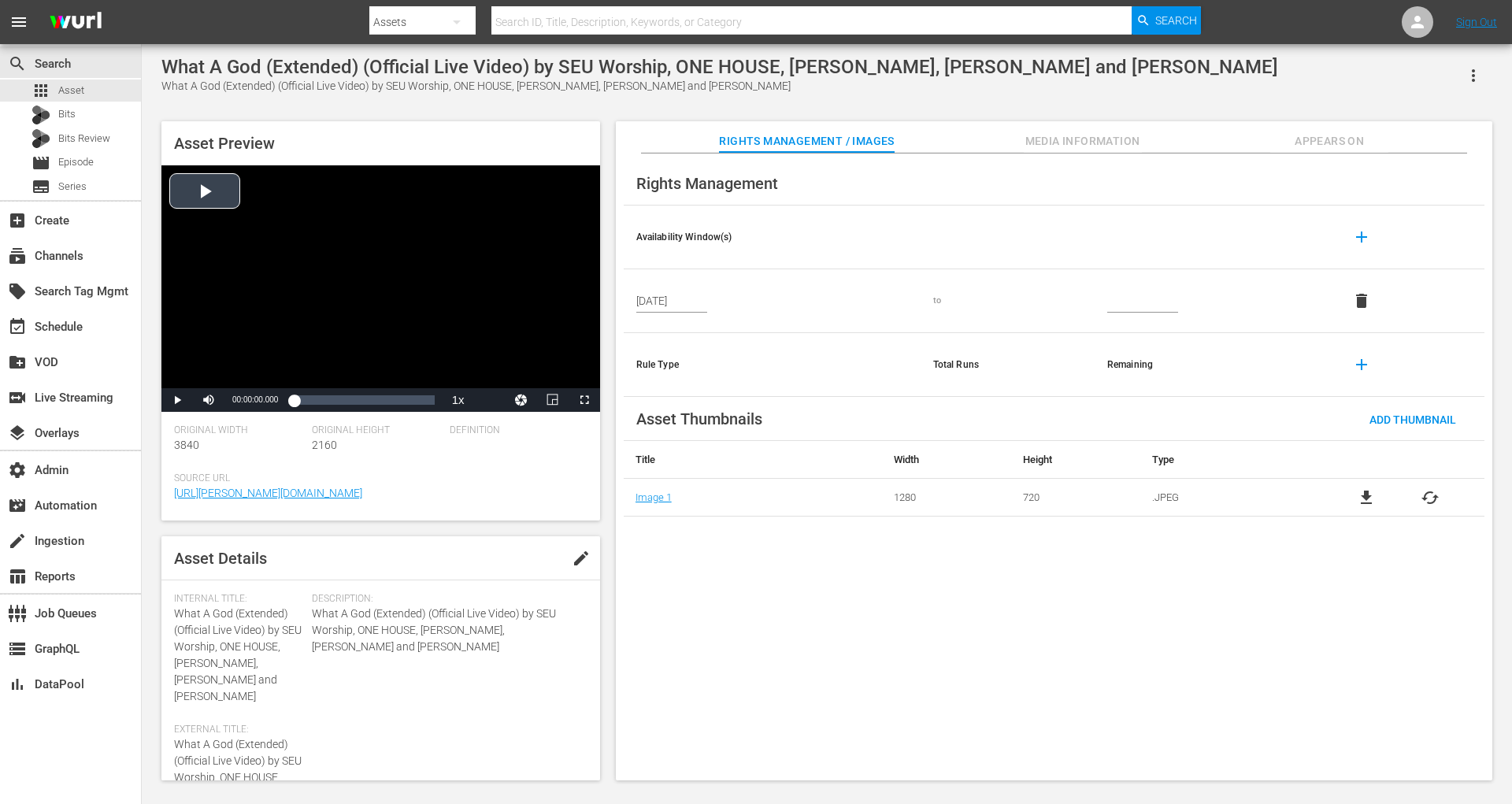
click at [221, 194] on div "Video Player" at bounding box center [380, 276] width 439 height 223
click at [318, 402] on div "Loaded : 3.18% 00:02:36.997 00:00:01.375" at bounding box center [363, 399] width 140 height 16
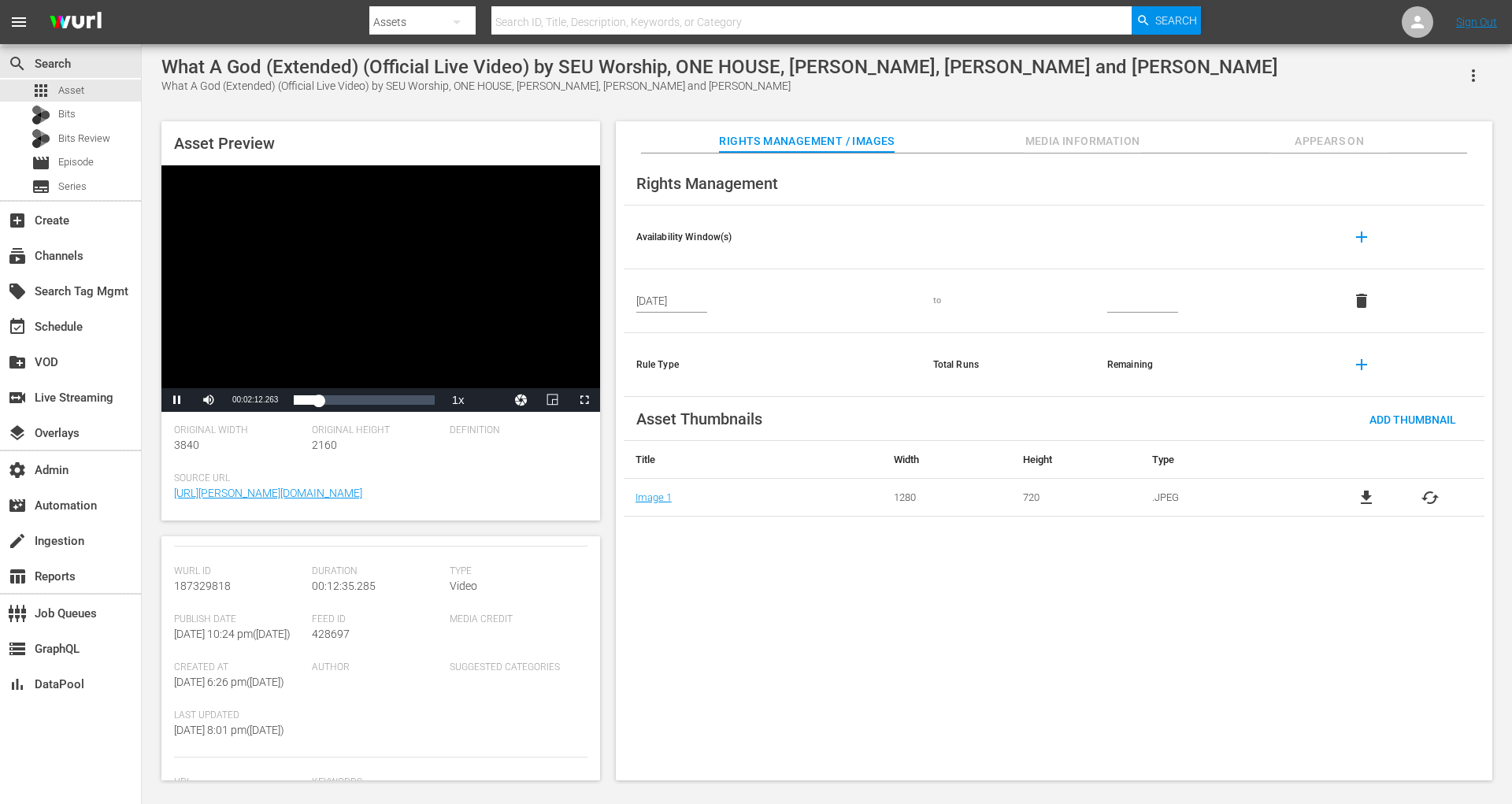
scroll to position [466, 0]
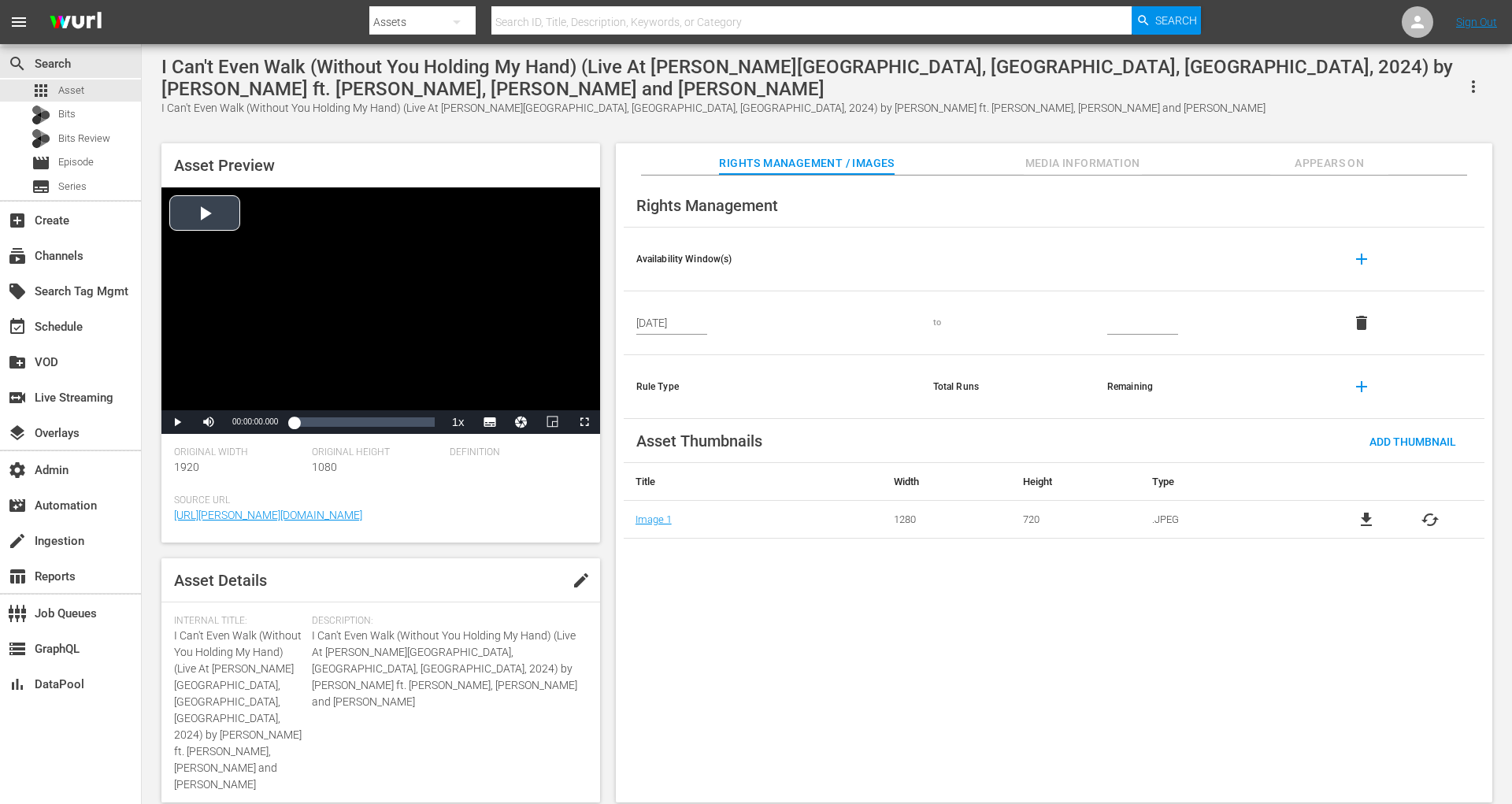
click at [234, 214] on div "Video Player" at bounding box center [380, 299] width 439 height 223
click at [319, 422] on div "00:01:16.692" at bounding box center [319, 422] width 1 height 16
click at [177, 422] on span "Video Player" at bounding box center [177, 422] width 0 height 0
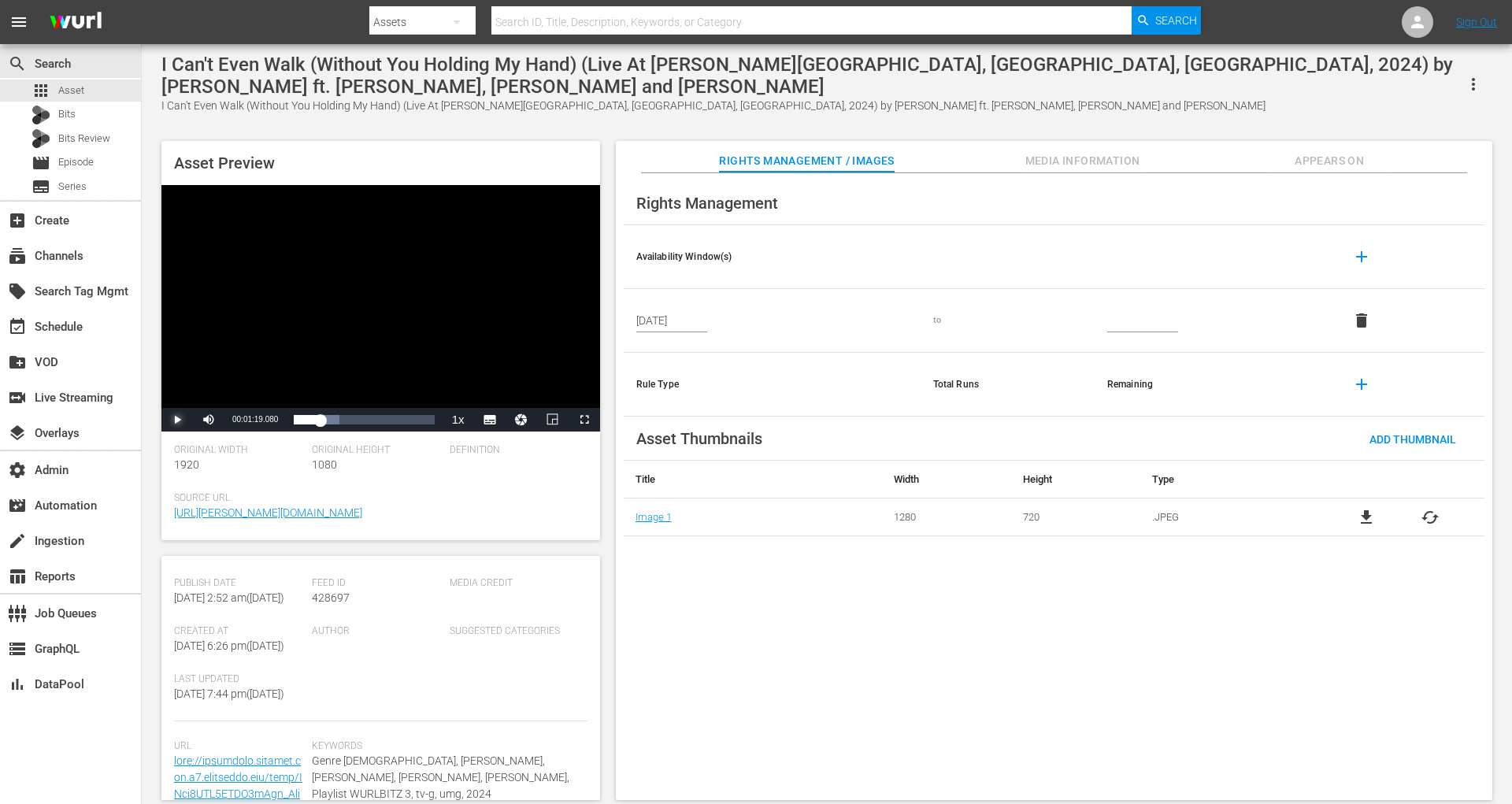
scroll to position [500, 0]
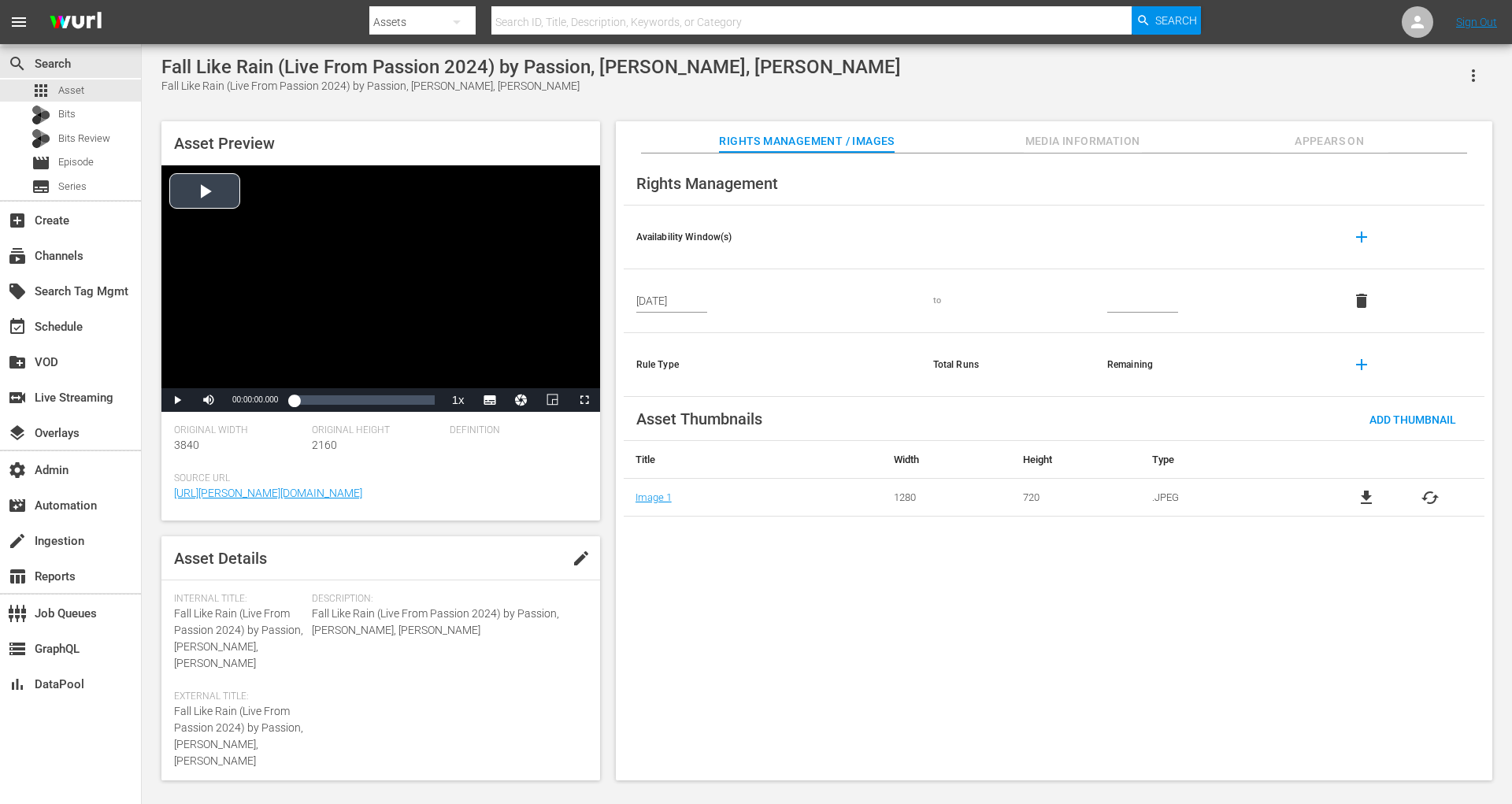
click at [214, 194] on div "Video Player" at bounding box center [380, 276] width 439 height 223
click at [317, 398] on div "Loaded : 2.88% 00:01:37.192 00:00:01.005" at bounding box center [363, 399] width 140 height 16
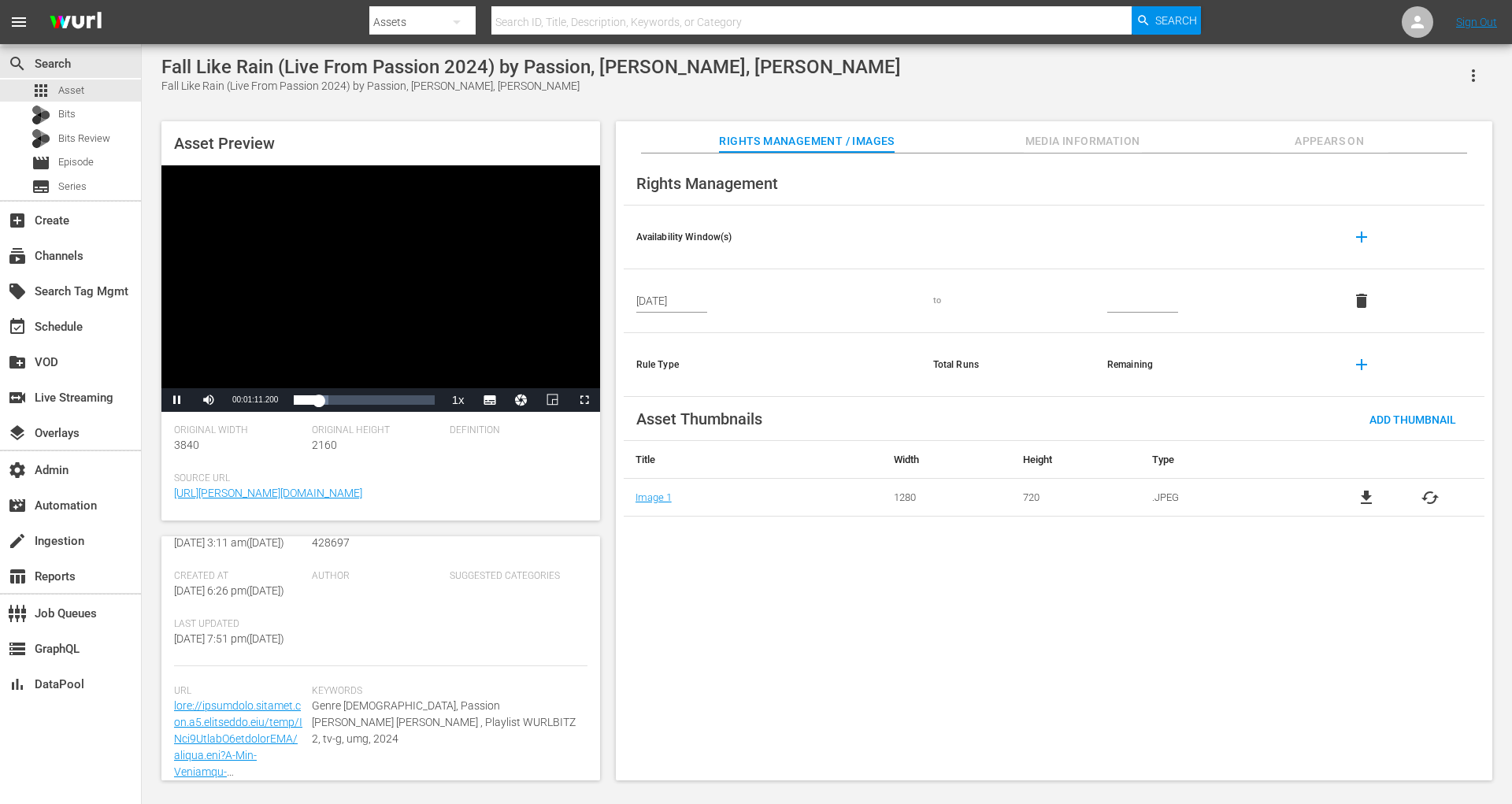
scroll to position [367, 0]
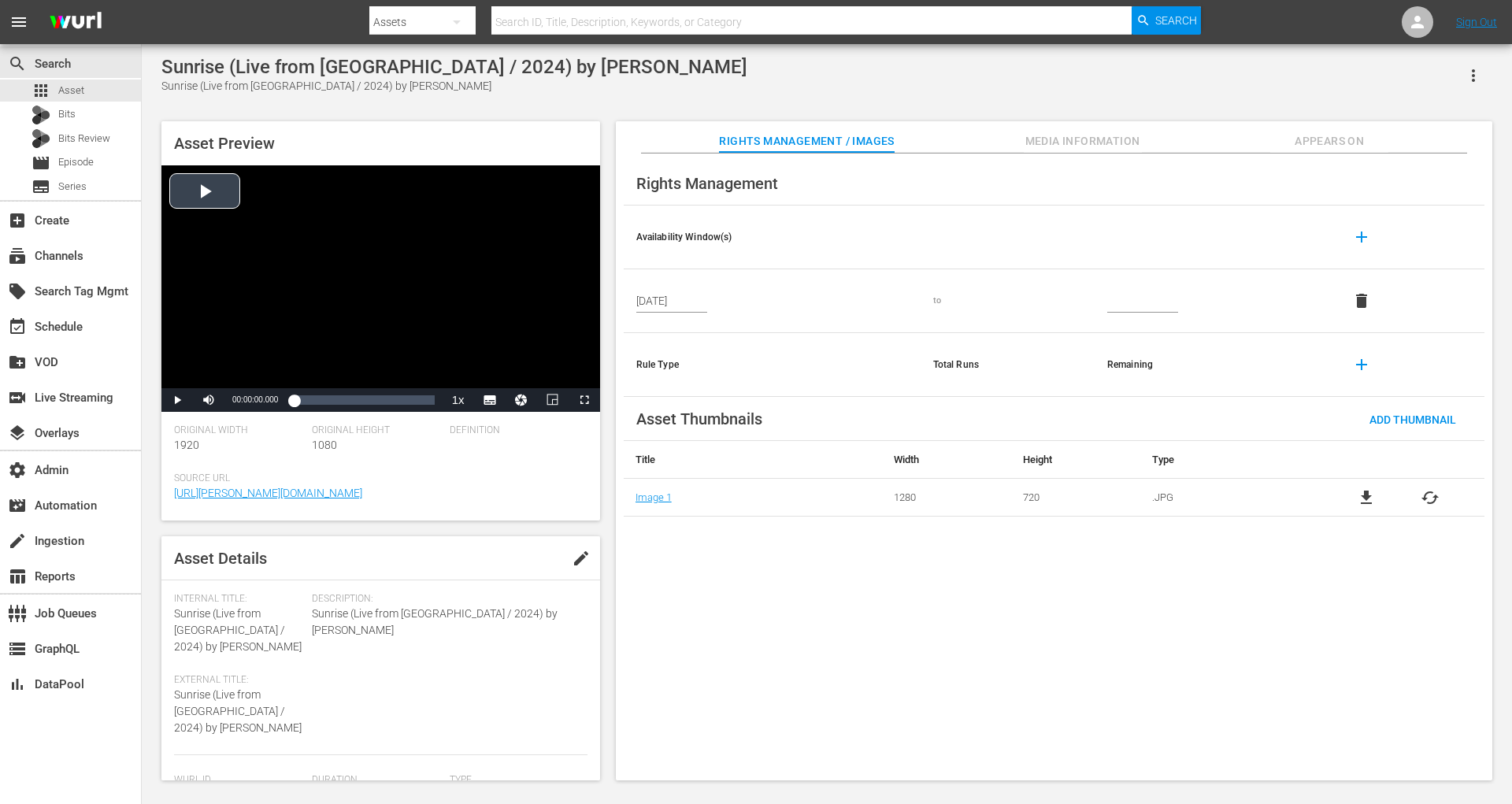
click at [223, 199] on div "Video Player" at bounding box center [380, 276] width 439 height 223
click at [320, 398] on div "Loaded : 16.27% 00:00:35.009 00:00:01.566" at bounding box center [363, 399] width 140 height 16
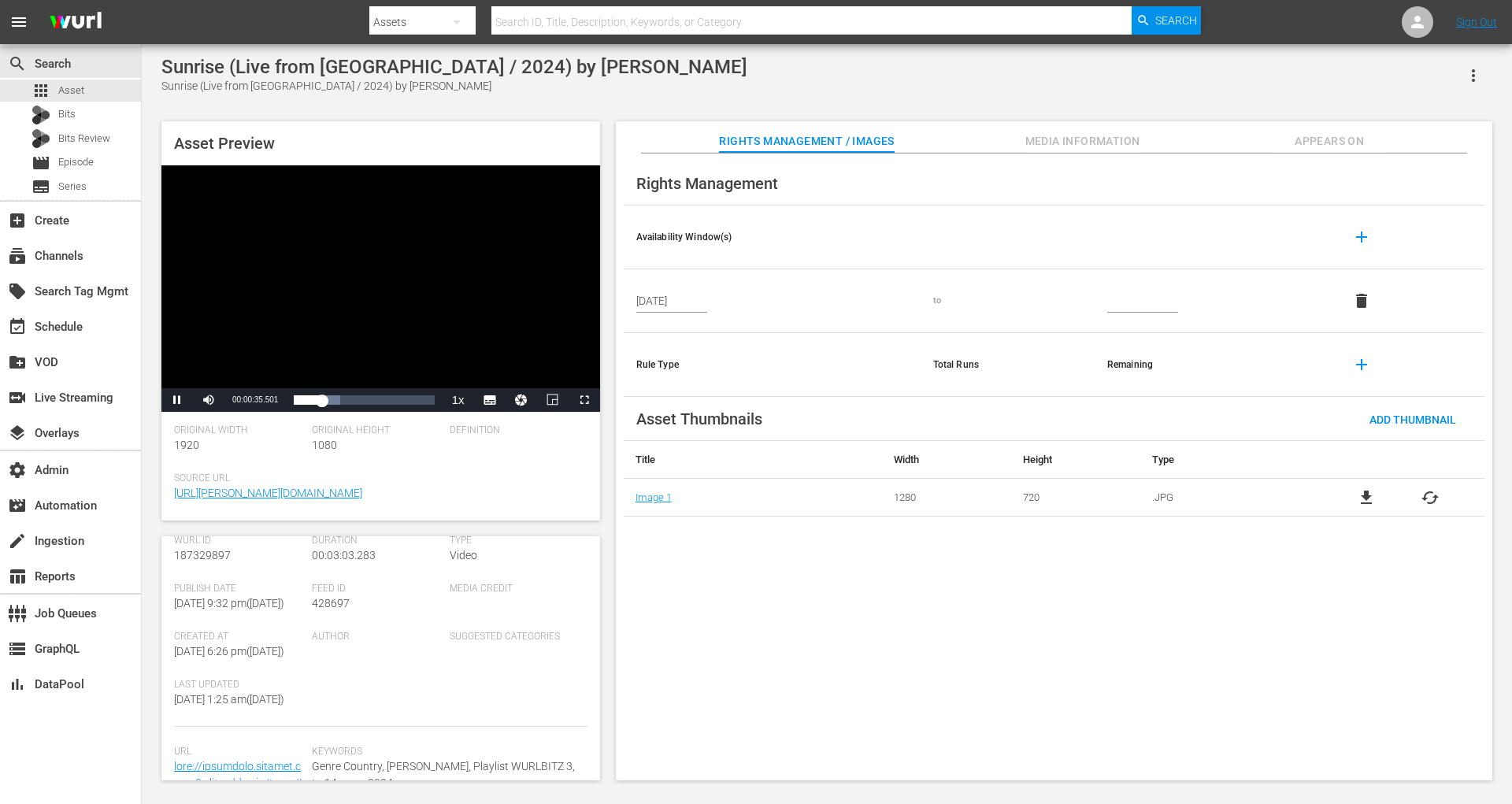
scroll to position [367, 0]
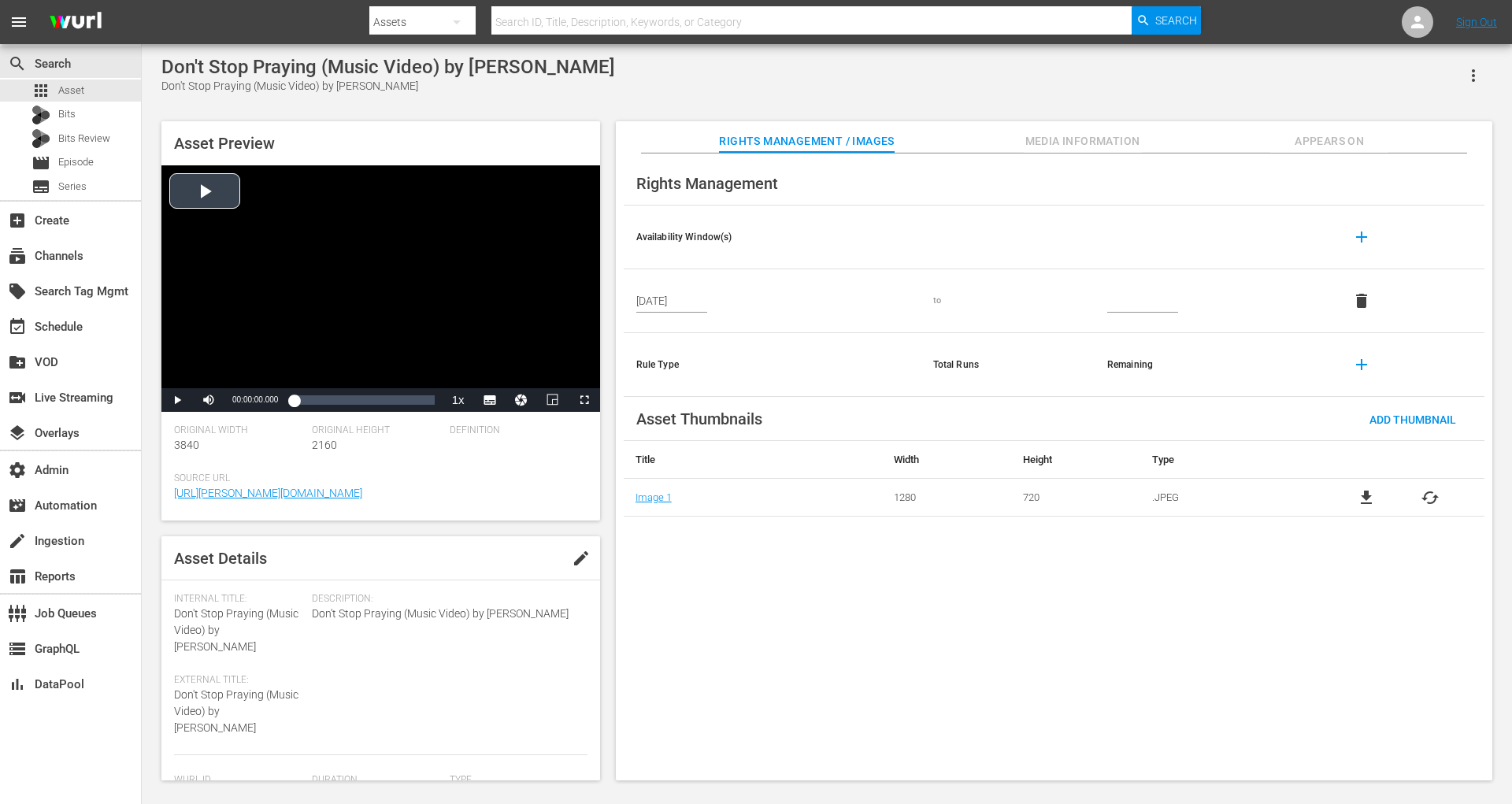
click at [217, 211] on div "Video Player" at bounding box center [380, 276] width 439 height 223
click at [336, 400] on div "Loaded : 4.80% 00:01:18.058 00:00:01.088" at bounding box center [363, 399] width 140 height 16
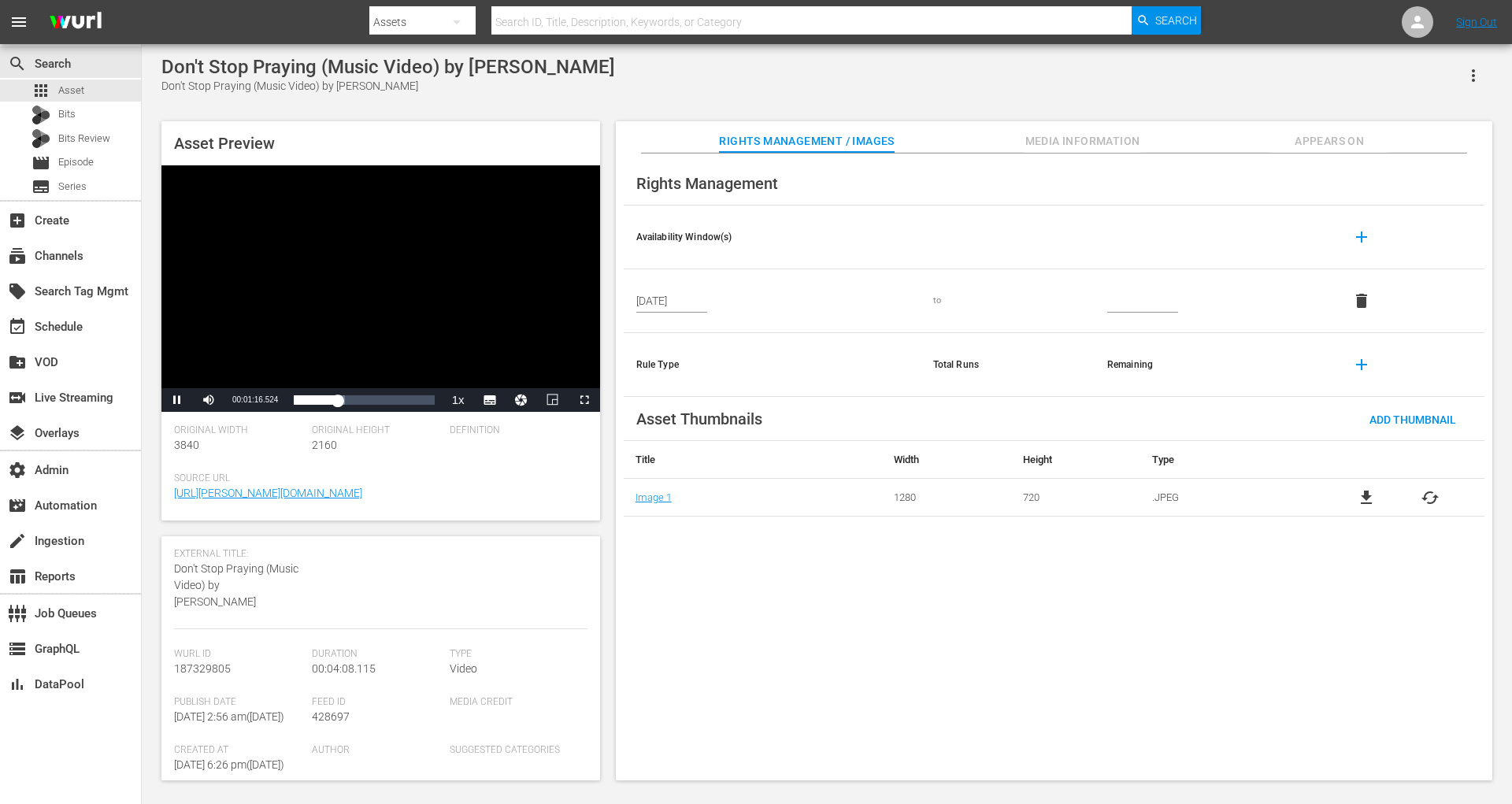
scroll to position [334, 0]
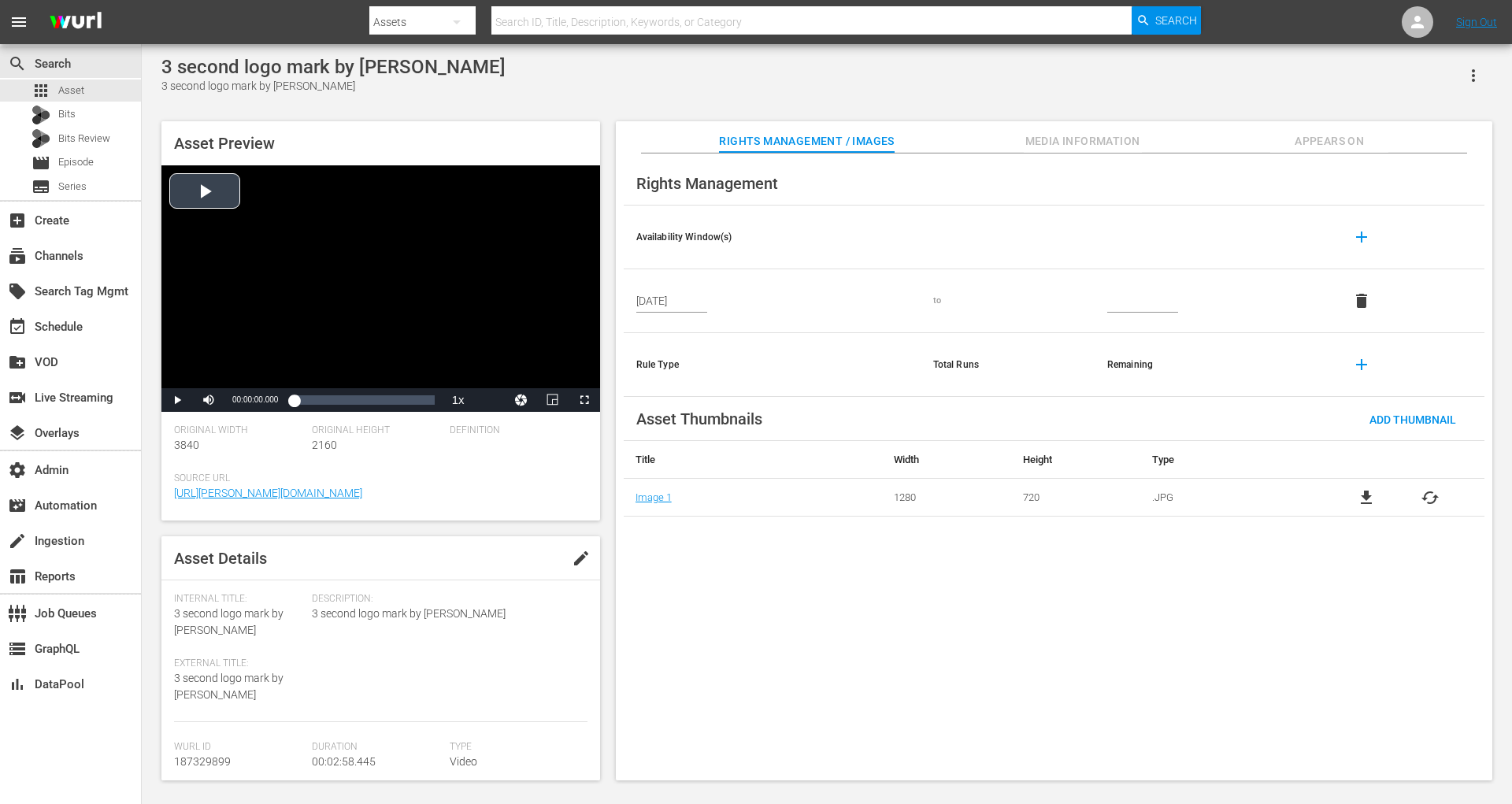
click at [214, 197] on div "Video Player" at bounding box center [380, 276] width 439 height 223
click at [199, 197] on div "Video Player" at bounding box center [380, 276] width 439 height 223
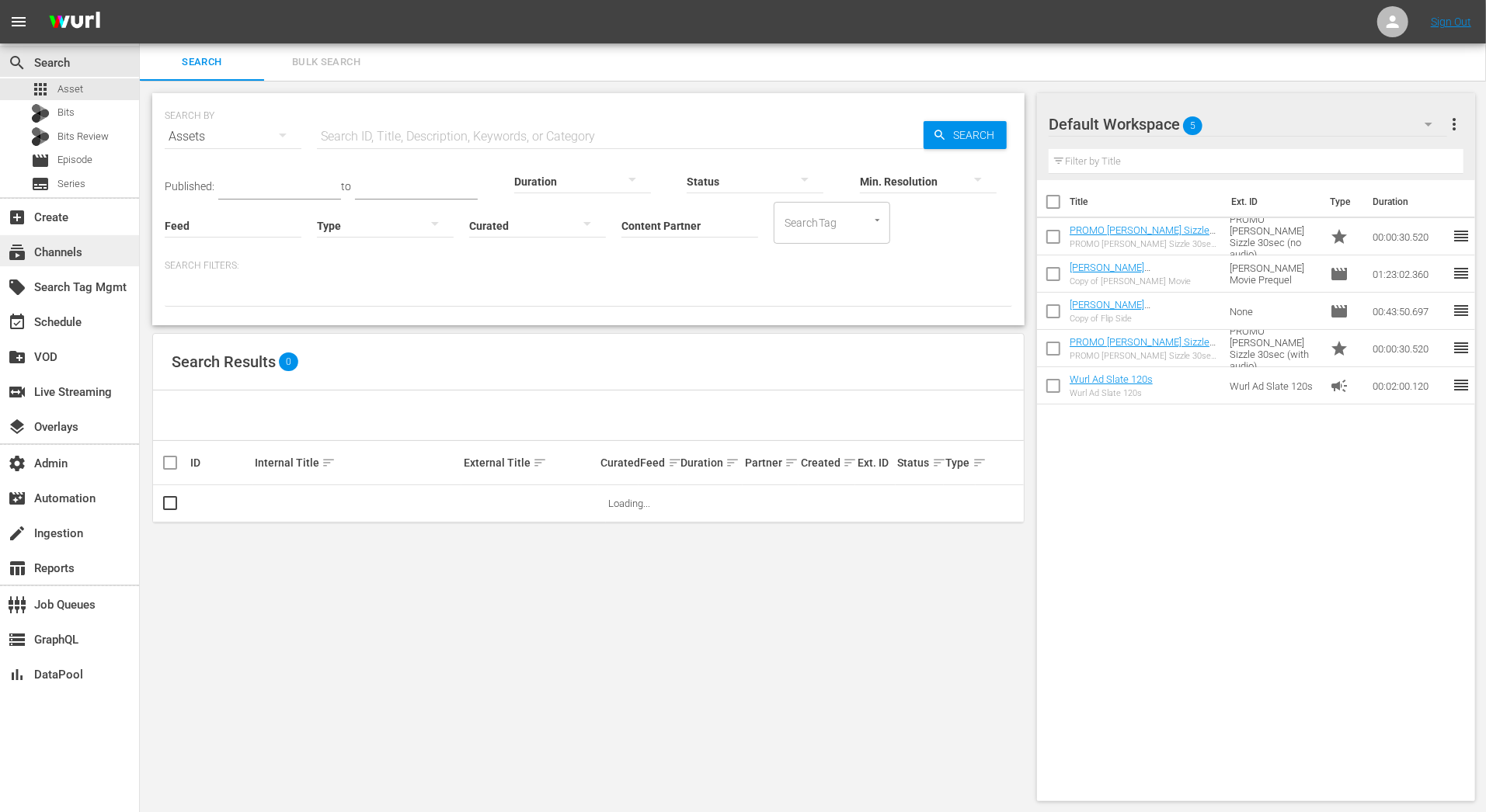
click at [53, 257] on div "subscriptions Channels" at bounding box center [44, 250] width 87 height 14
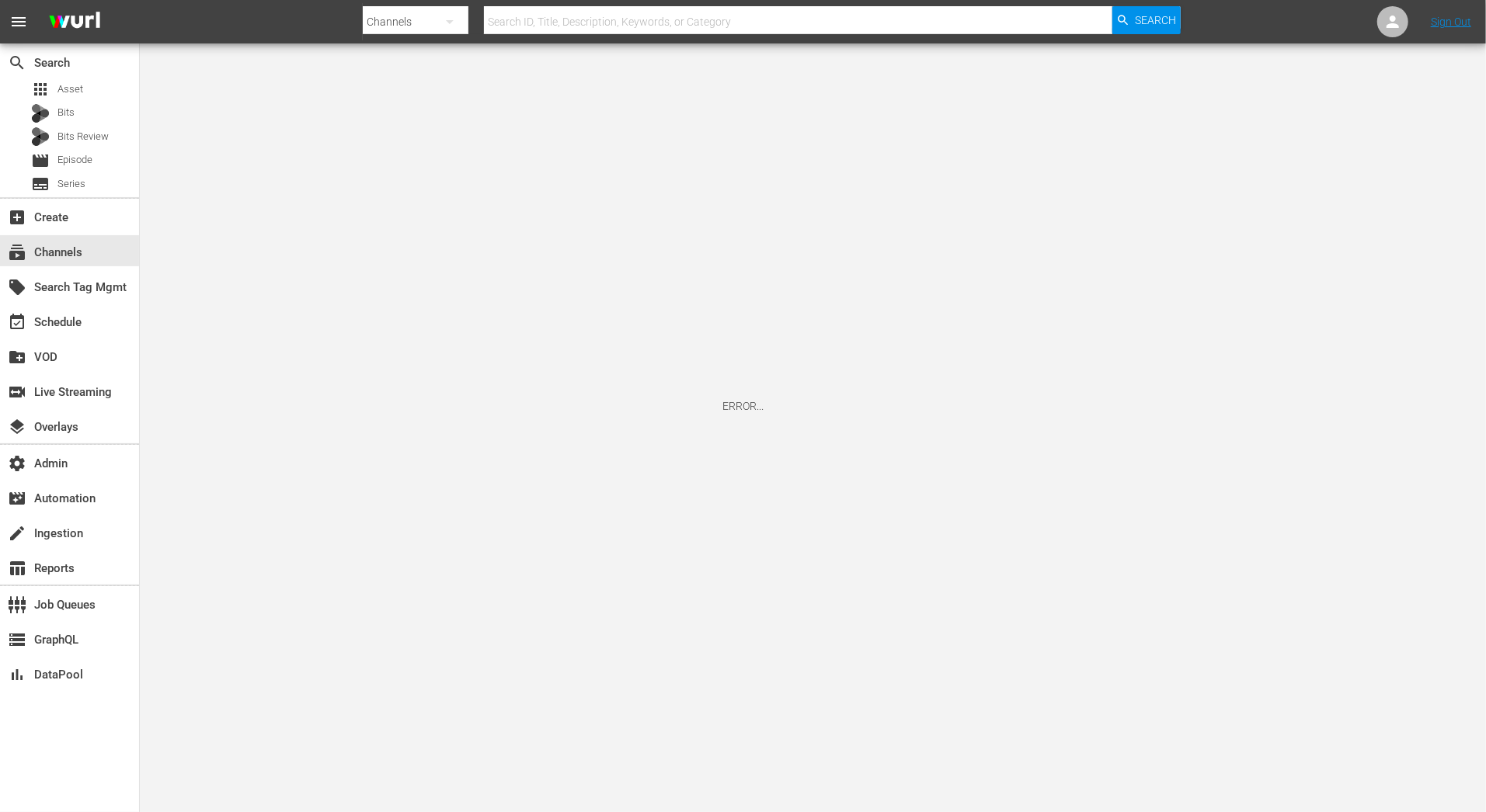
click at [531, 15] on input "text" at bounding box center [797, 22] width 628 height 38
type input "lad"
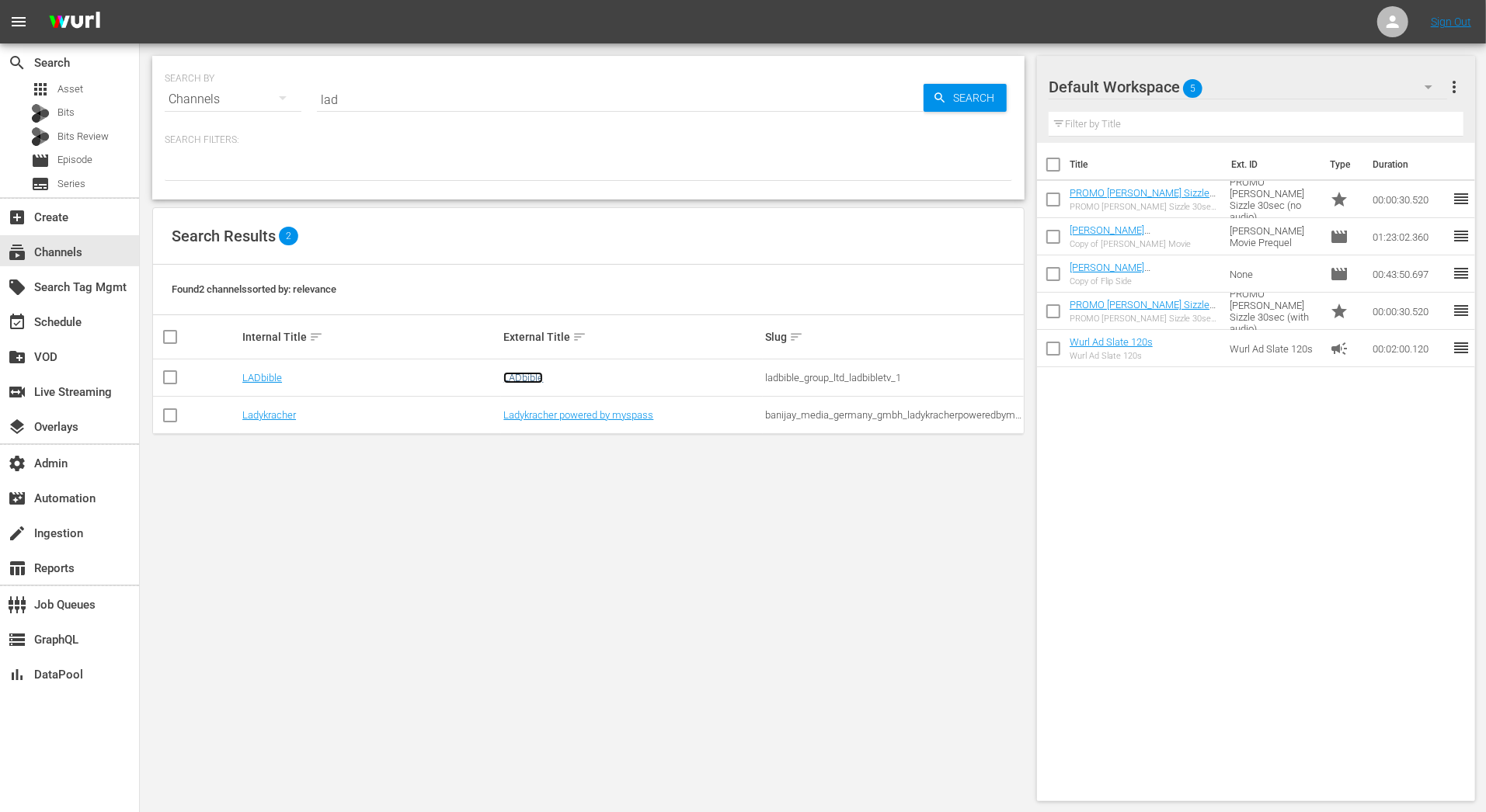
click at [523, 380] on link "LADbible" at bounding box center [522, 378] width 39 height 12
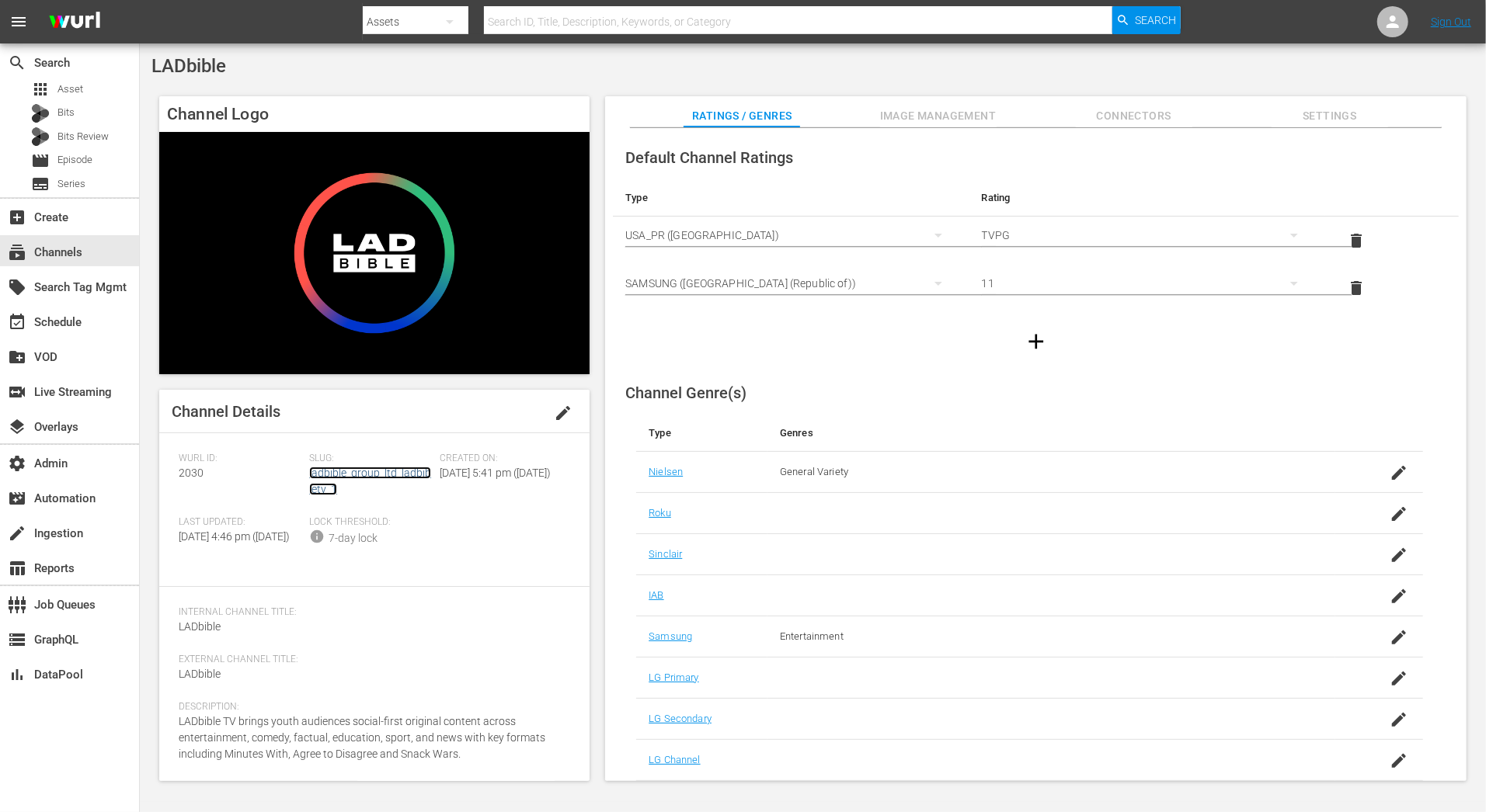
click at [369, 470] on link "ladbible_group_ltd_ladbibletv_1" at bounding box center [370, 481] width 122 height 28
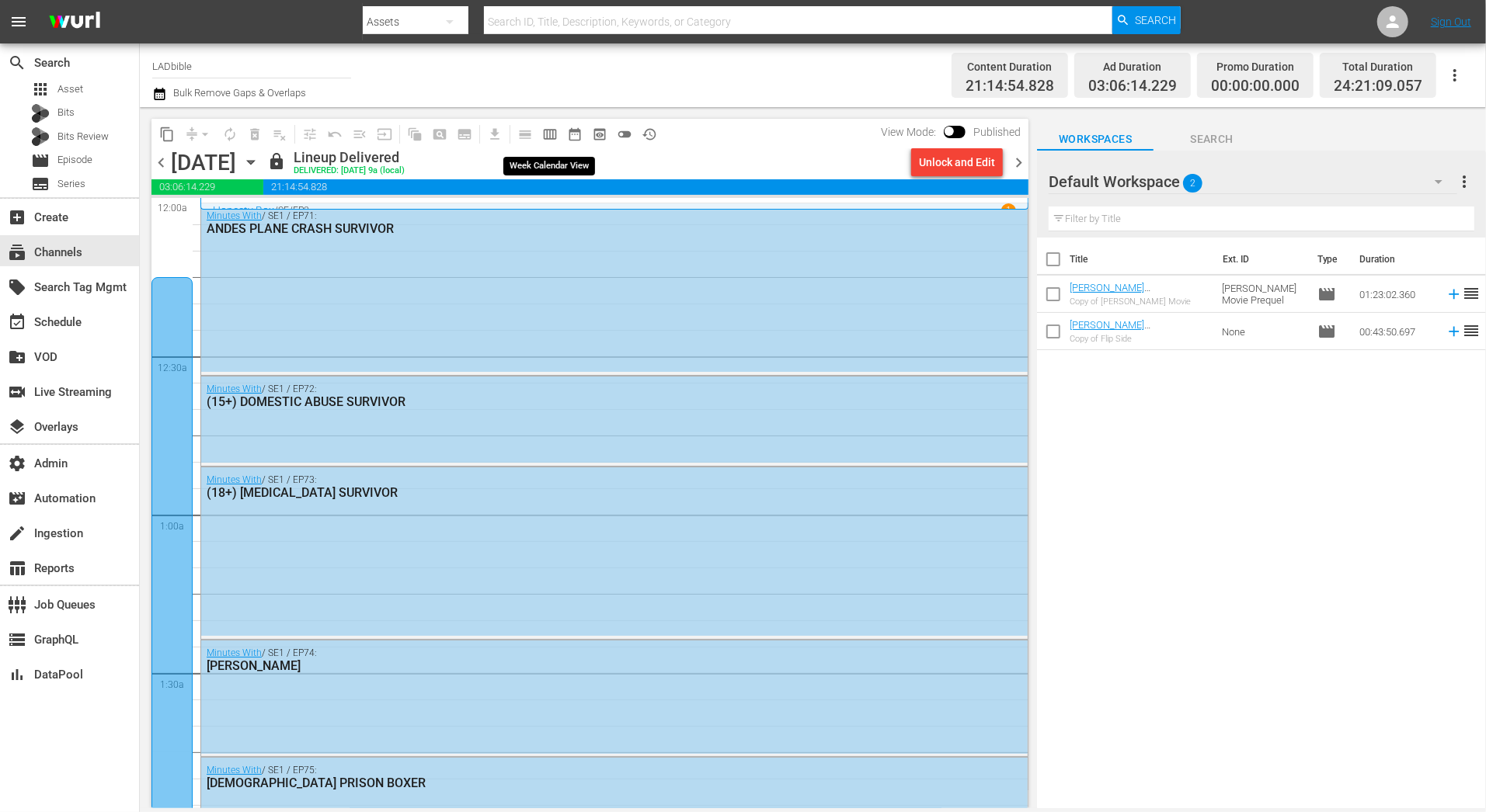
click at [555, 129] on span "calendar_view_week_outlined" at bounding box center [550, 134] width 16 height 16
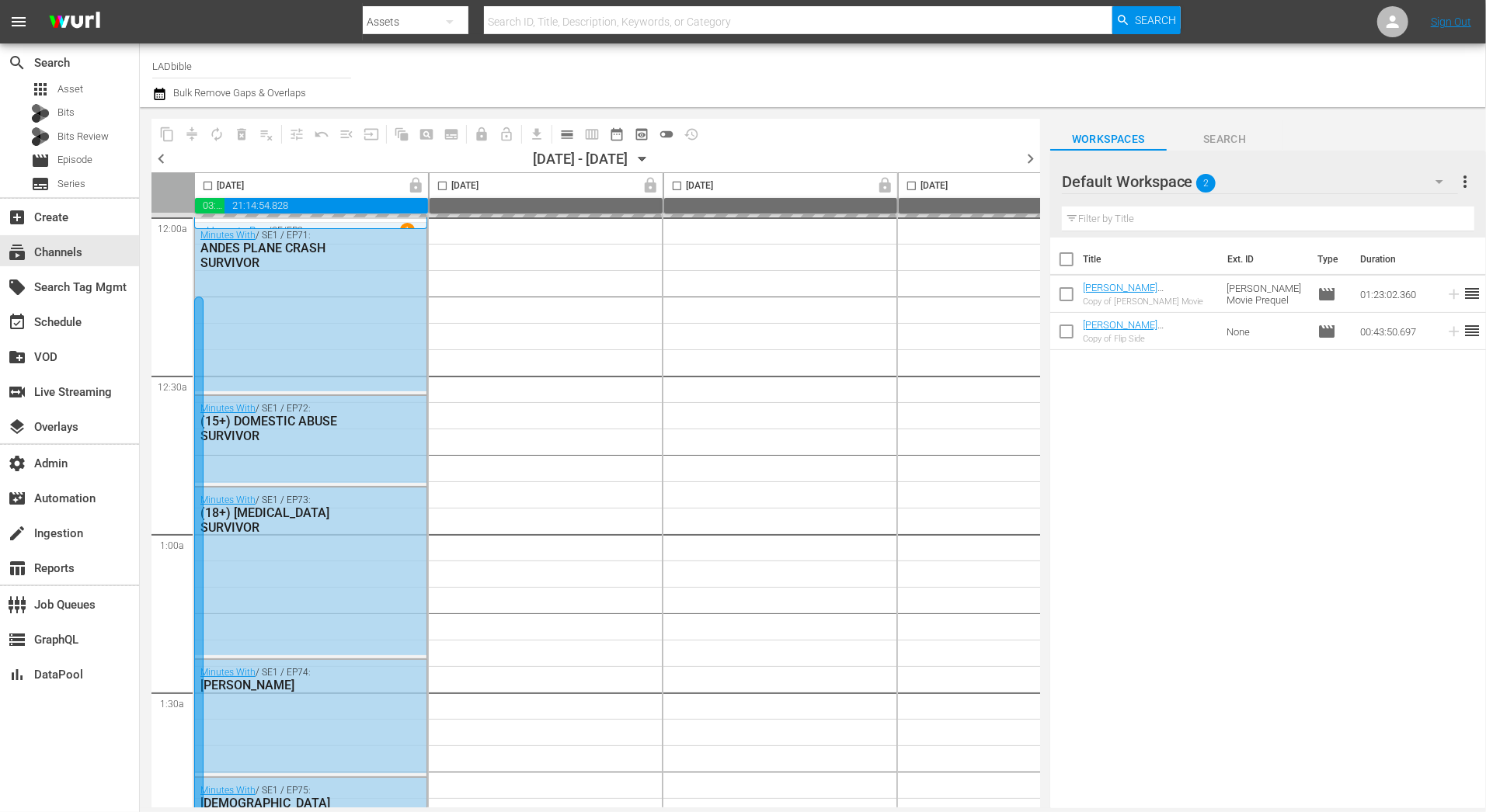
click at [195, 384] on div at bounding box center [198, 653] width 9 height 712
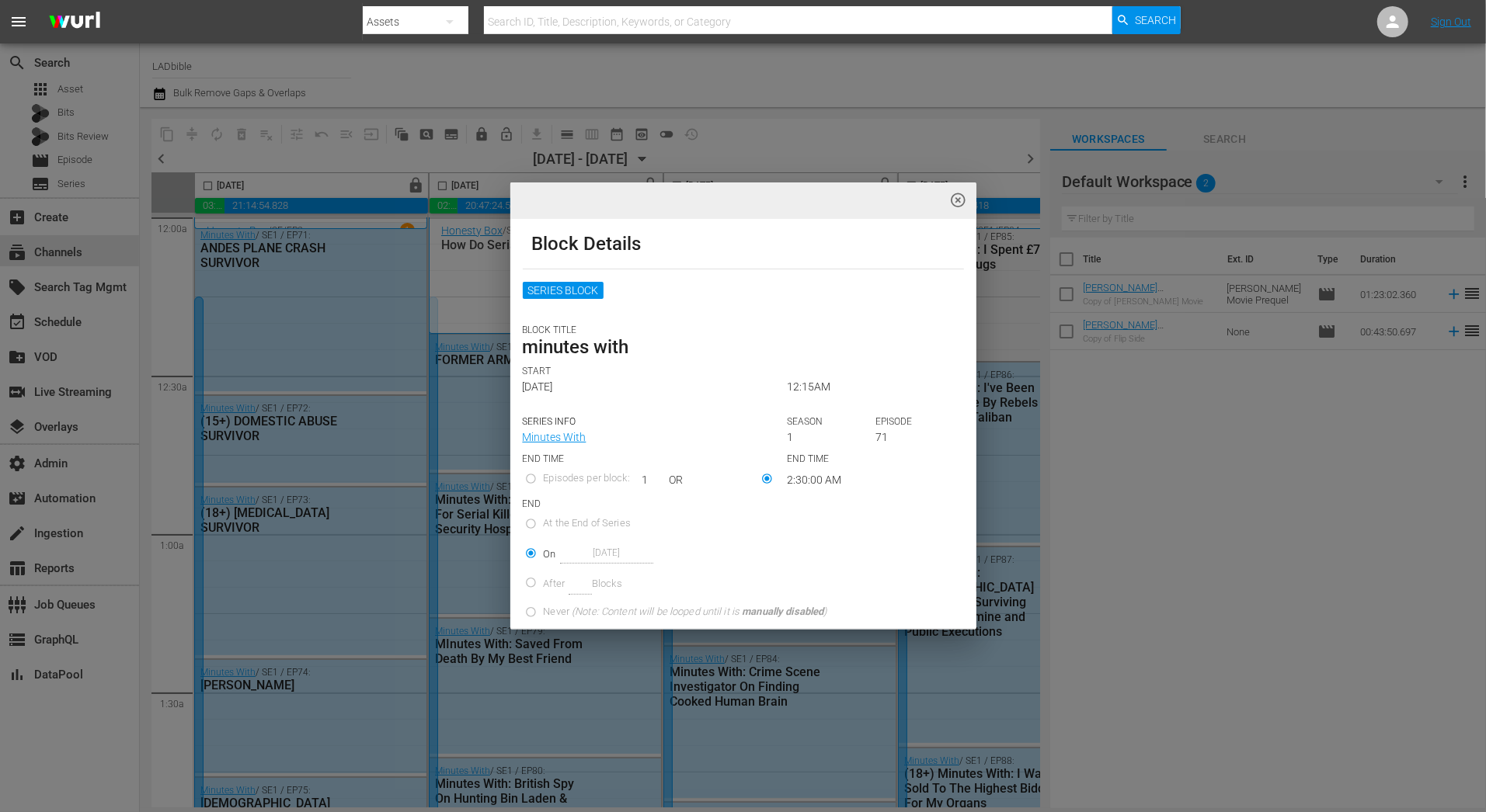
click at [954, 202] on span "highlight_off_icon" at bounding box center [957, 200] width 18 height 18
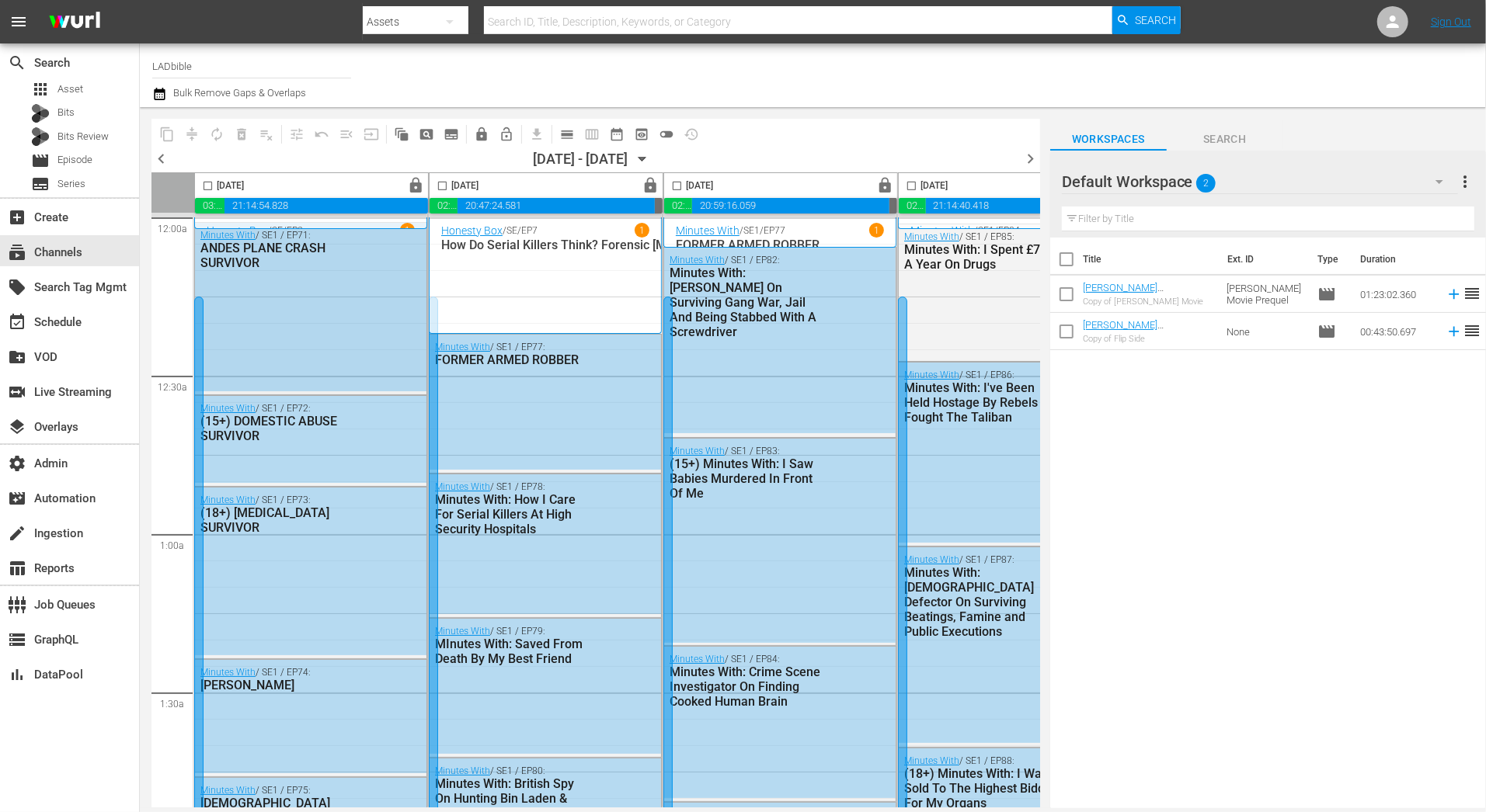
click at [385, 333] on div "Minutes With / SE1 / EP71: ANDES PLANE CRASH SURVIVOR" at bounding box center [310, 306] width 232 height 168
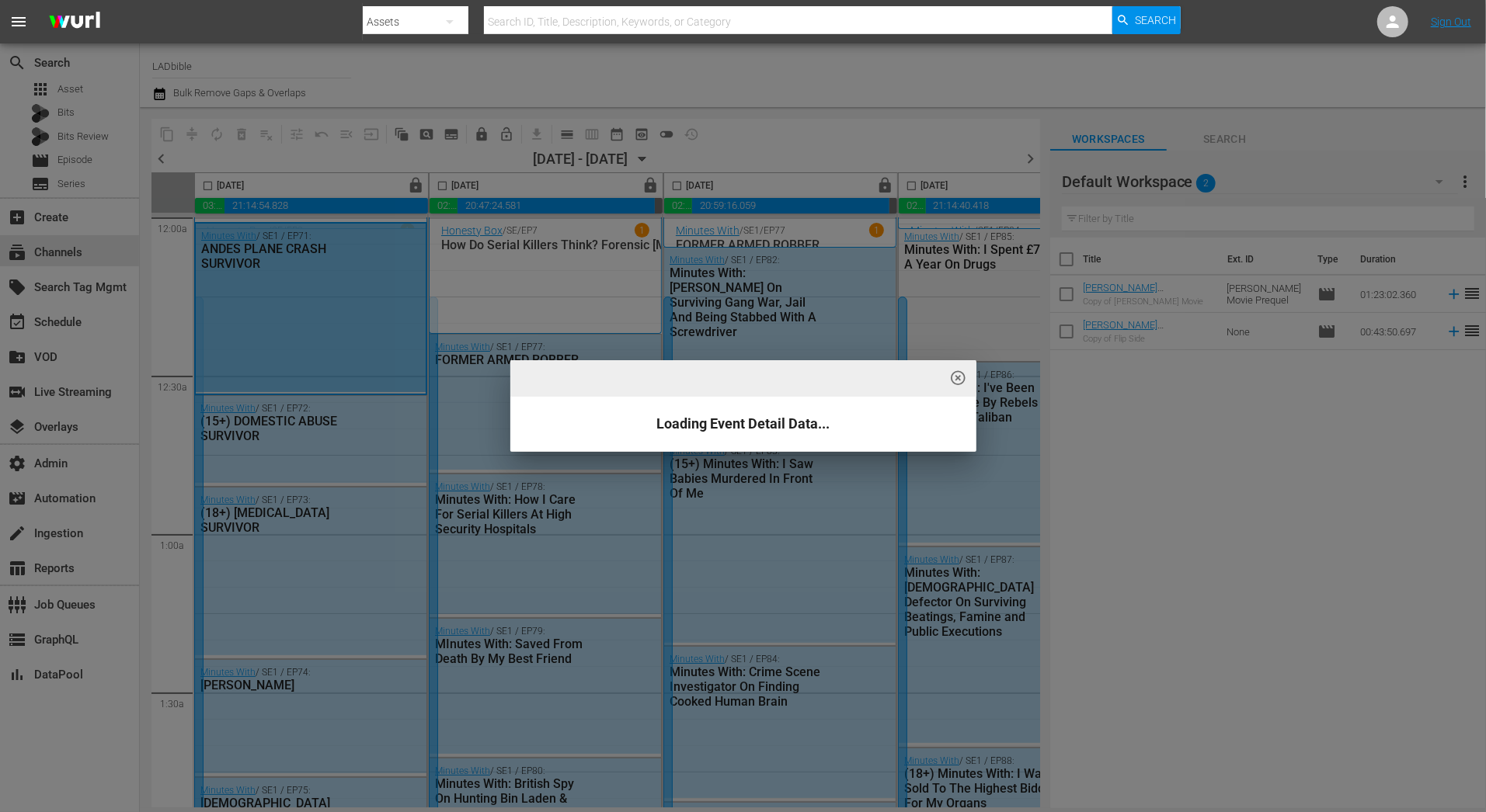
click at [961, 375] on span "highlight_off_icon" at bounding box center [957, 378] width 18 height 18
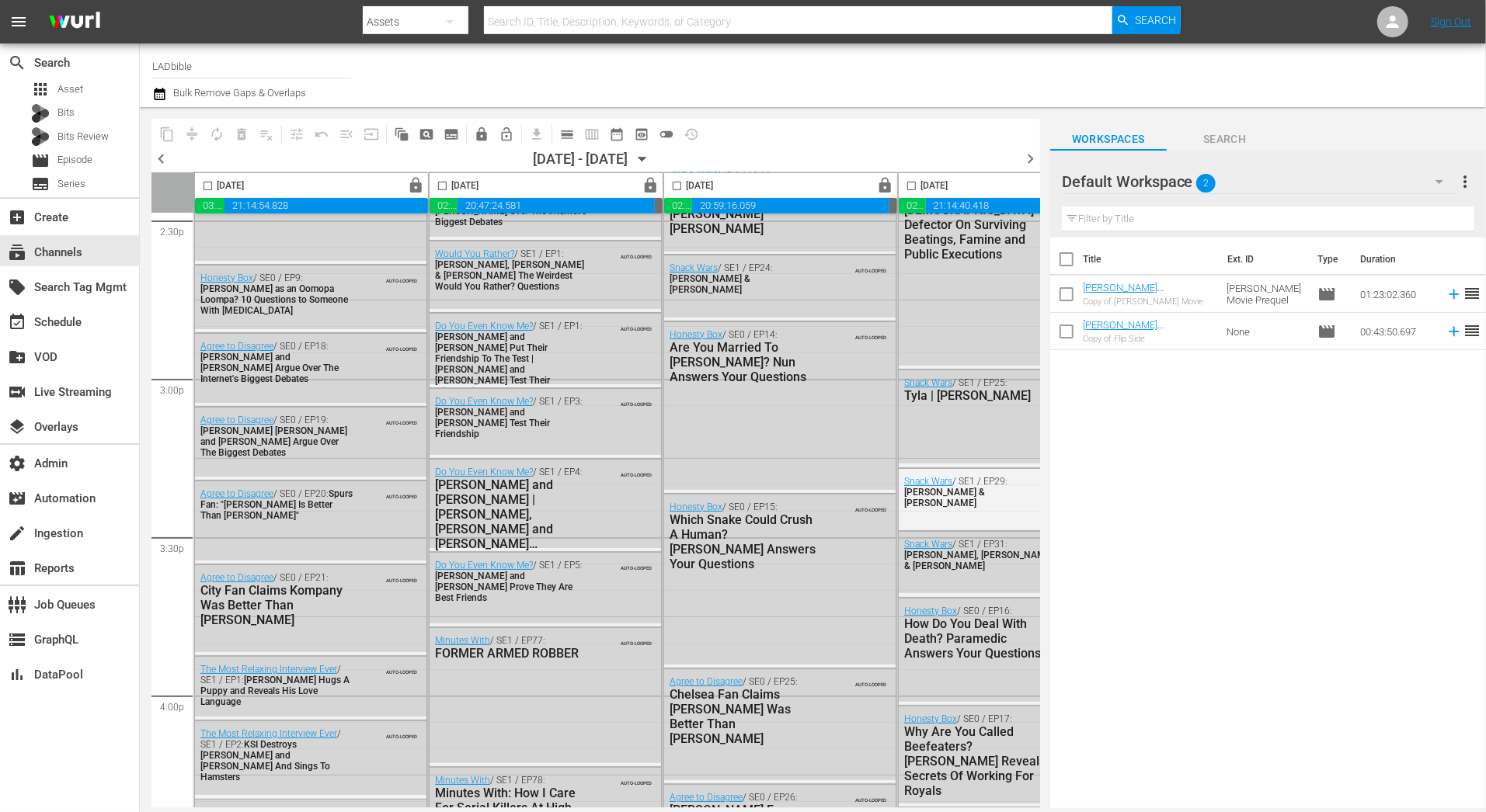
scroll to position [4590, 0]
click at [362, 529] on div "Agree to Disagree / SE0 / EP20: Spurs Fan: "Kane Is Better Than Thierry Henry" …" at bounding box center [310, 520] width 232 height 79
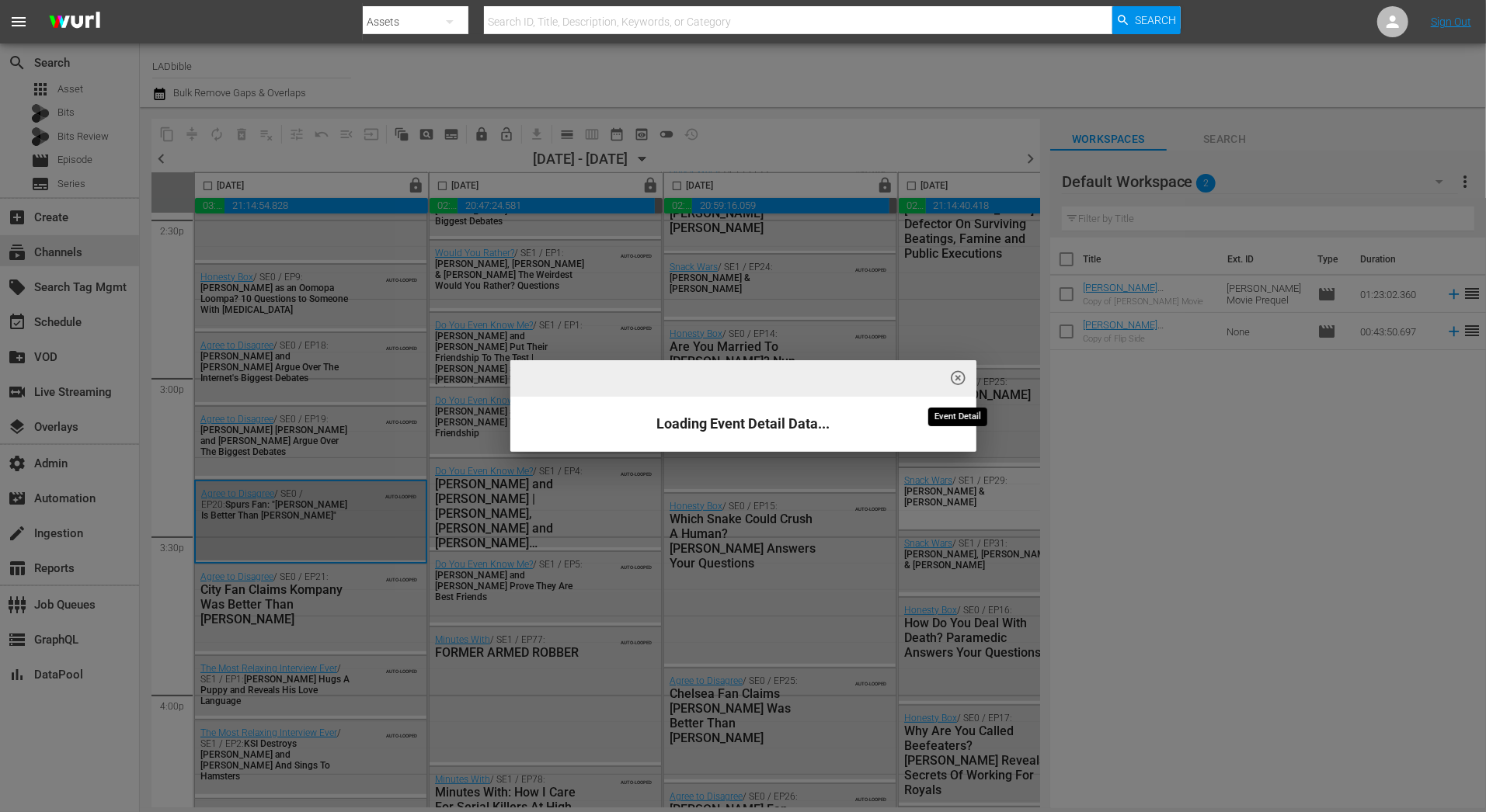
click at [957, 381] on span "highlight_off_icon" at bounding box center [957, 378] width 18 height 18
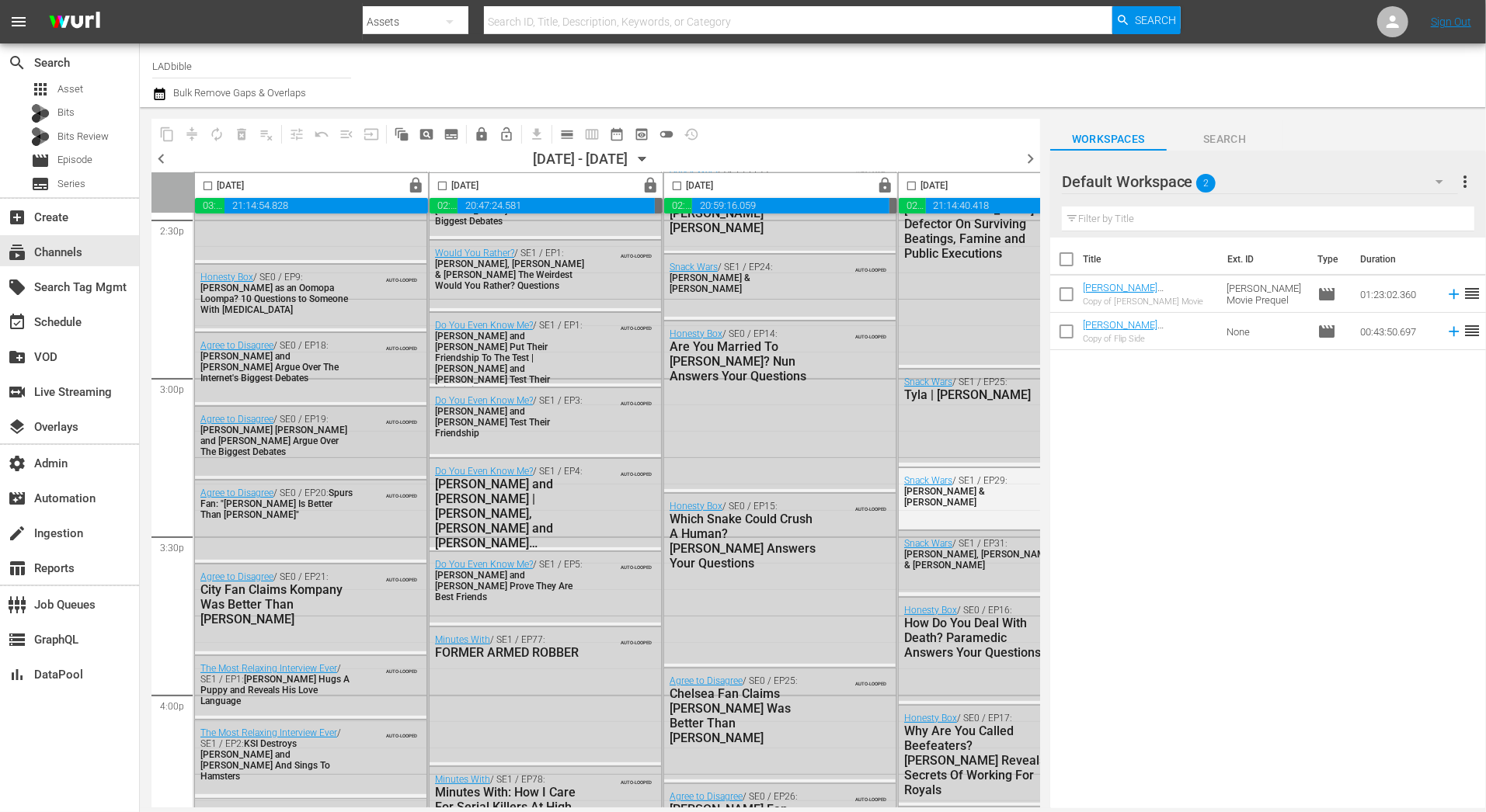
click at [325, 428] on span "Millie Bobby Brown and Chris Pratt Argue Over The Biggest Debates" at bounding box center [273, 441] width 146 height 33
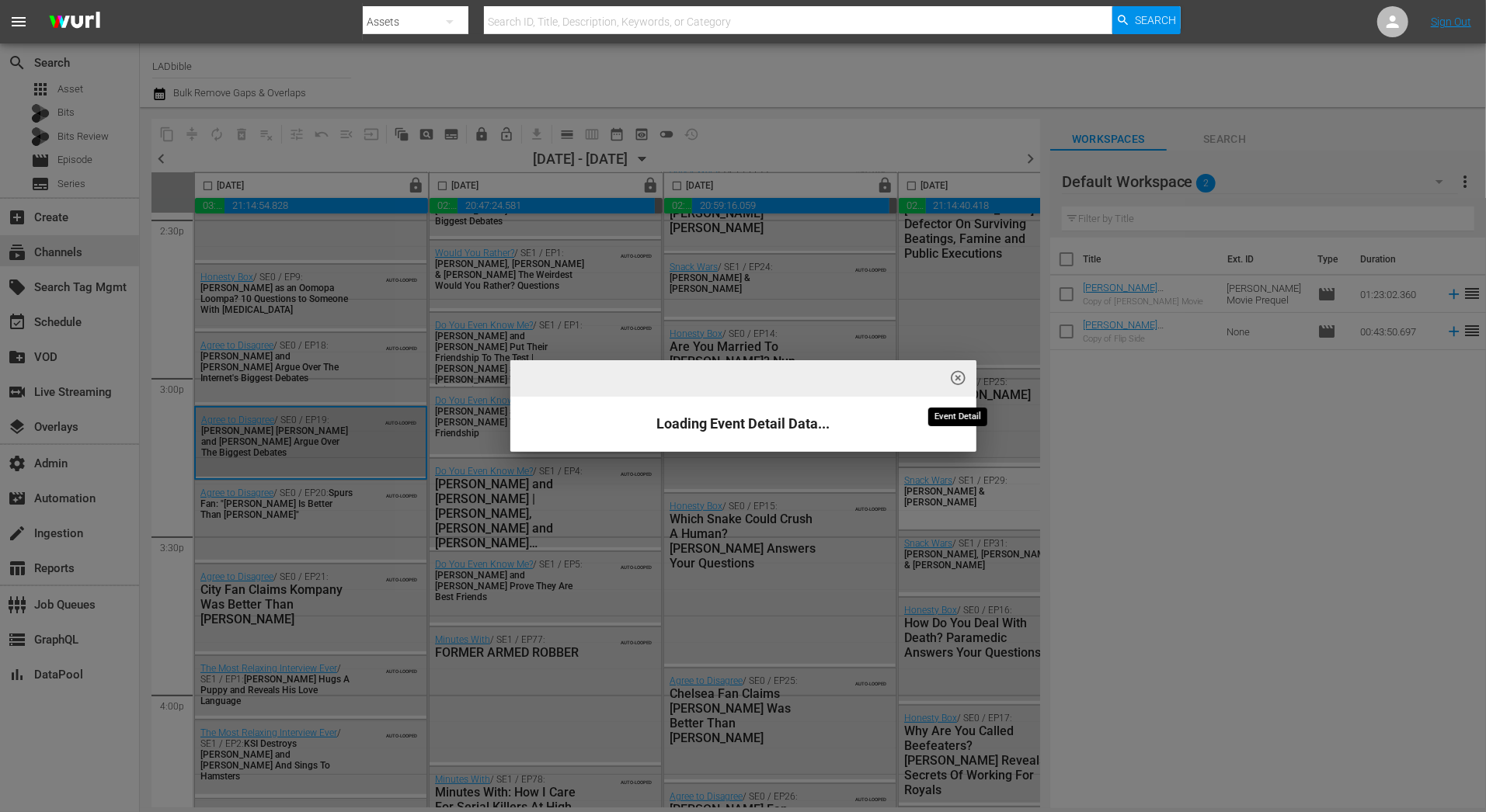
click at [959, 380] on span "highlight_off_icon" at bounding box center [957, 378] width 18 height 18
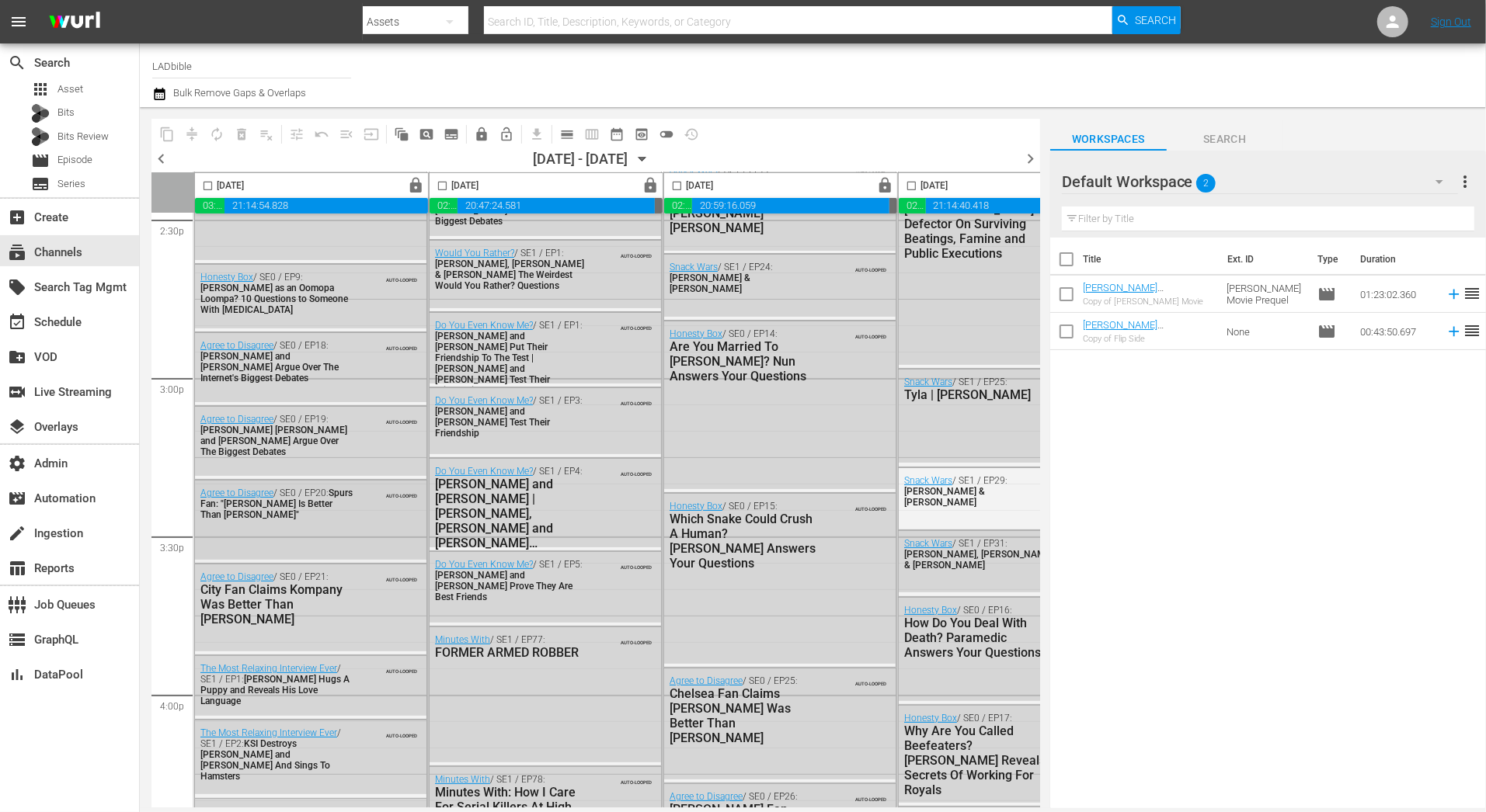
click at [313, 509] on div "Agree to Disagree / SE0 / EP20: Spurs Fan: "Kane Is Better Than Thierry Henry"" at bounding box center [276, 503] width 152 height 33
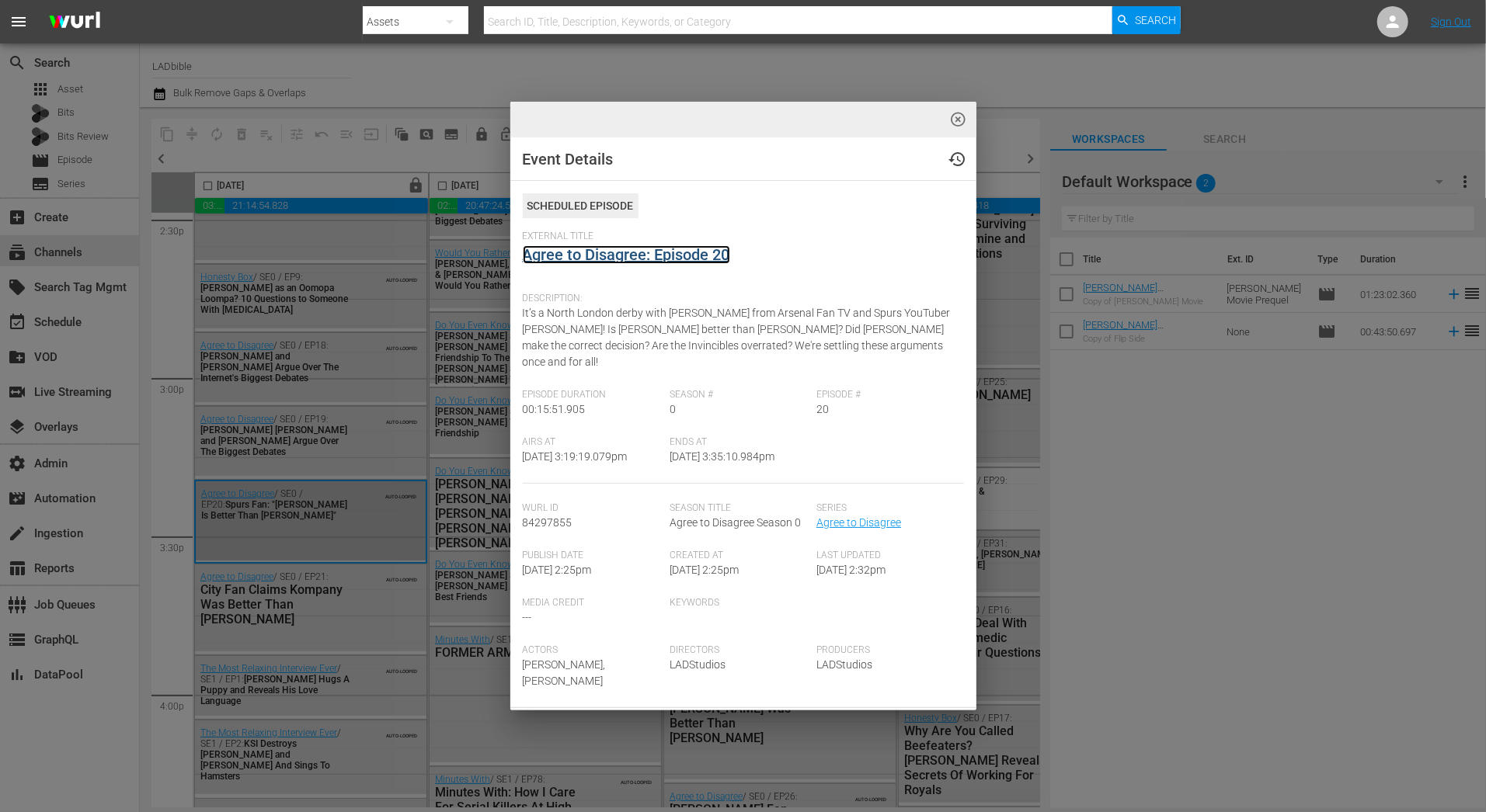
click at [684, 254] on link "Agree to Disagree: Episode 20" at bounding box center [627, 254] width 208 height 18
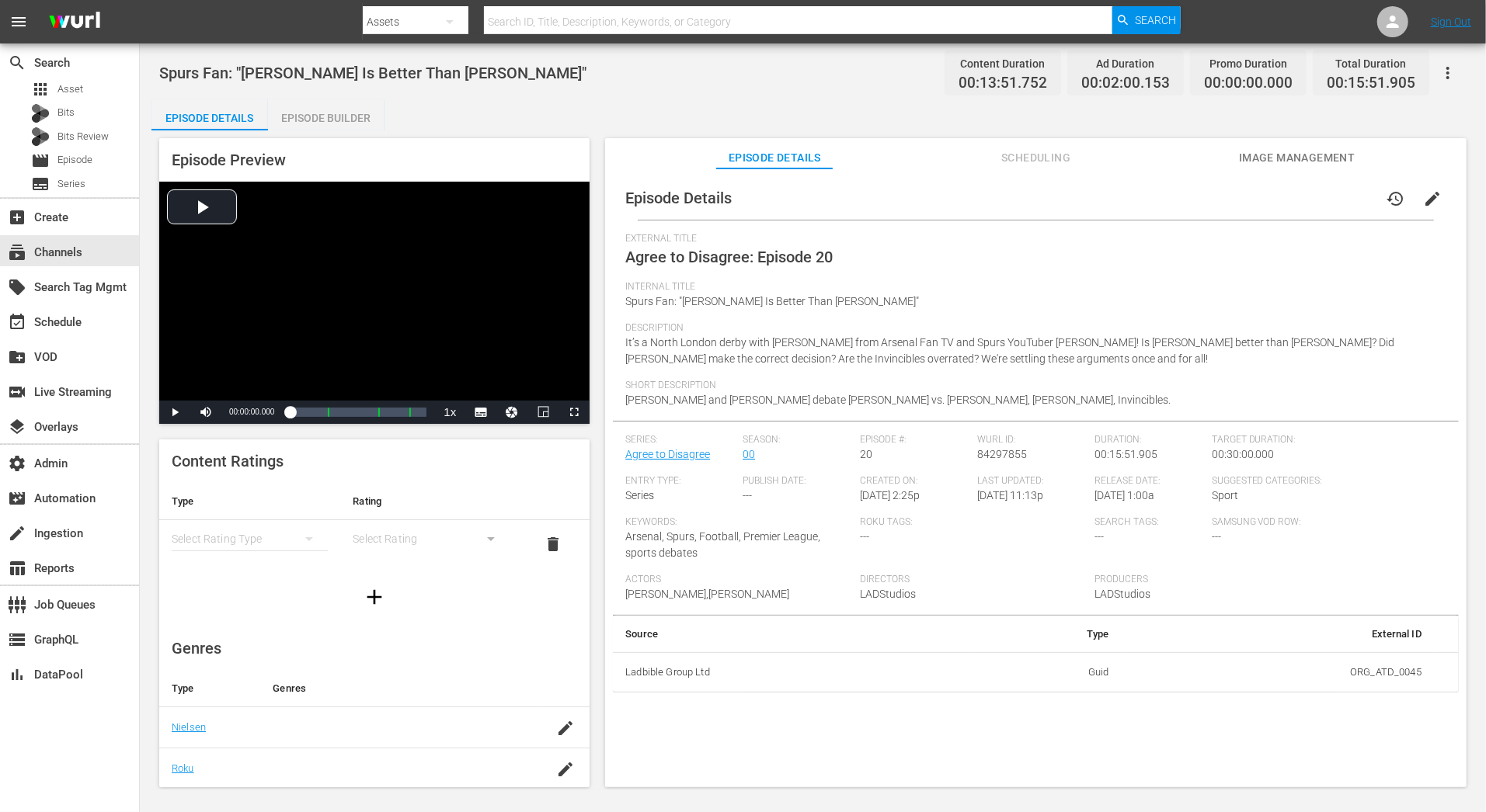
click at [361, 114] on div "Episode Builder" at bounding box center [325, 118] width 116 height 38
